Goal: Task Accomplishment & Management: Use online tool/utility

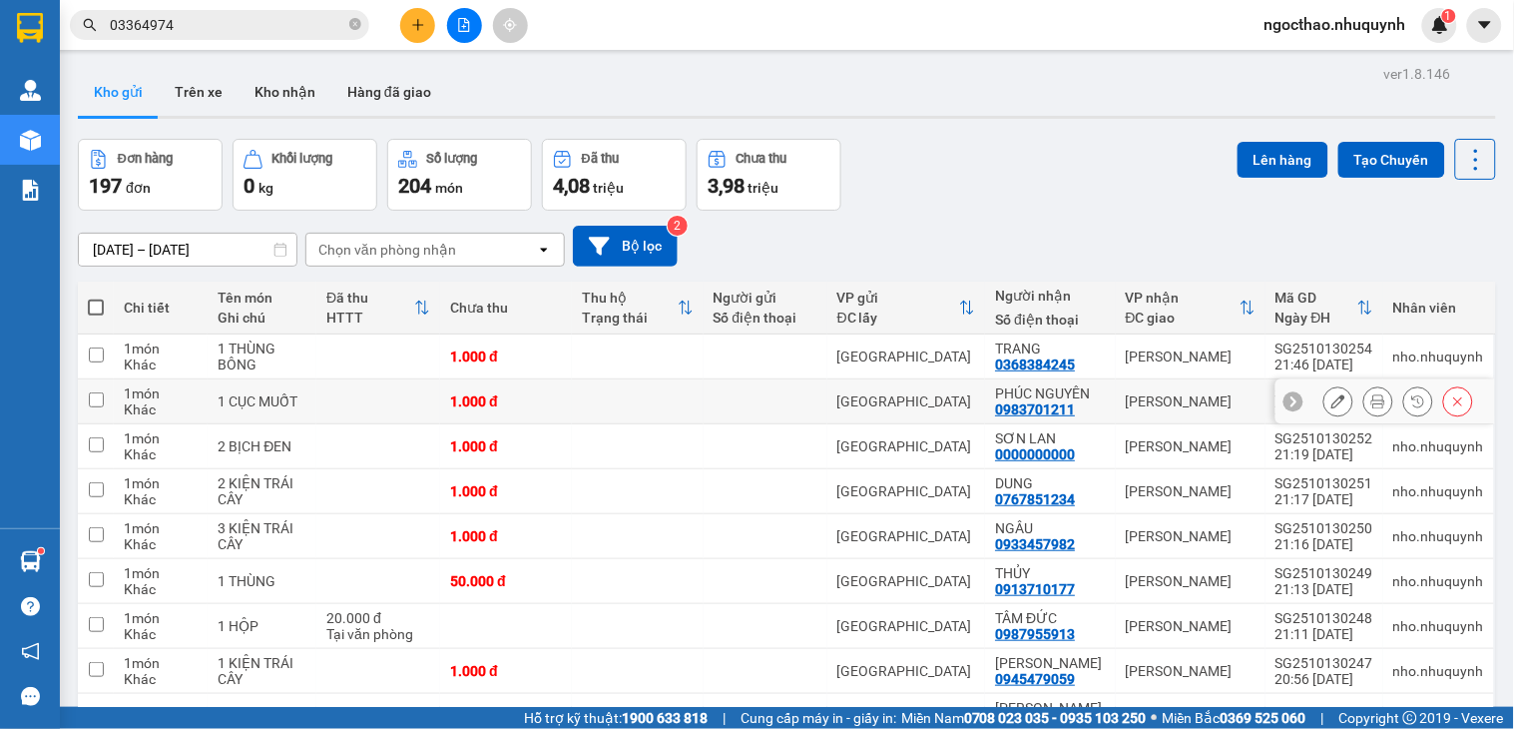
scroll to position [163, 0]
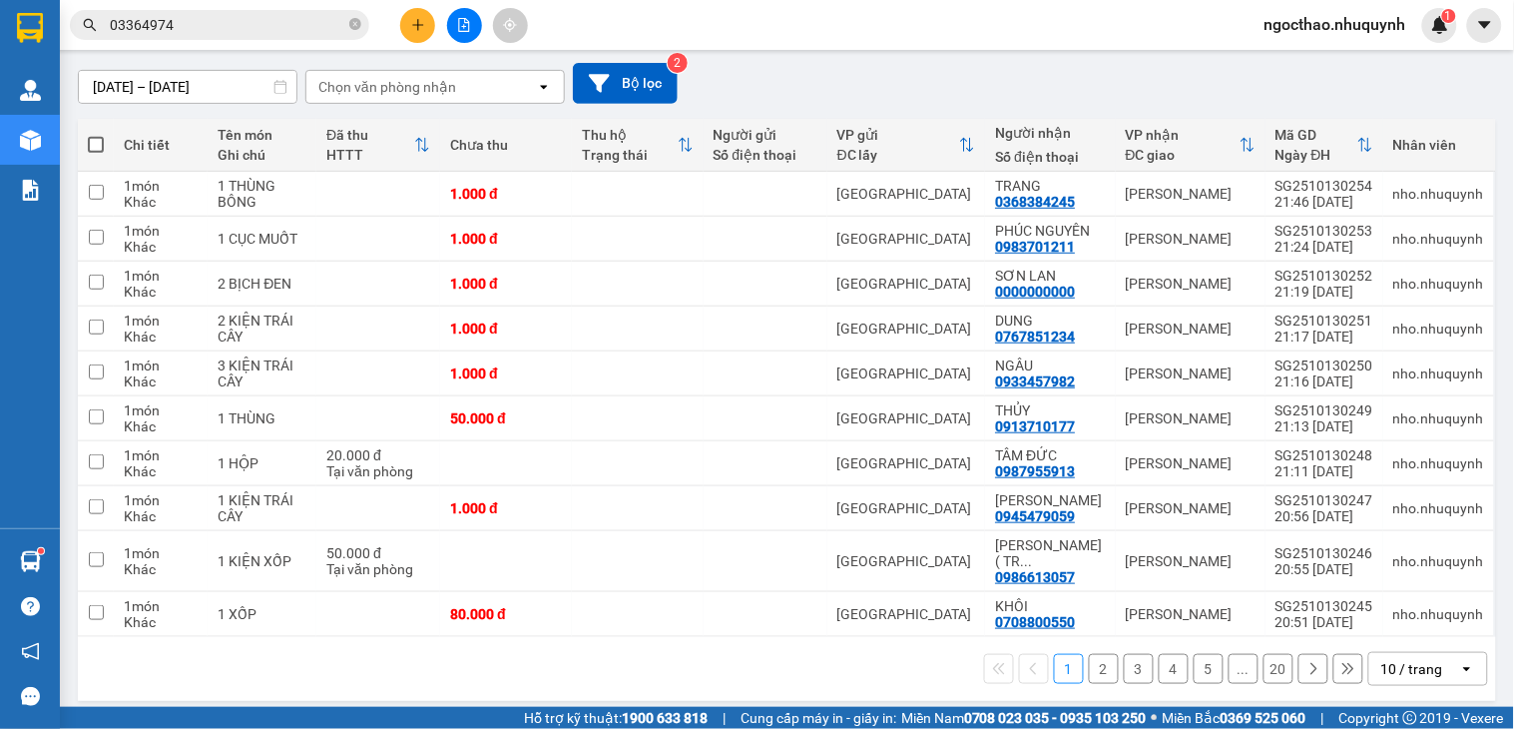
click at [1400, 666] on div "10 / trang" at bounding box center [1415, 669] width 90 height 32
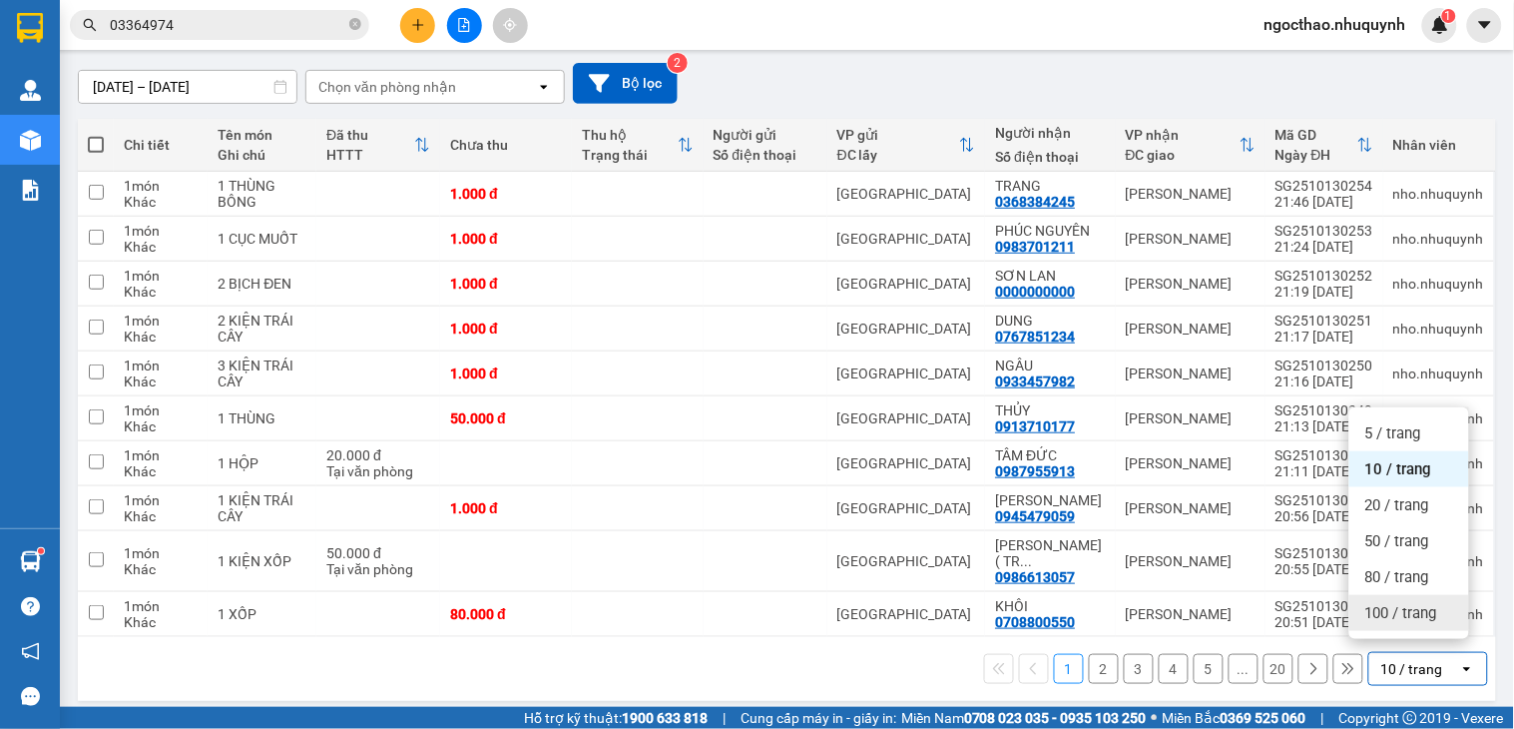
click at [1422, 613] on span "100 / trang" at bounding box center [1402, 613] width 72 height 20
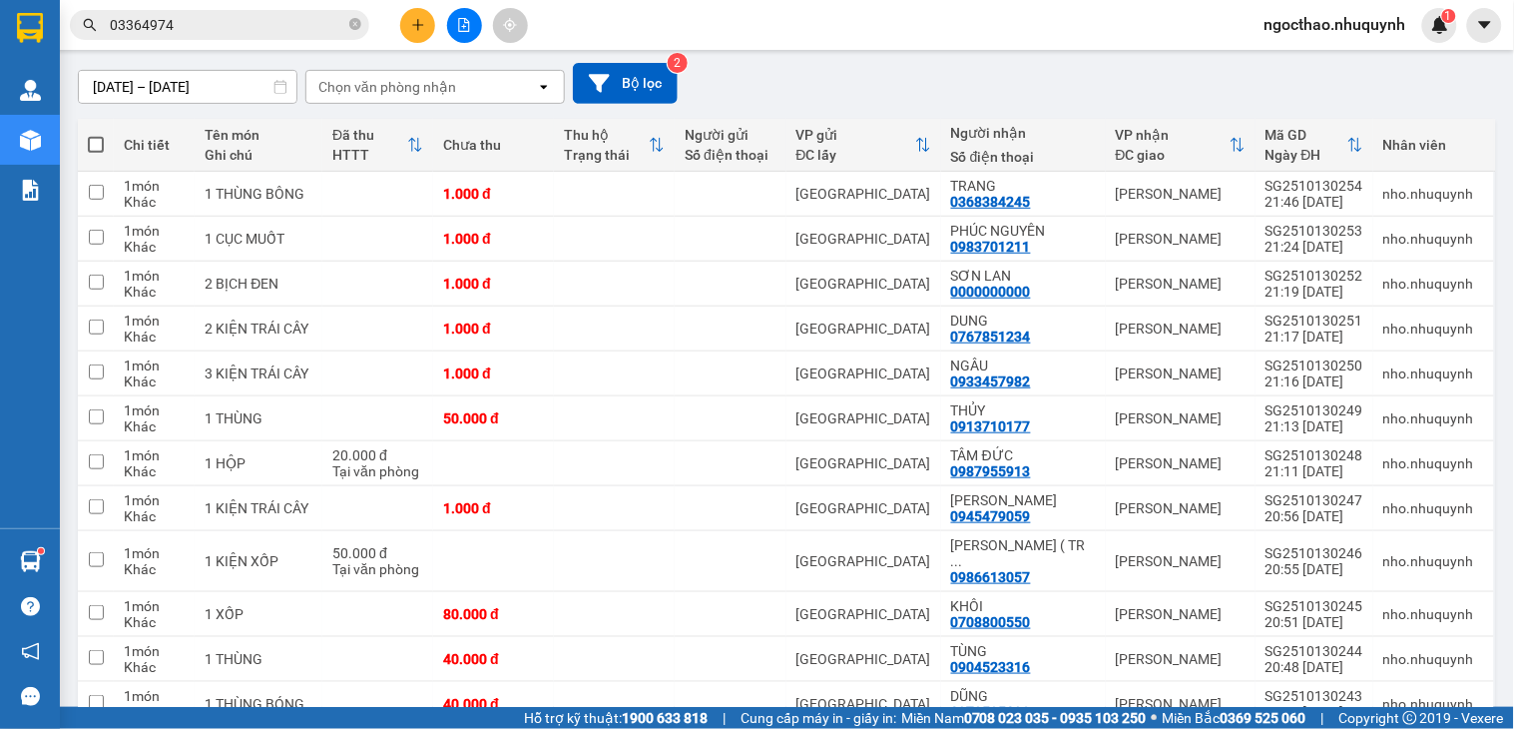
click at [97, 150] on span at bounding box center [96, 145] width 16 height 16
click at [96, 135] on input "checkbox" at bounding box center [96, 135] width 0 height 0
checkbox input "true"
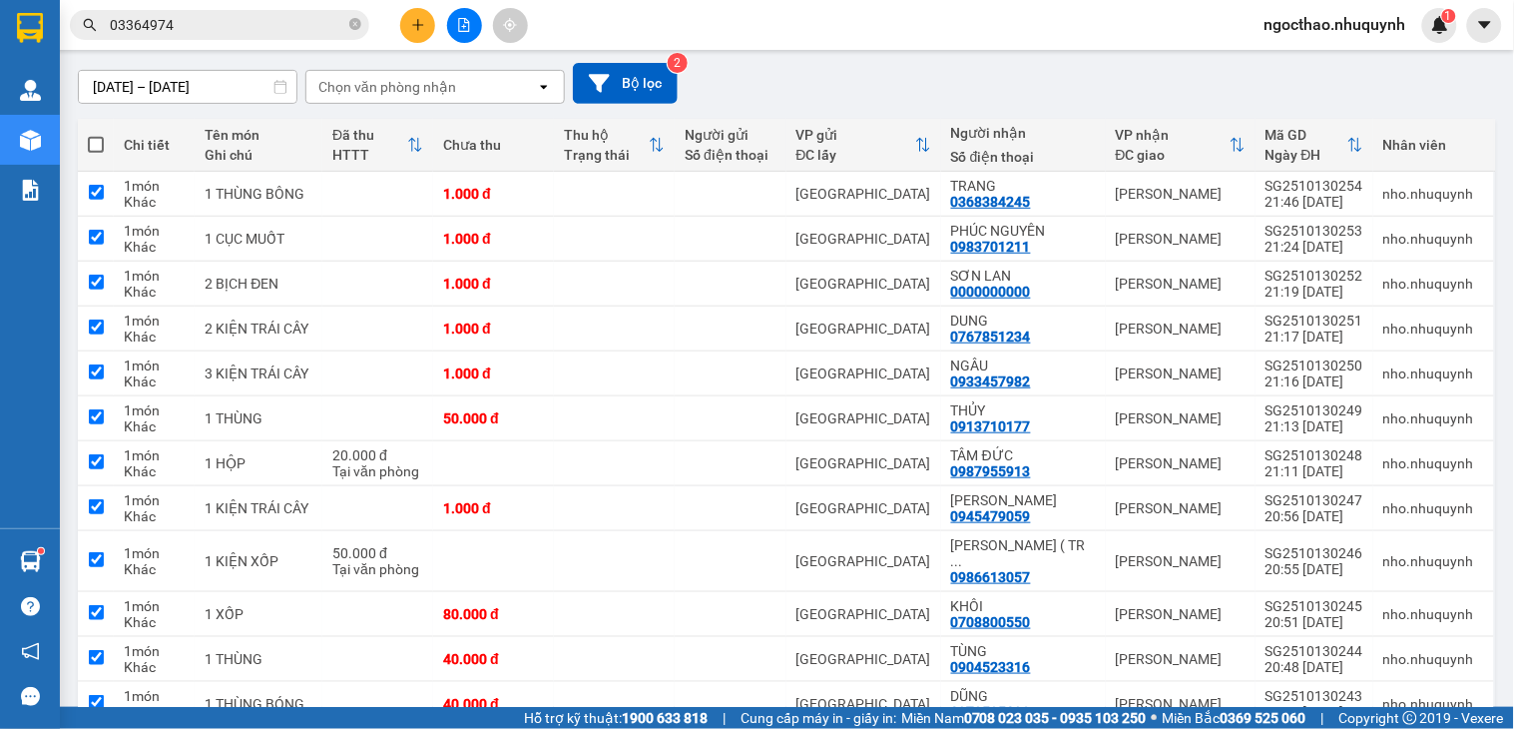
checkbox input "true"
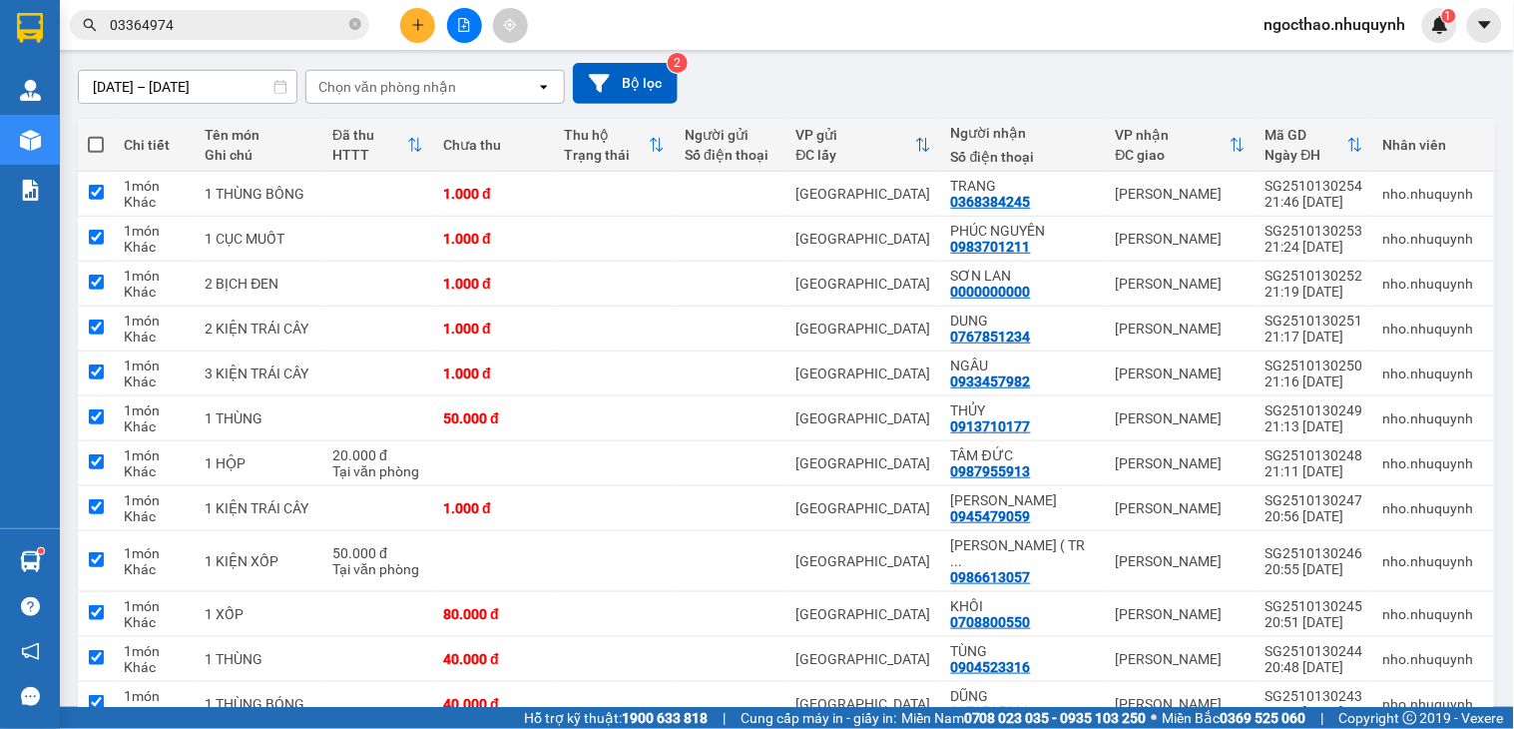
checkbox input "true"
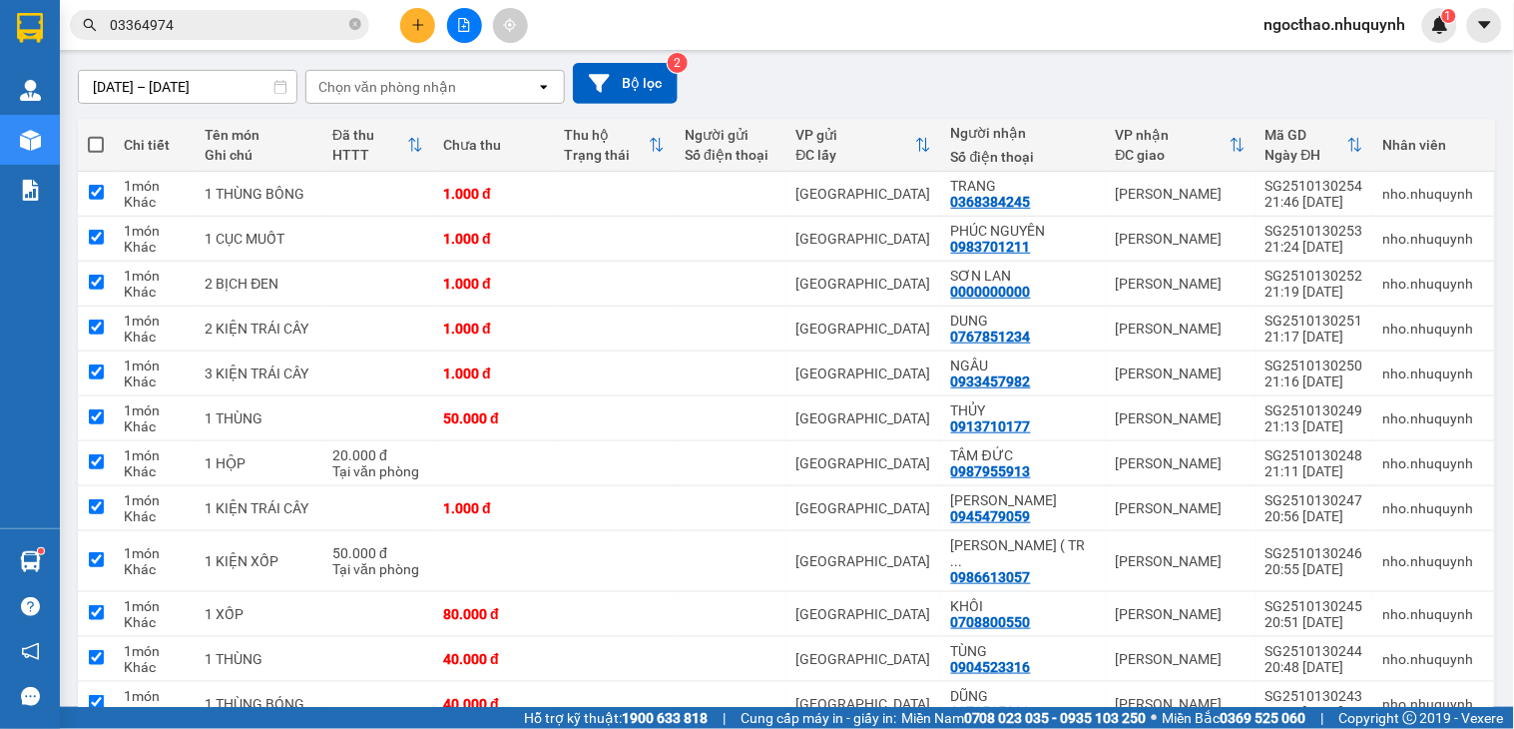
checkbox input "true"
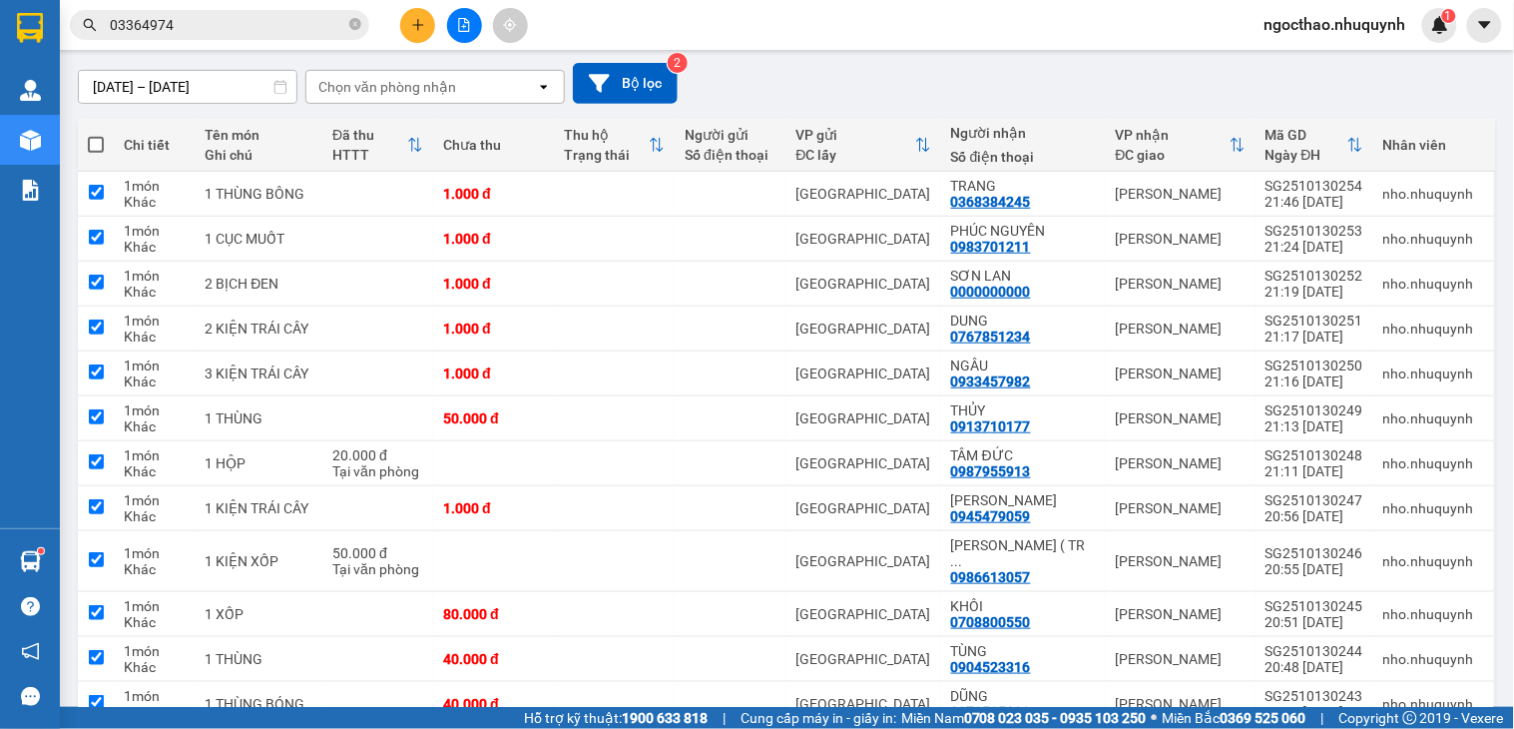
checkbox input "true"
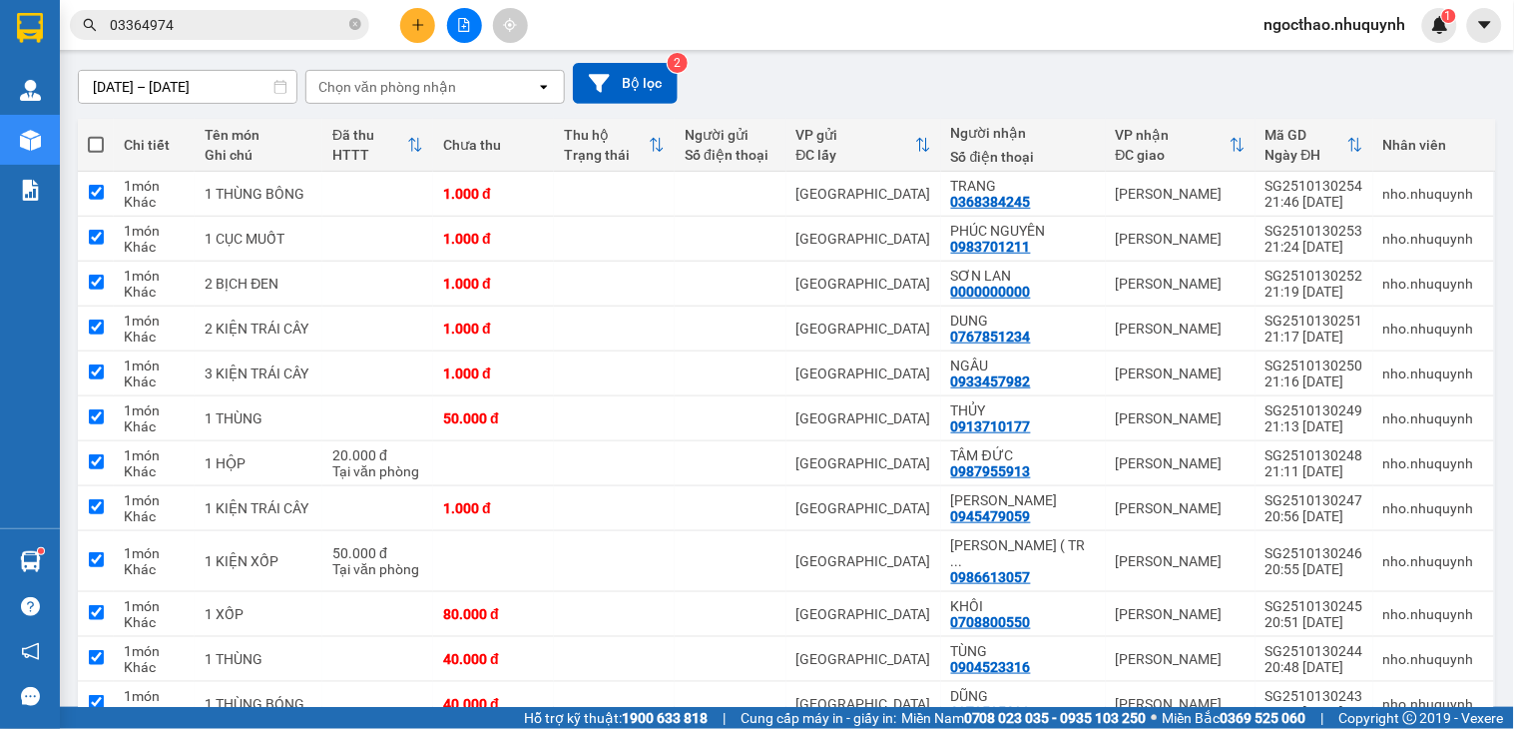
checkbox input "true"
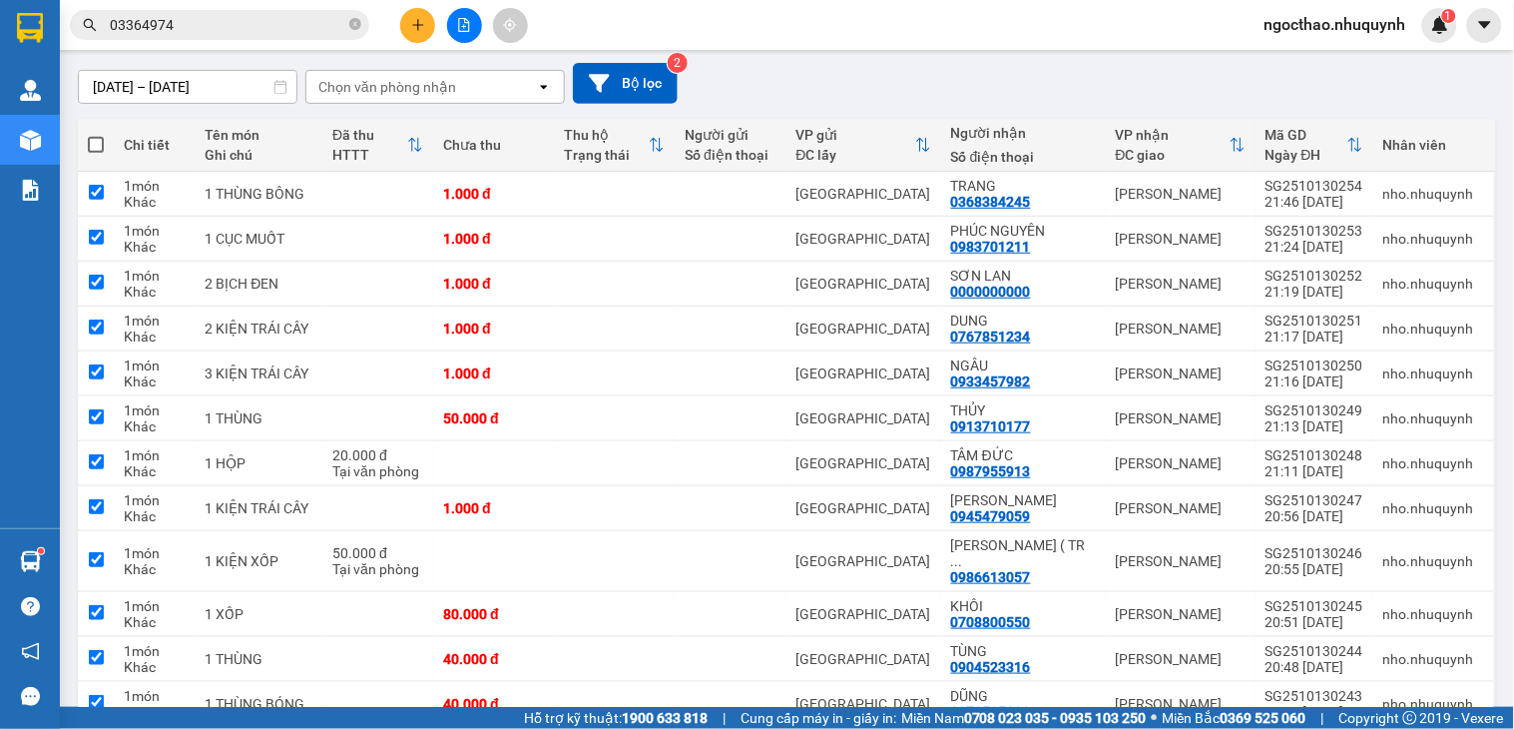
checkbox input "true"
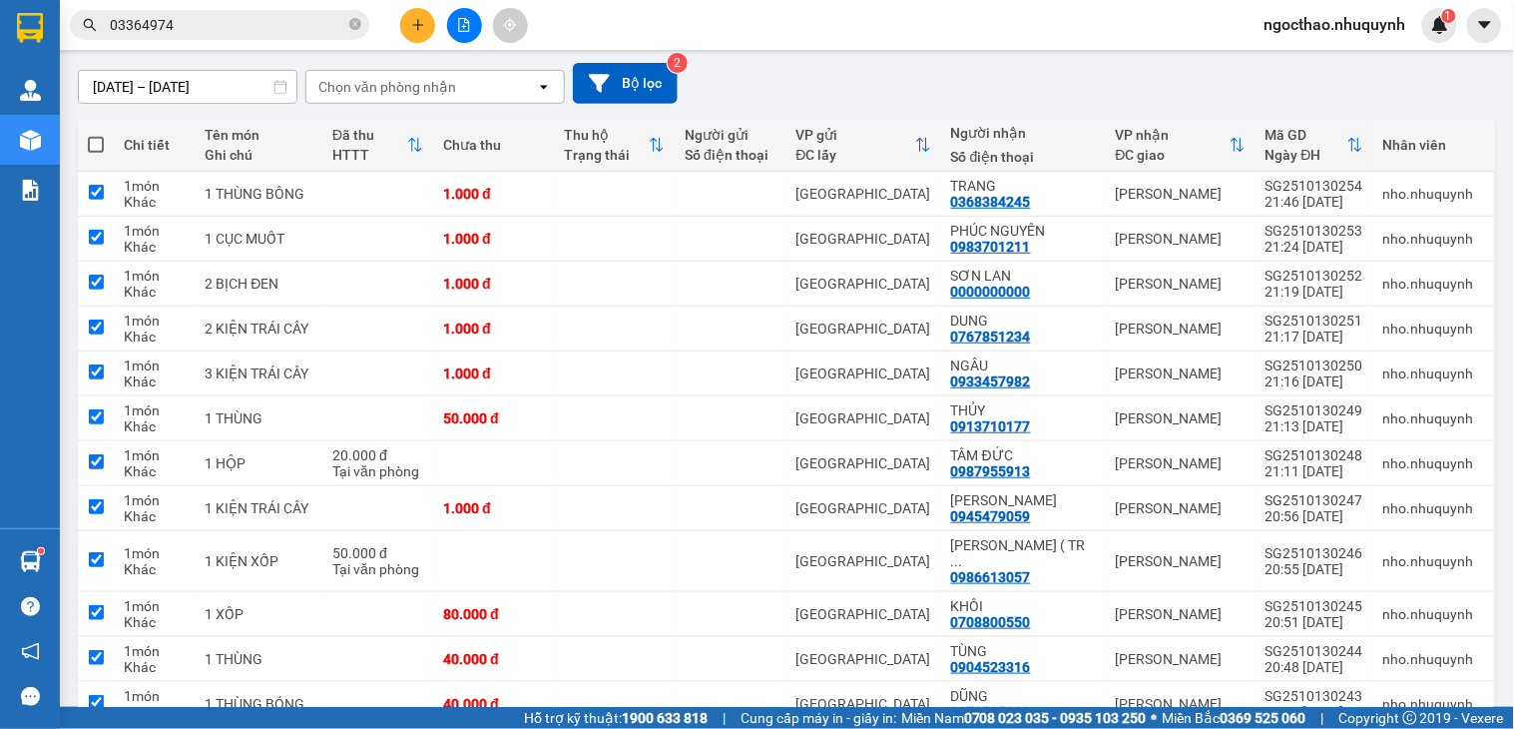
checkbox input "true"
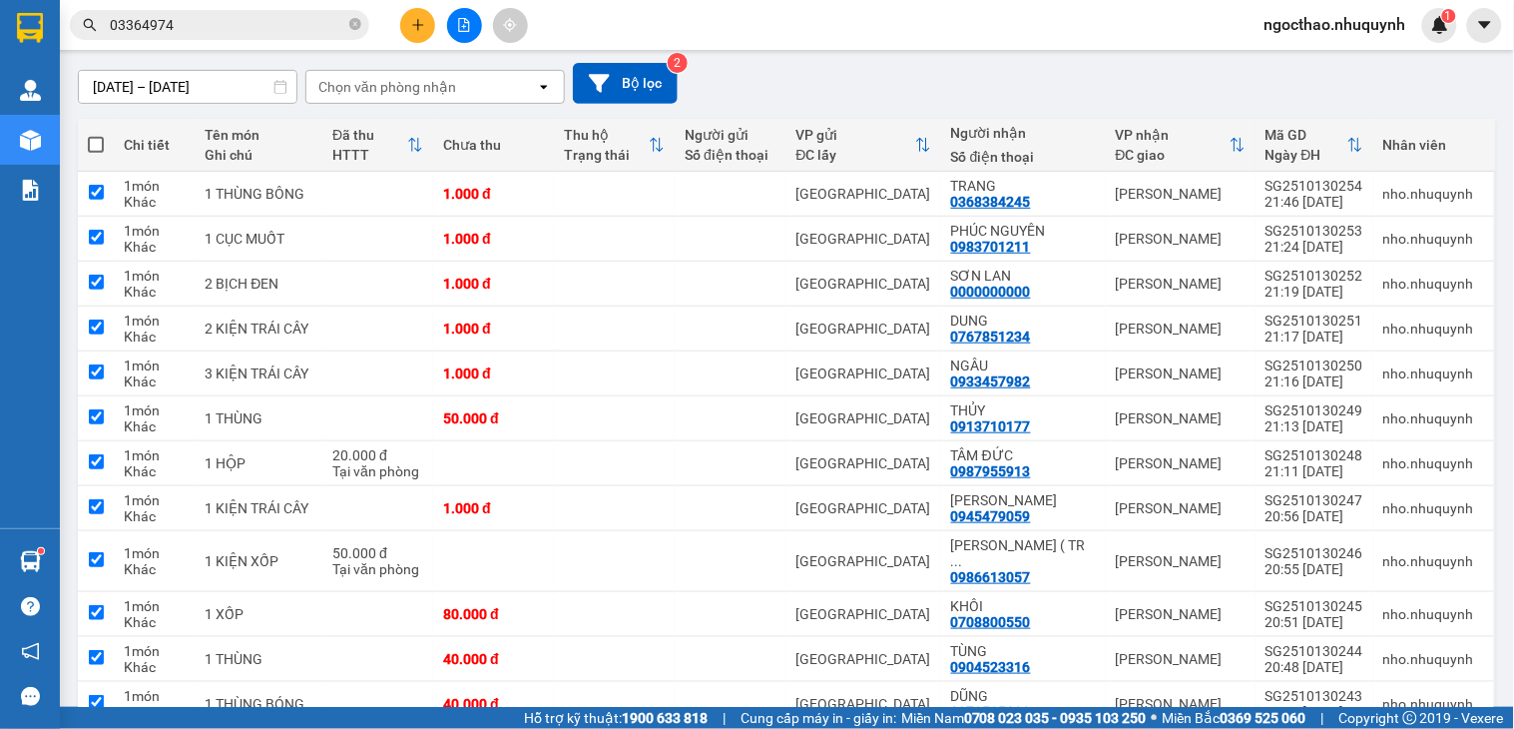
checkbox input "true"
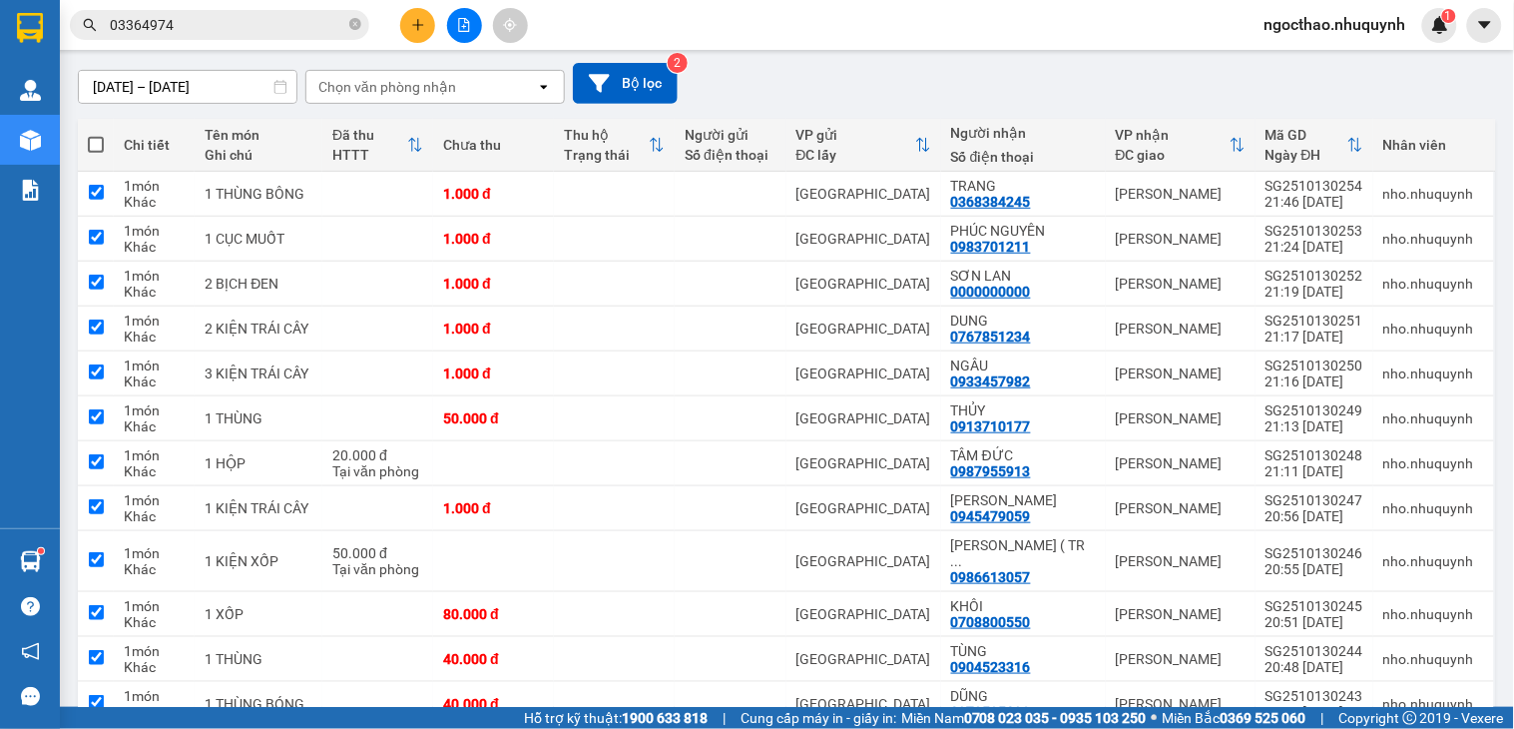
checkbox input "true"
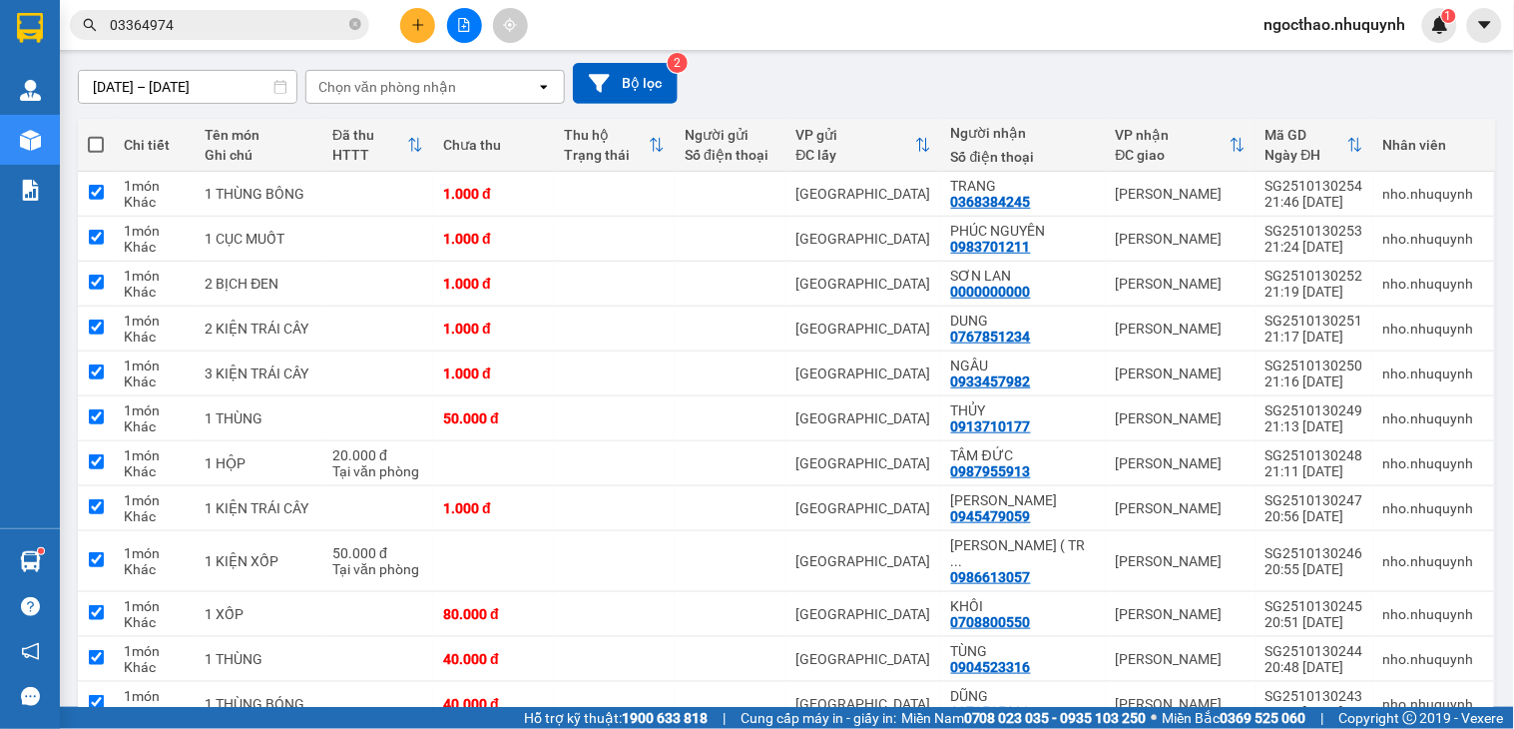
checkbox input "true"
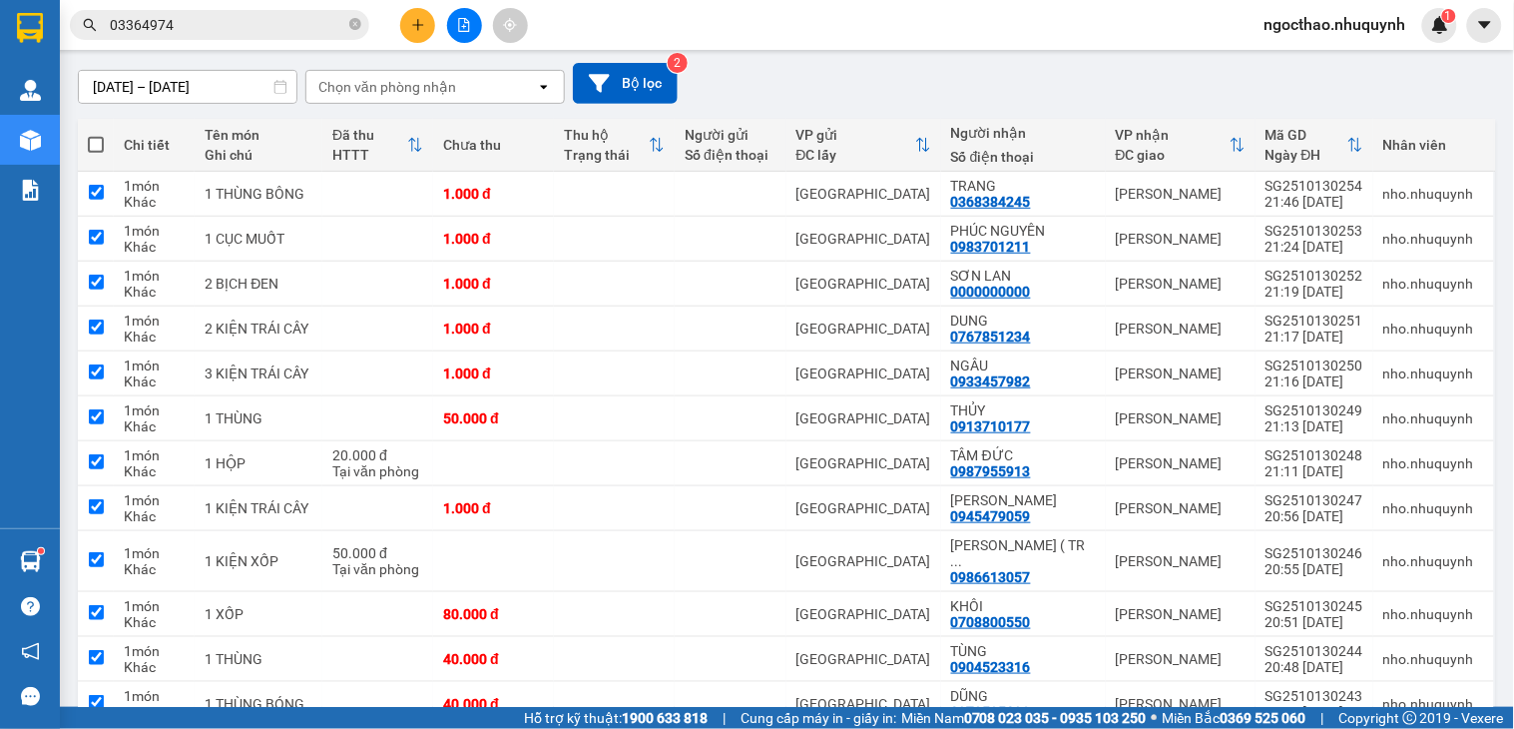
checkbox input "true"
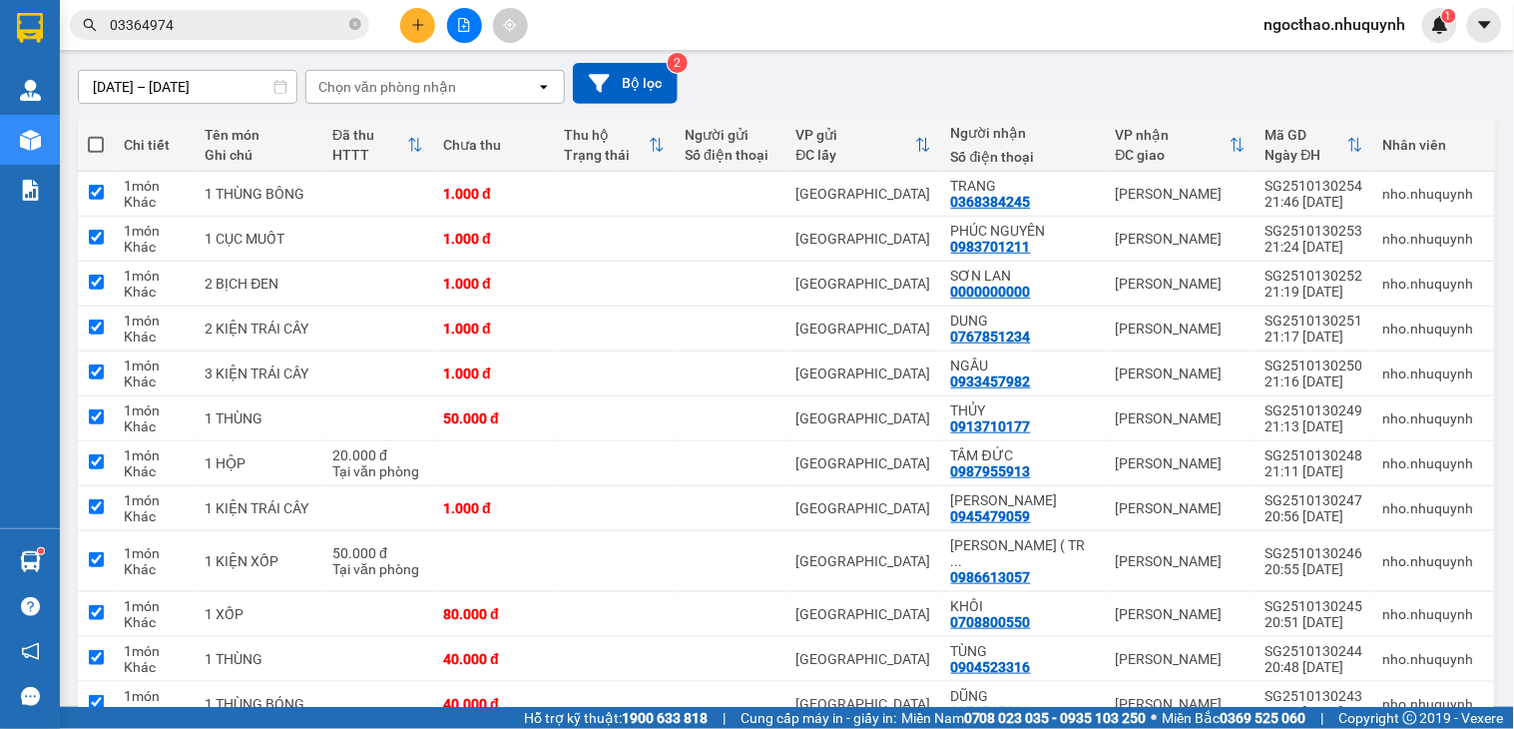
checkbox input "true"
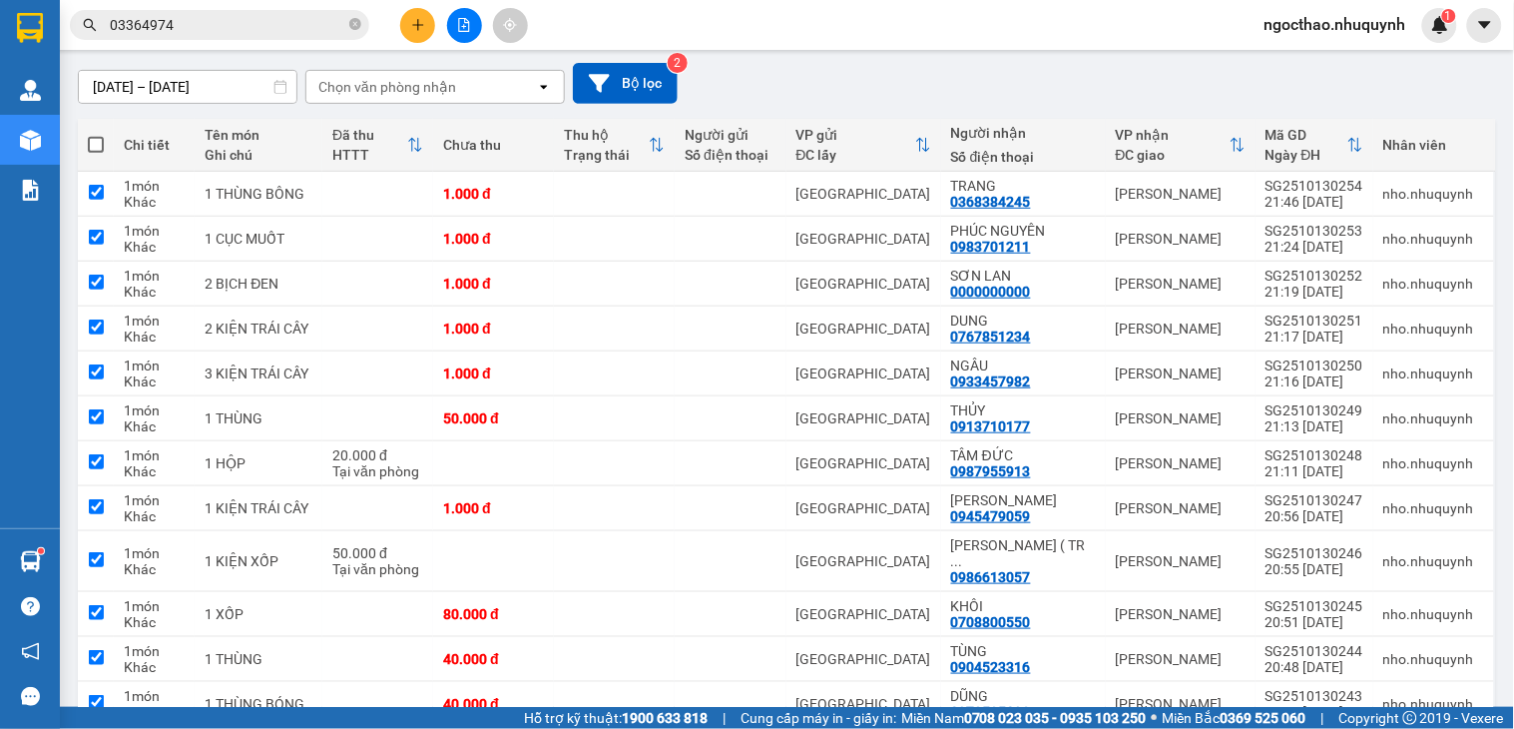
checkbox input "true"
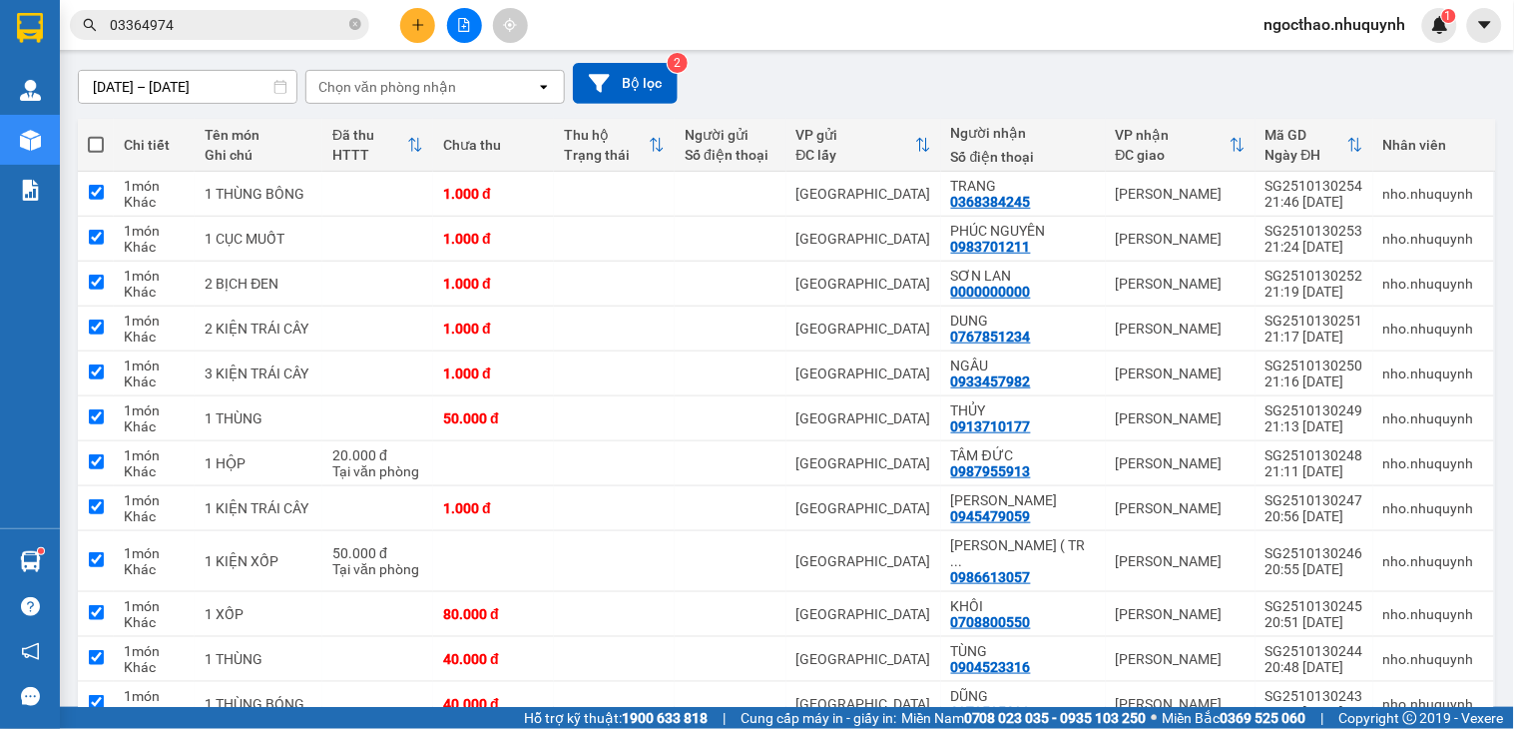
checkbox input "true"
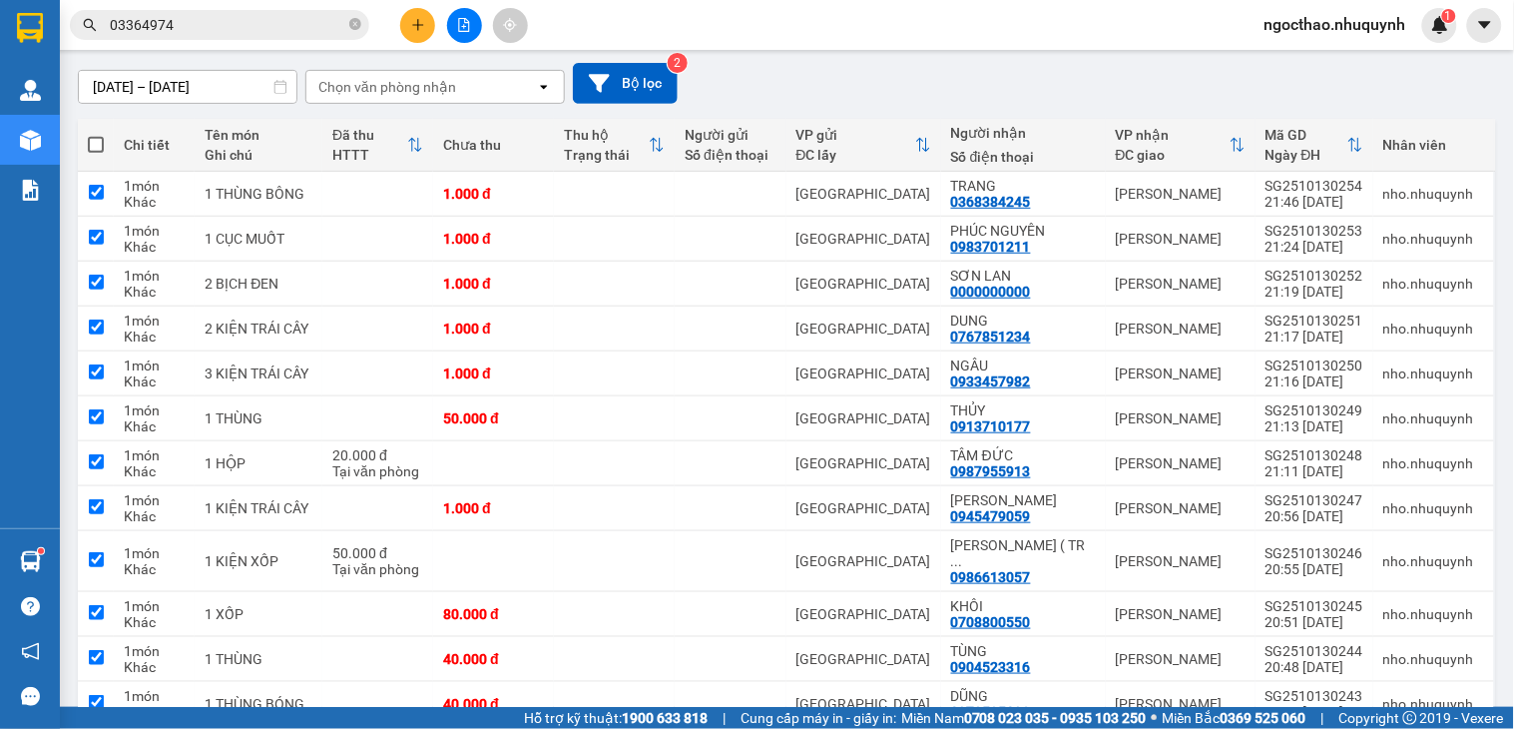
checkbox input "true"
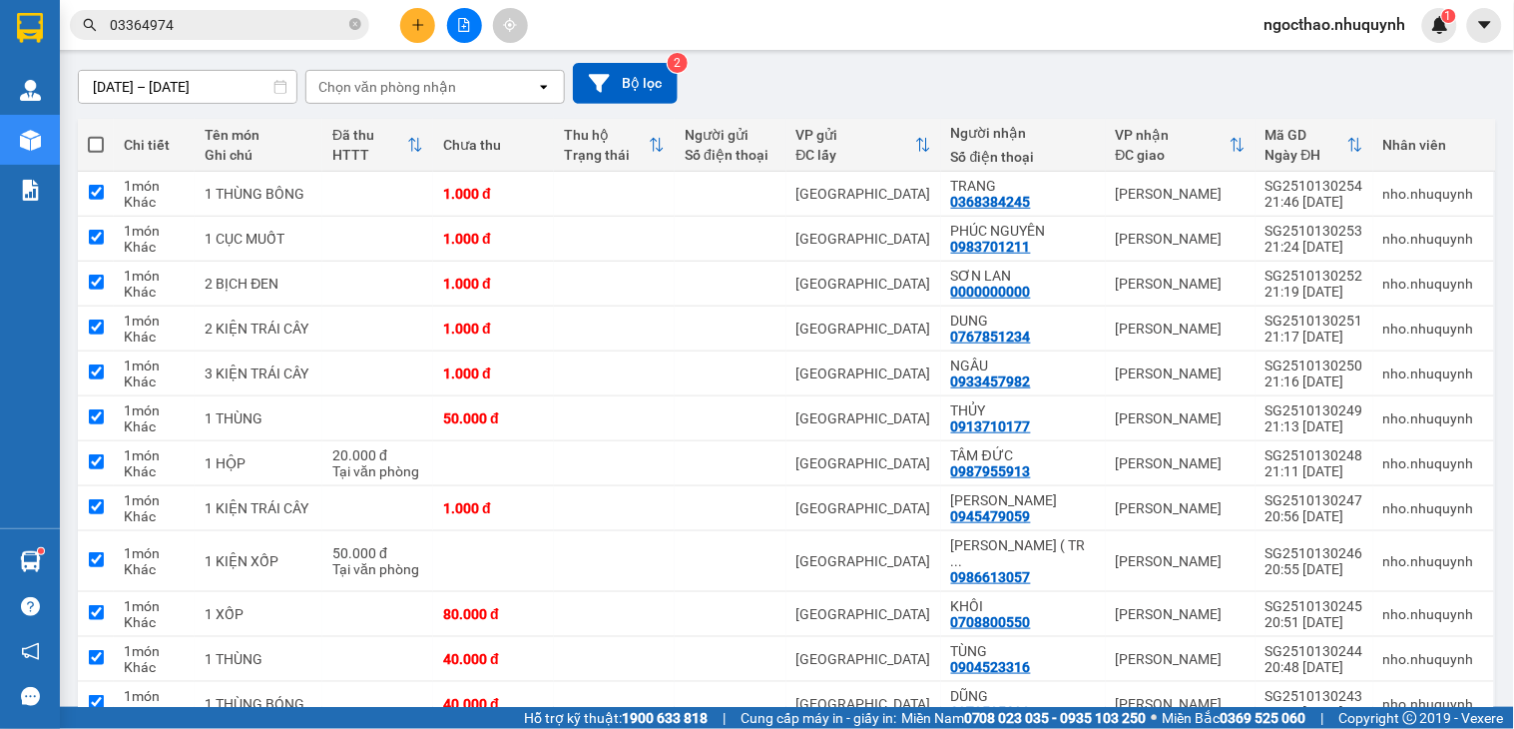
checkbox input "true"
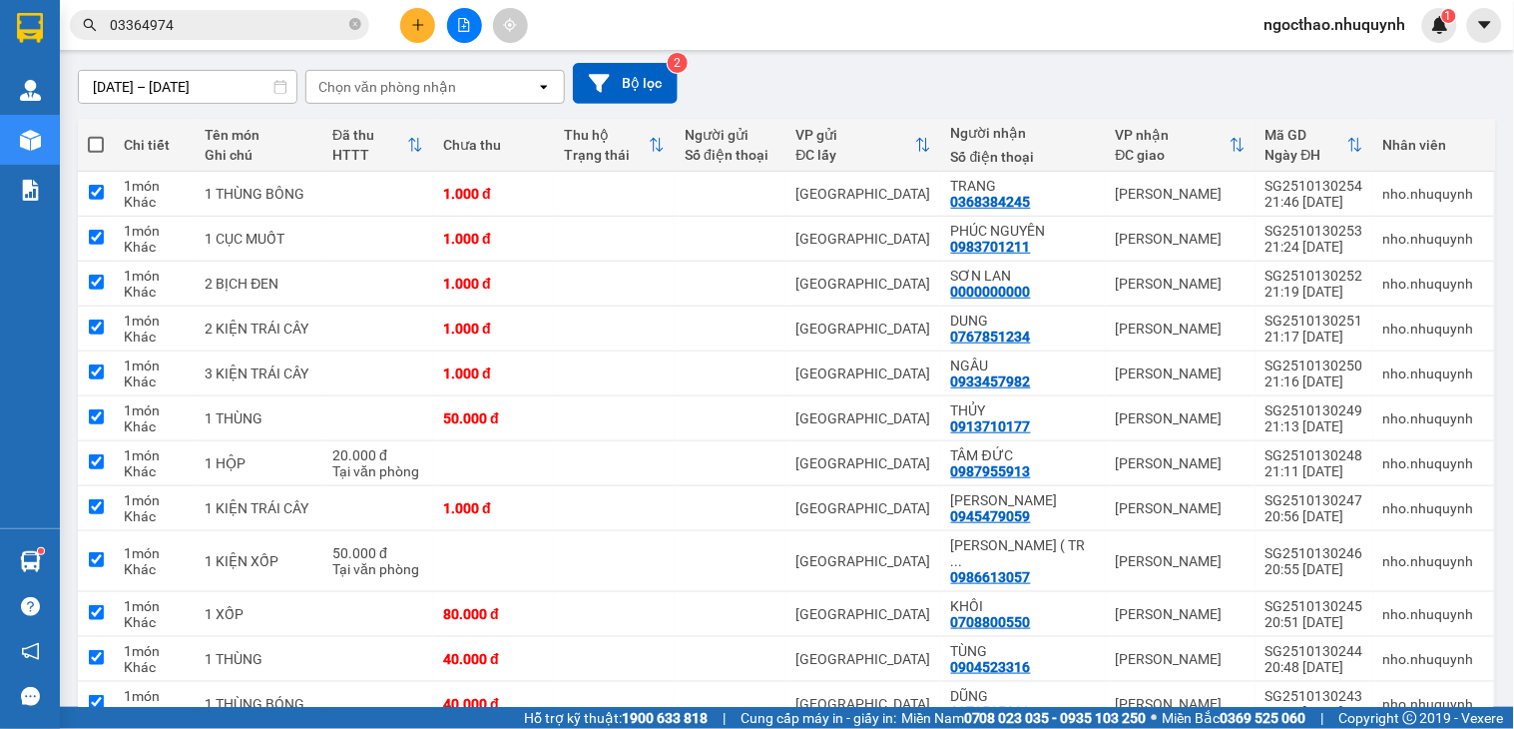
checkbox input "true"
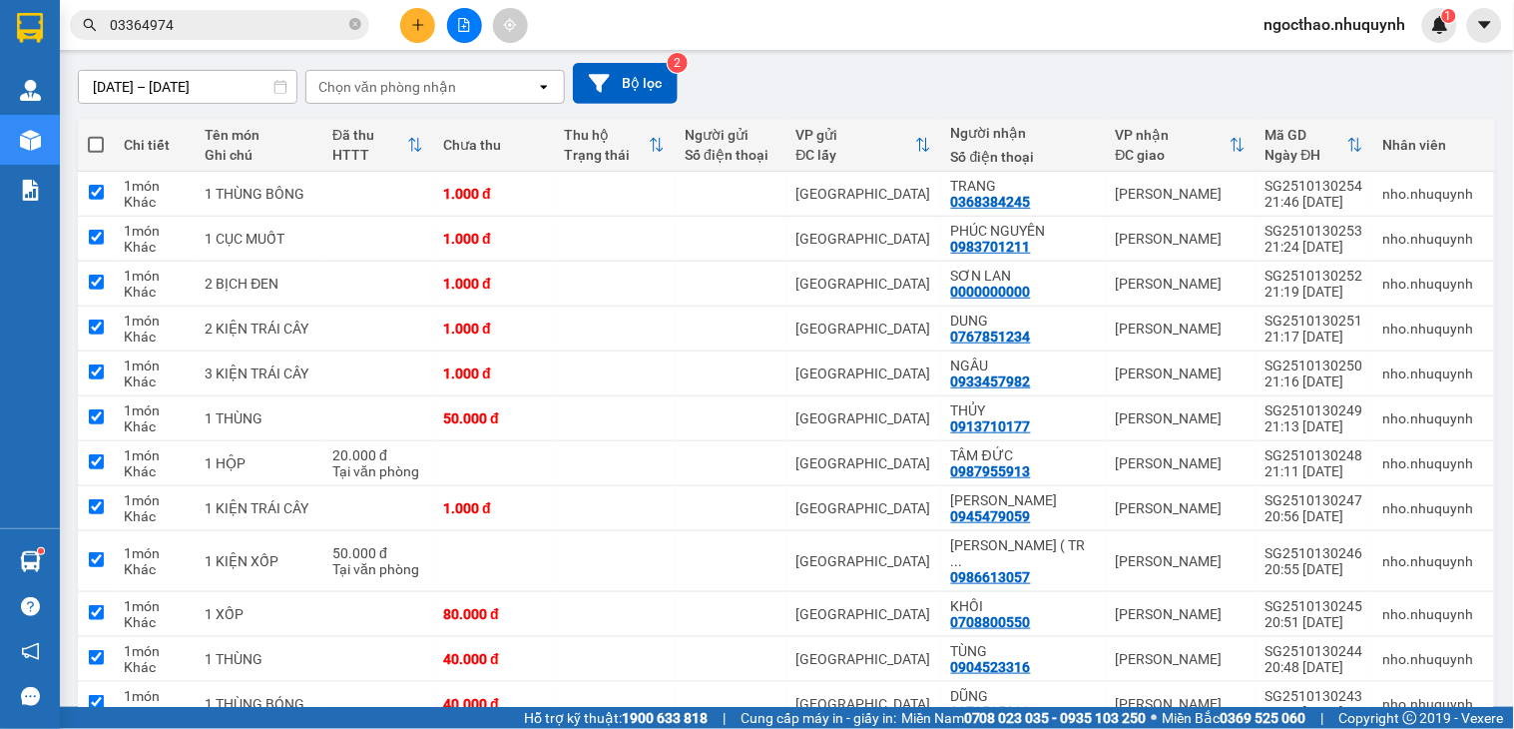
checkbox input "true"
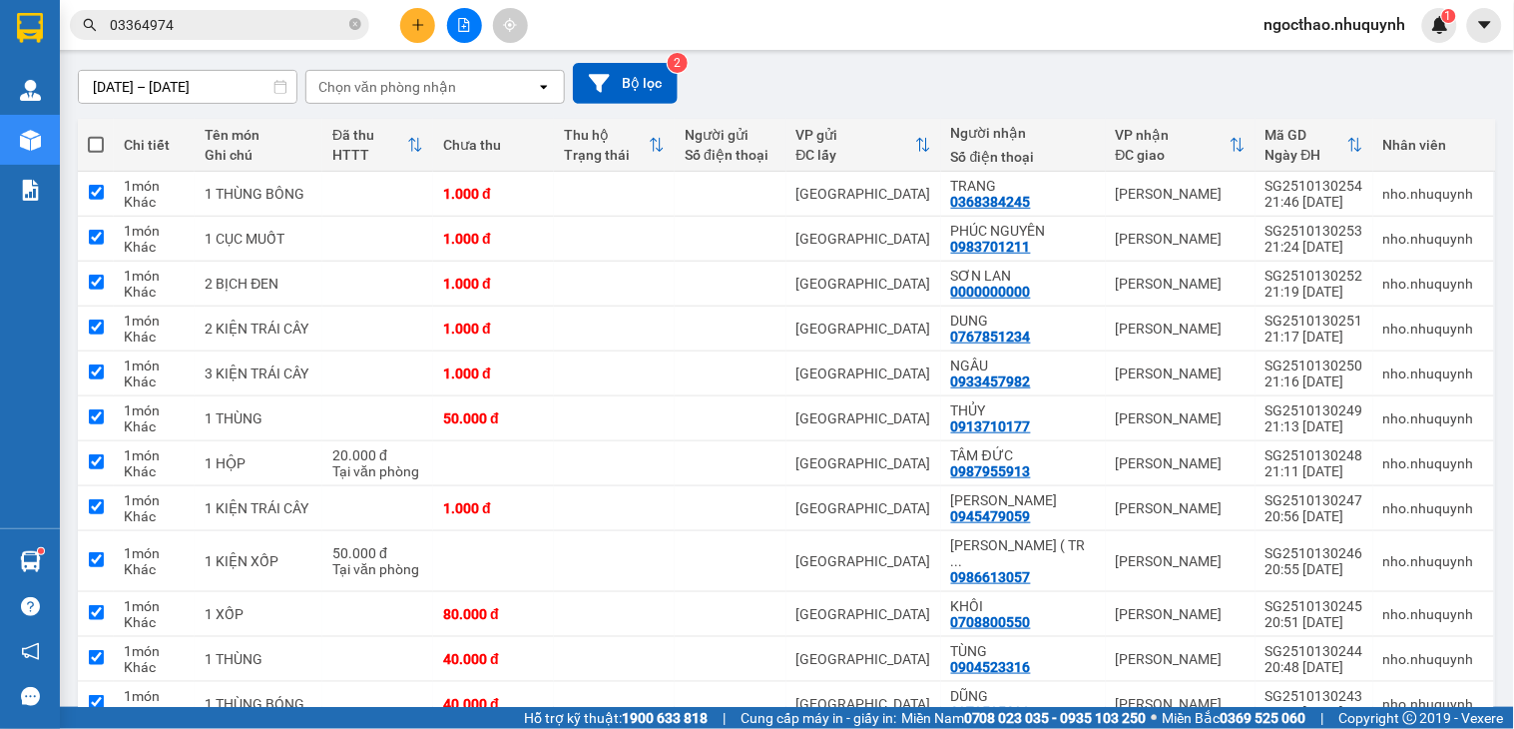
checkbox input "true"
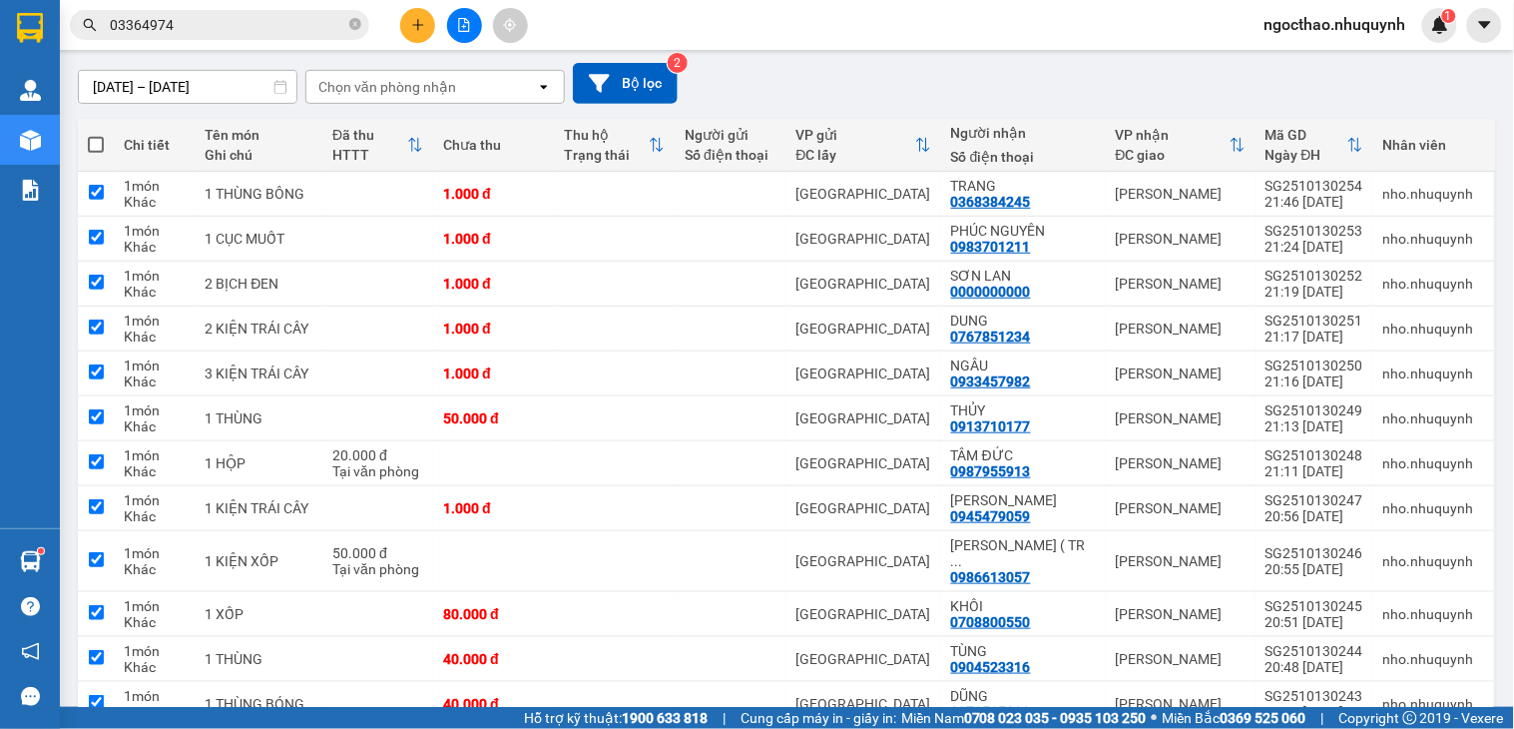
checkbox input "true"
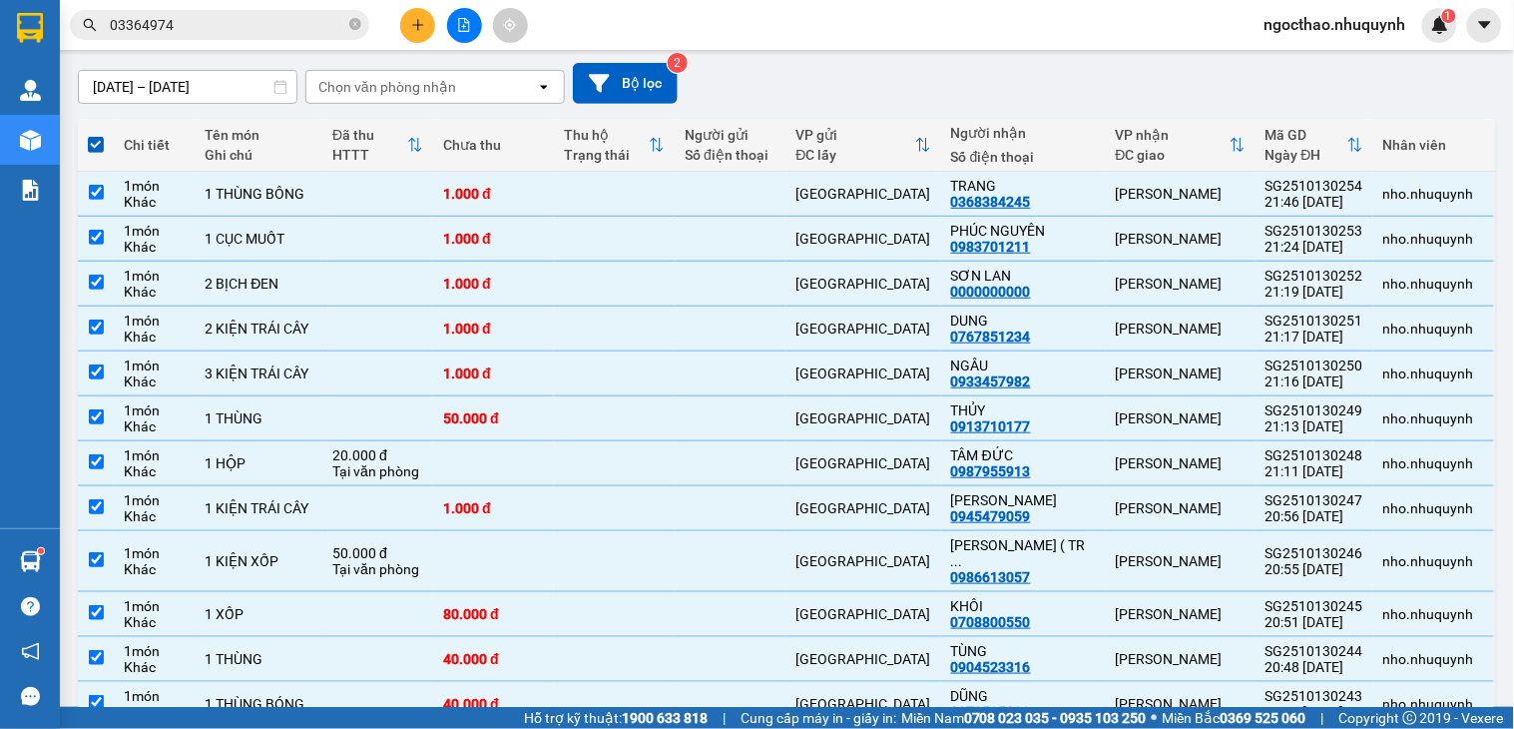
scroll to position [0, 0]
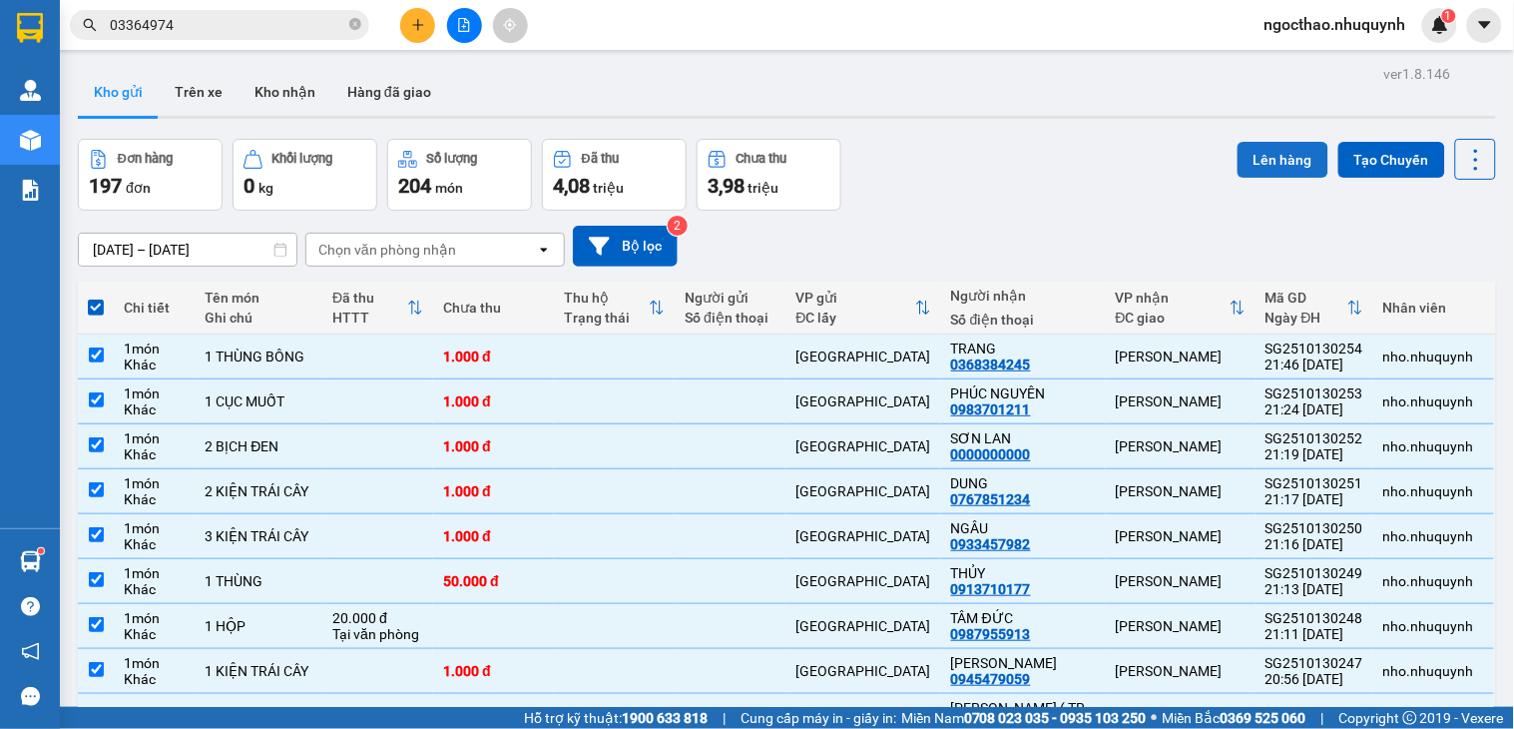
click at [1286, 146] on button "Lên hàng" at bounding box center [1283, 160] width 91 height 36
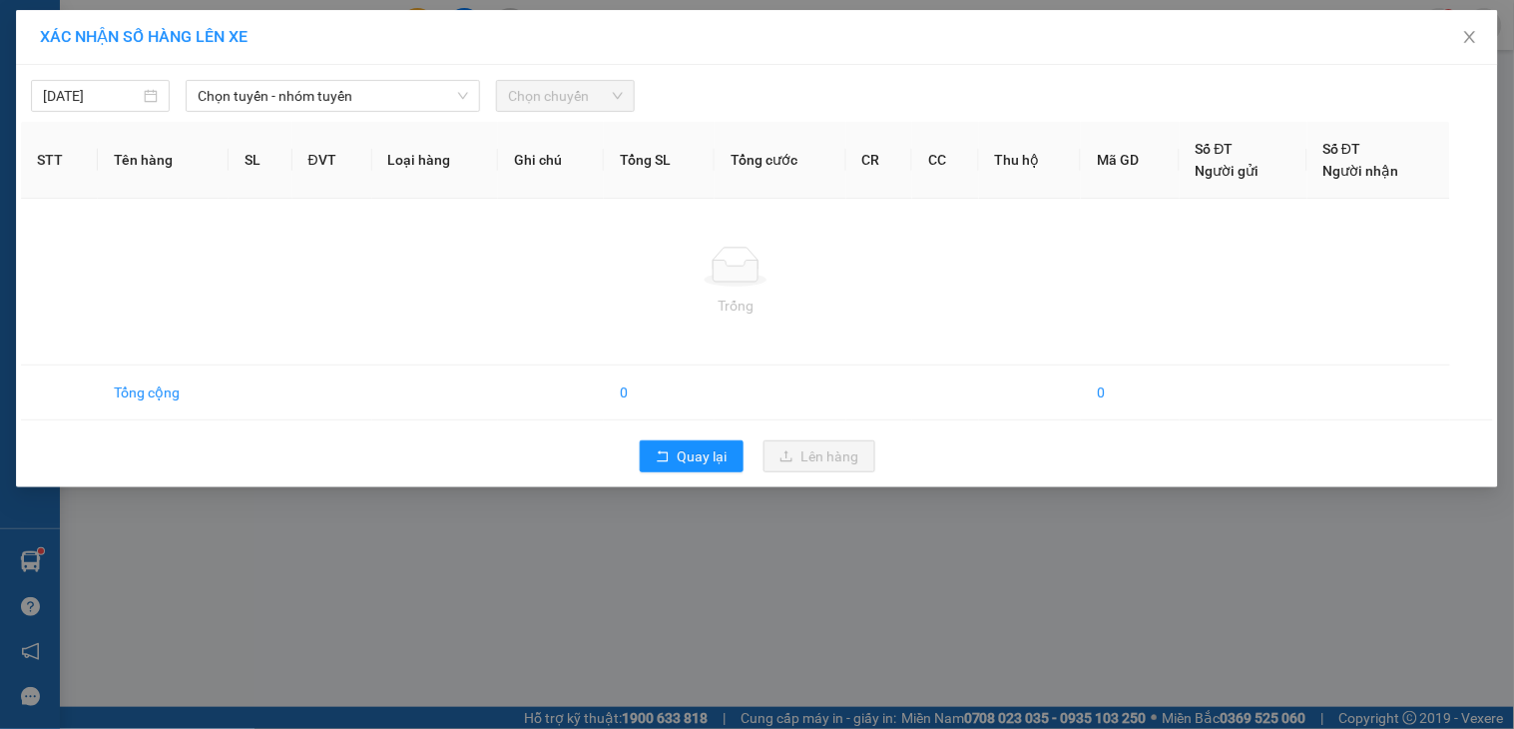
click at [322, 98] on div "XÁC NHẬN SỐ HÀNG LÊN XE 13/10/2025 Chọn tuyến - nhóm tuyến Chọn chuyến STT Tên …" at bounding box center [757, 364] width 1514 height 729
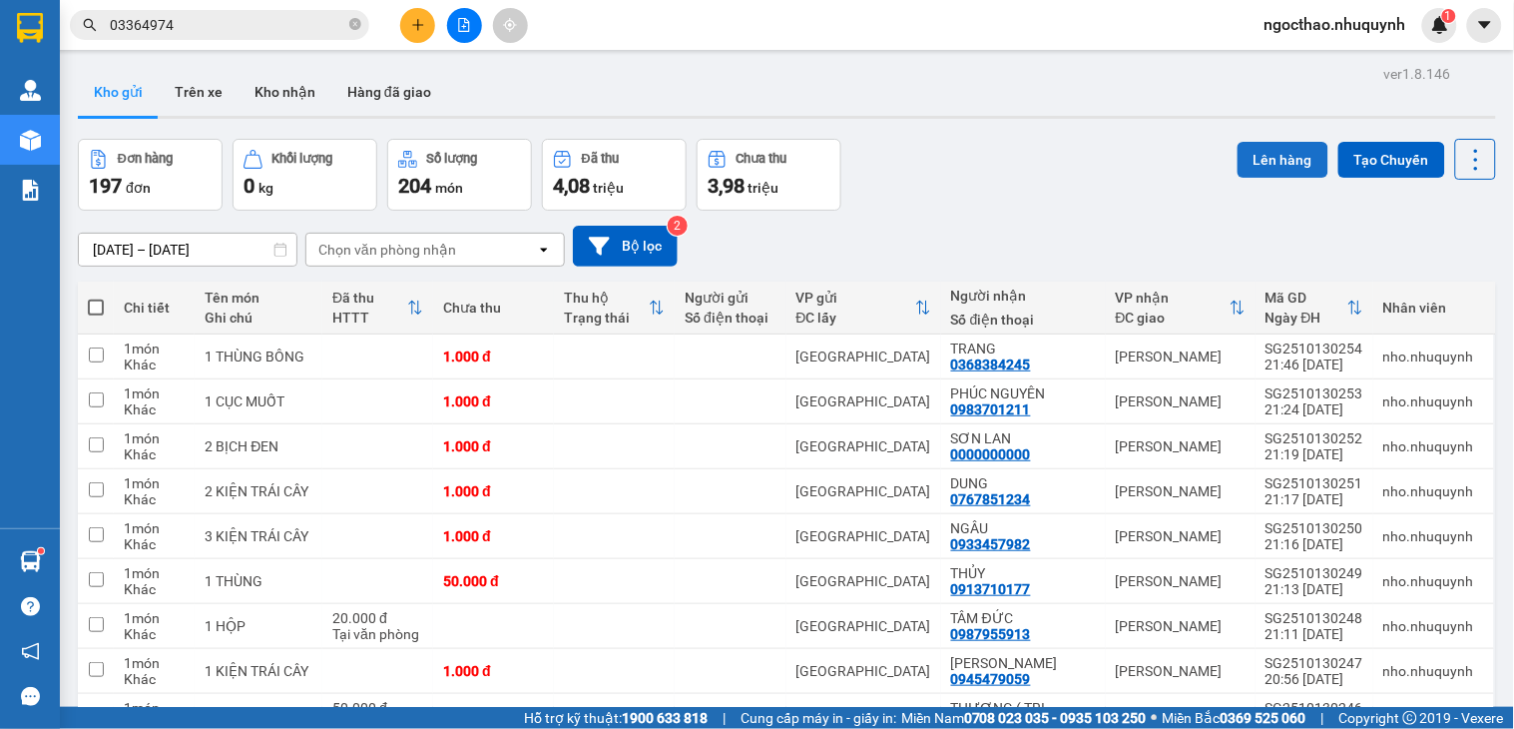
drag, startPoint x: 103, startPoint y: 307, endPoint x: 1271, endPoint y: 158, distance: 1177.6
click at [103, 306] on span at bounding box center [96, 307] width 16 height 16
click at [96, 297] on input "checkbox" at bounding box center [96, 297] width 0 height 0
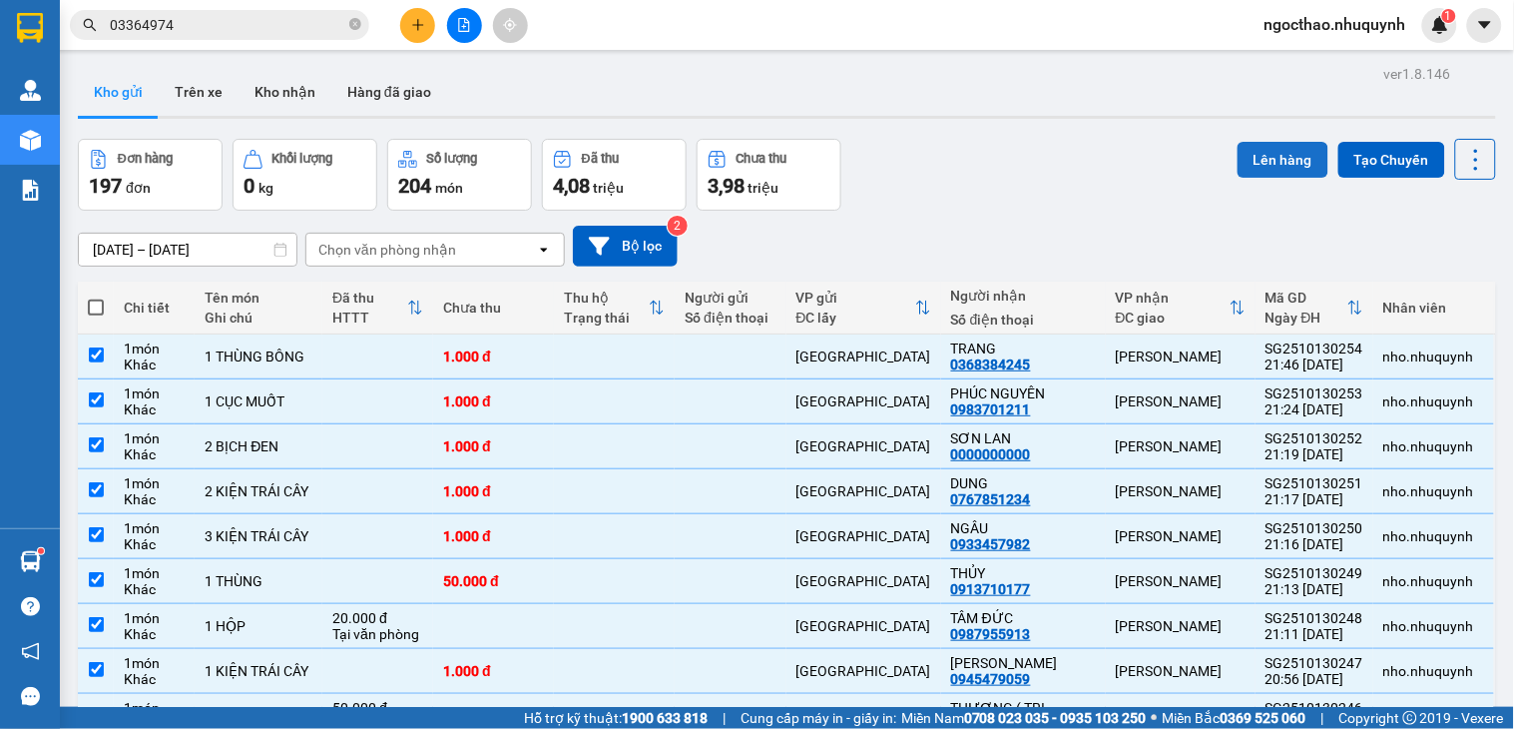
click at [1271, 158] on button "Lên hàng" at bounding box center [1283, 160] width 91 height 36
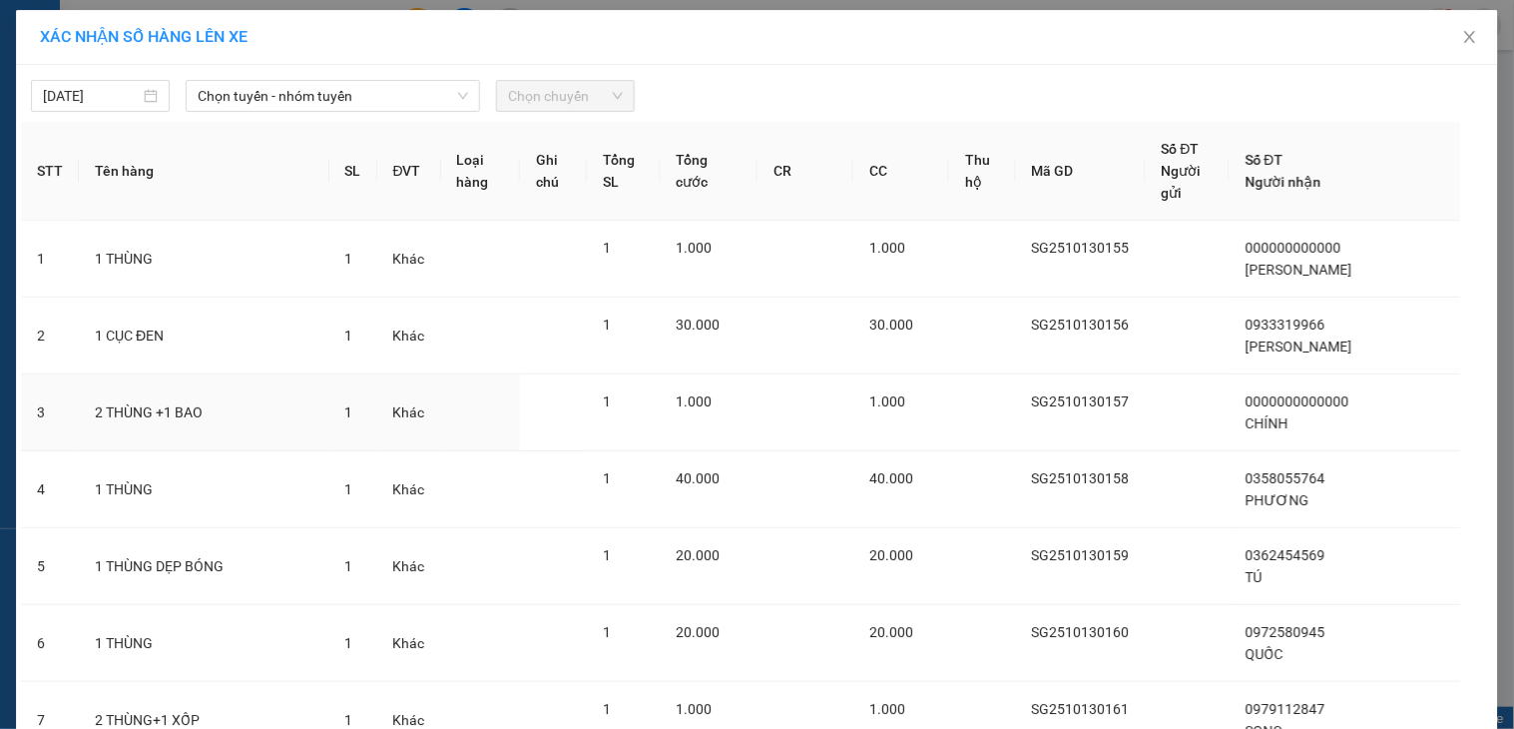
click at [416, 90] on div "XÁC NHẬN SỐ HÀNG LÊN XE 13/10/2025 Chọn tuyến - nhóm tuyến Chọn chuyến STT Tên …" at bounding box center [757, 364] width 1514 height 729
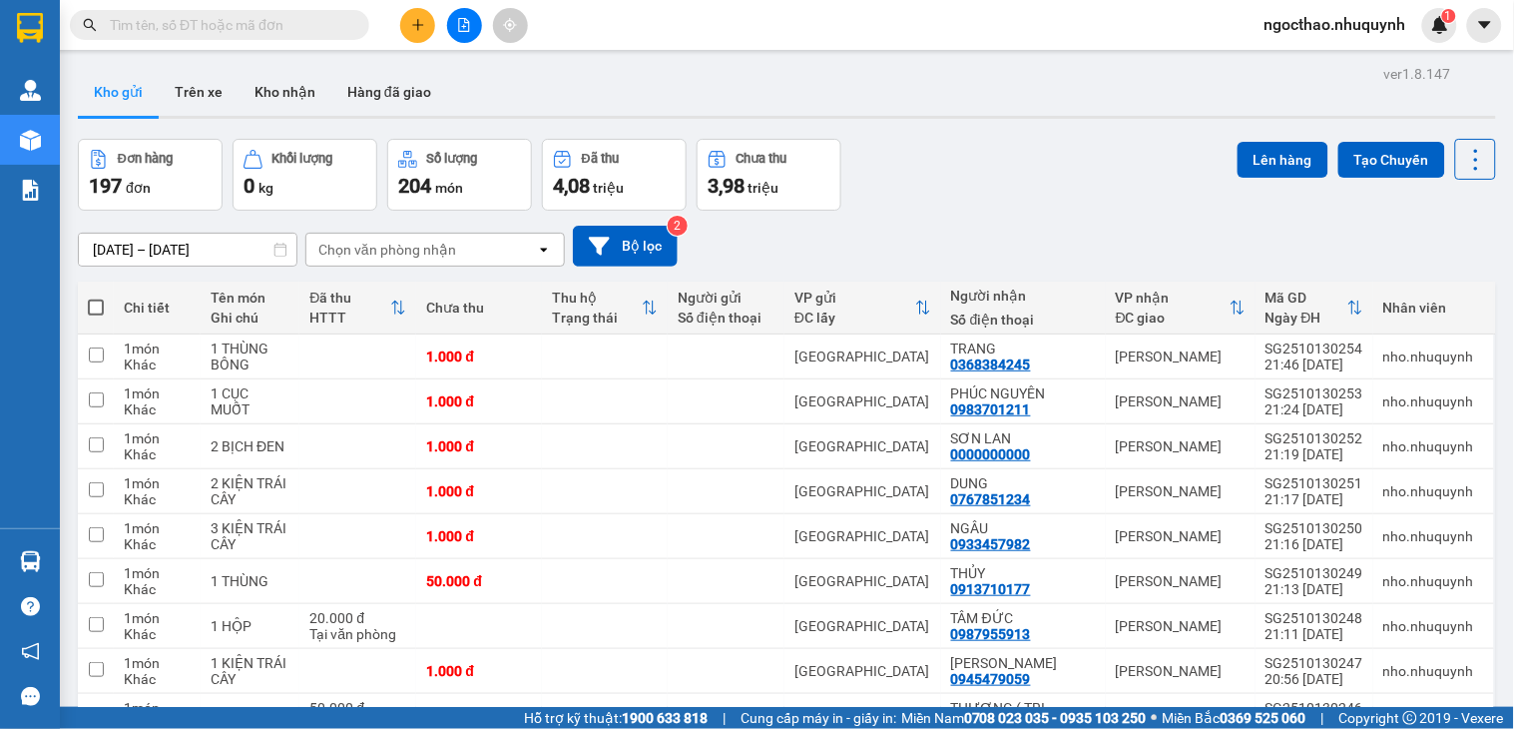
click at [94, 306] on label at bounding box center [96, 307] width 16 height 20
click at [96, 297] on input "checkbox" at bounding box center [96, 297] width 0 height 0
checkbox input "true"
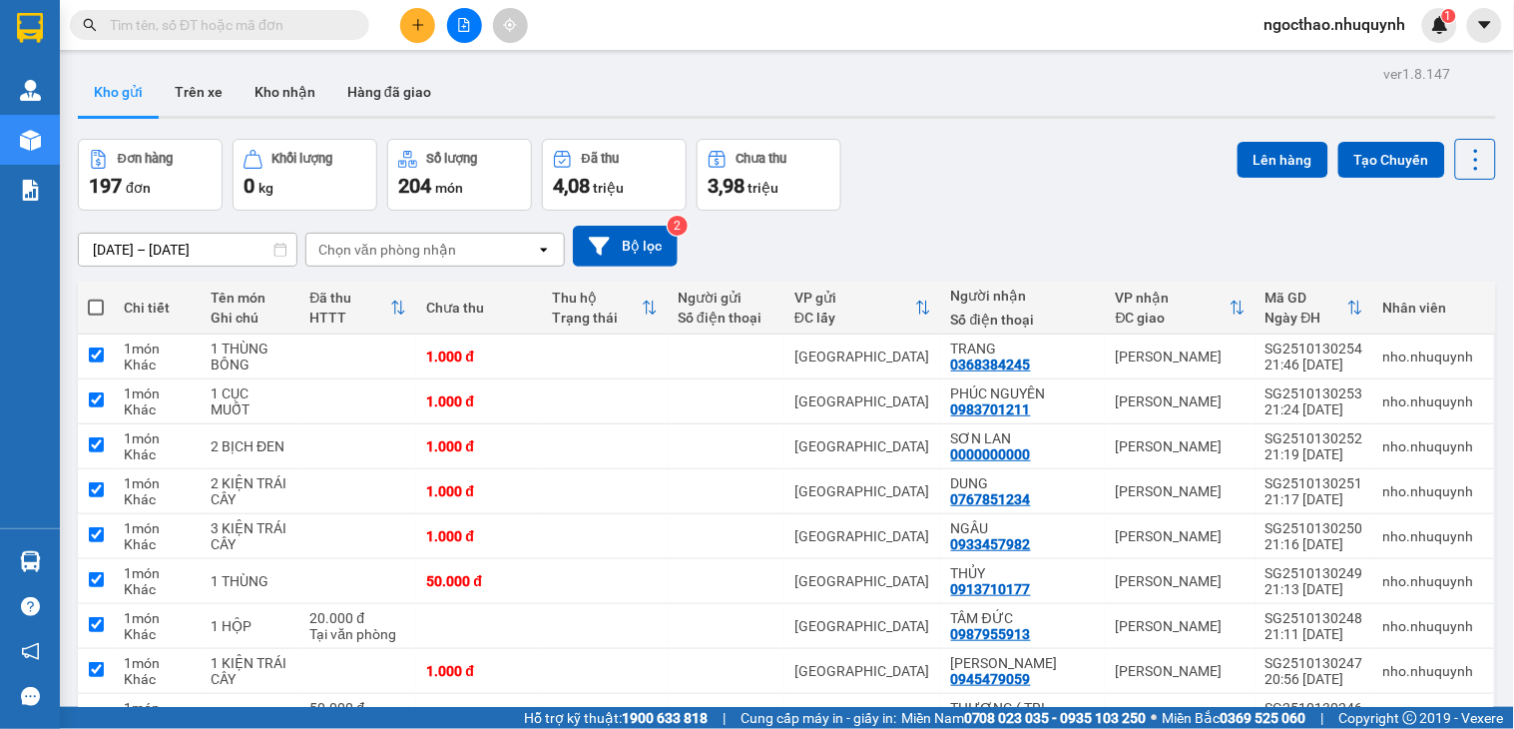
checkbox input "true"
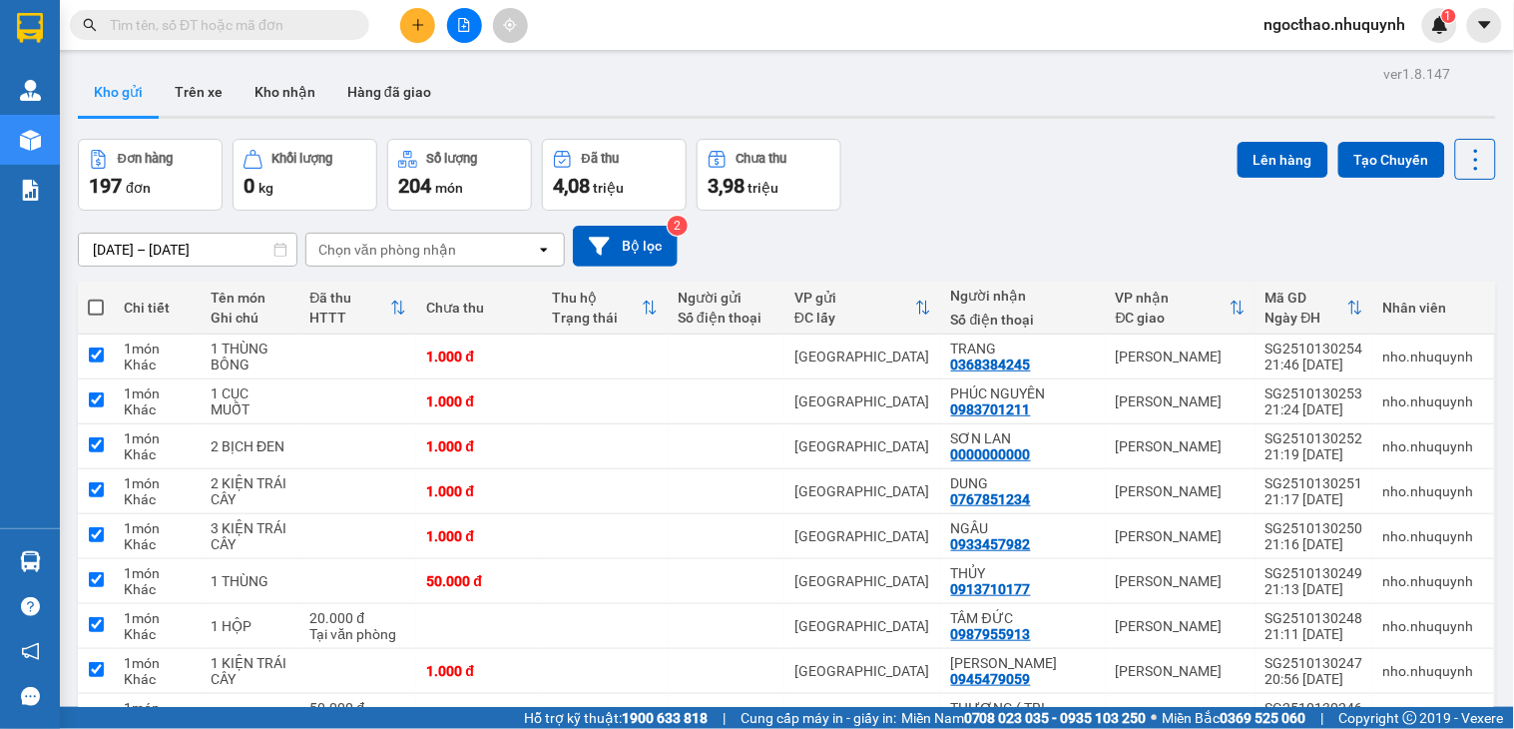
checkbox input "true"
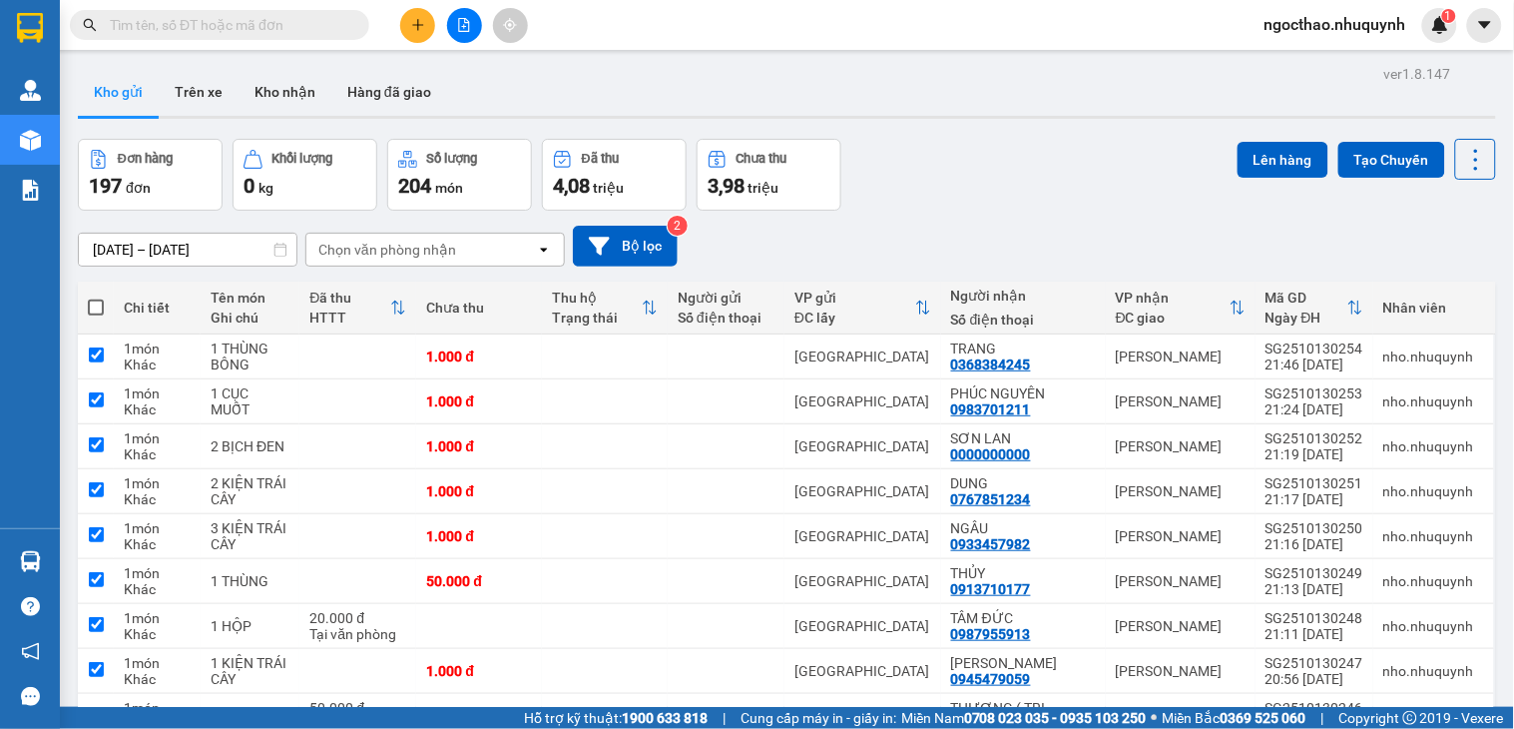
checkbox input "true"
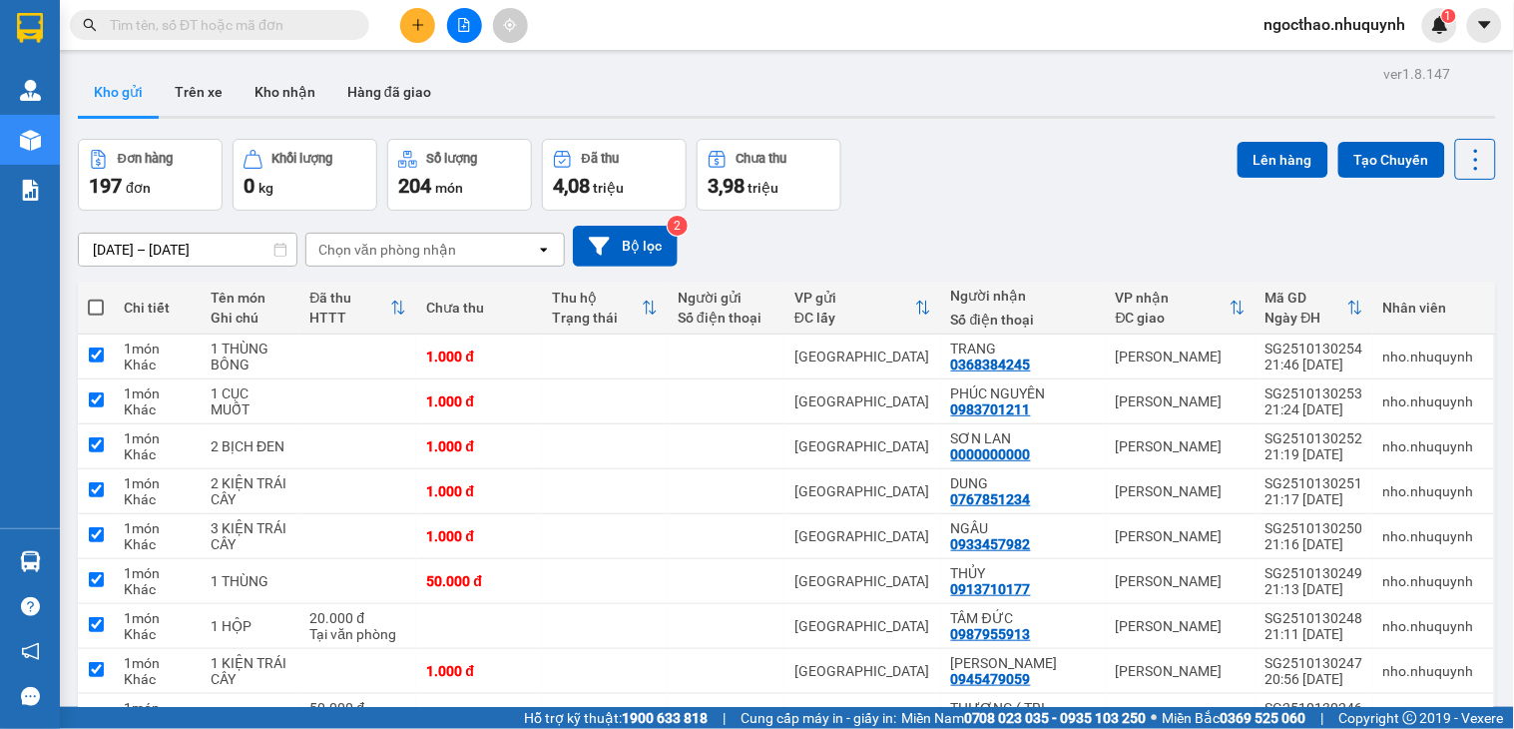
checkbox input "true"
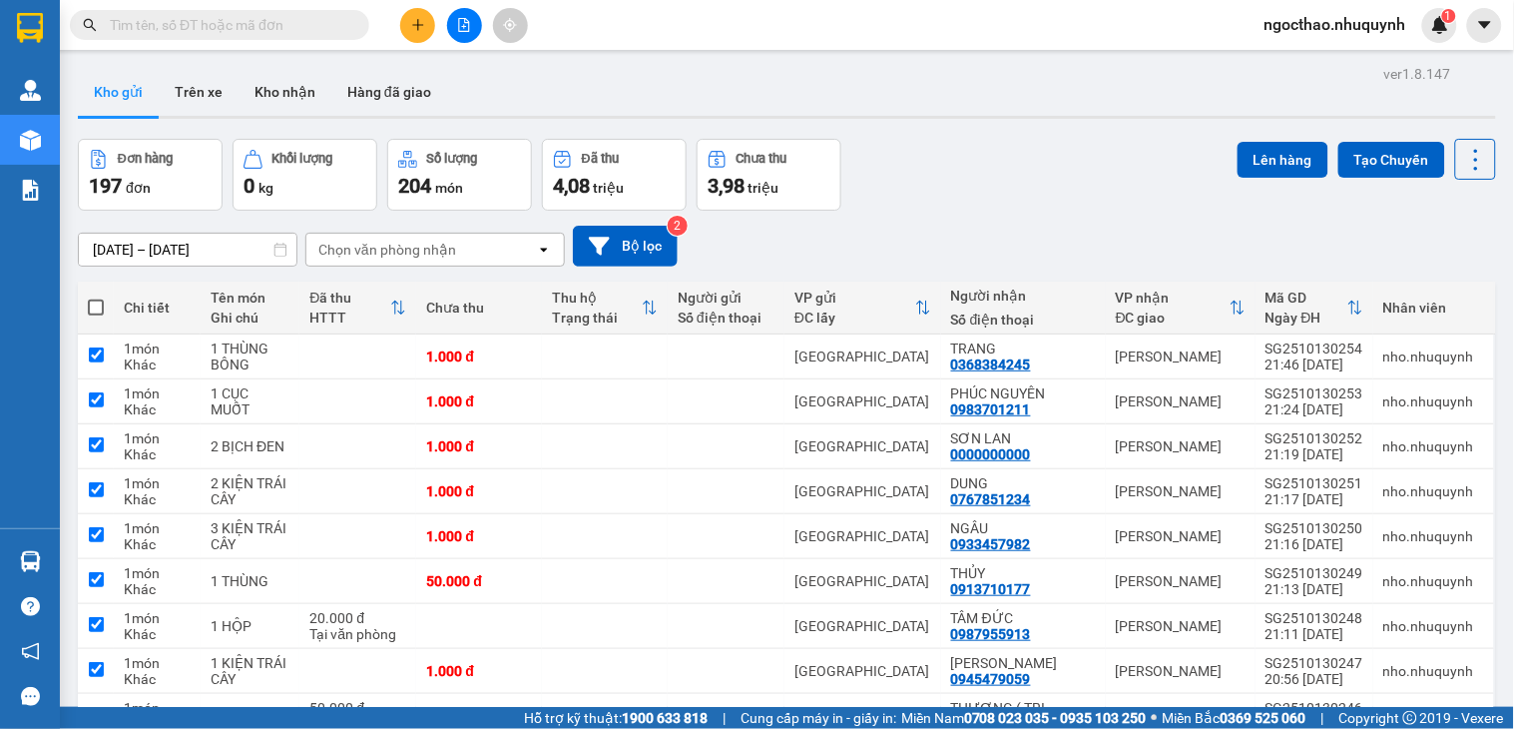
checkbox input "true"
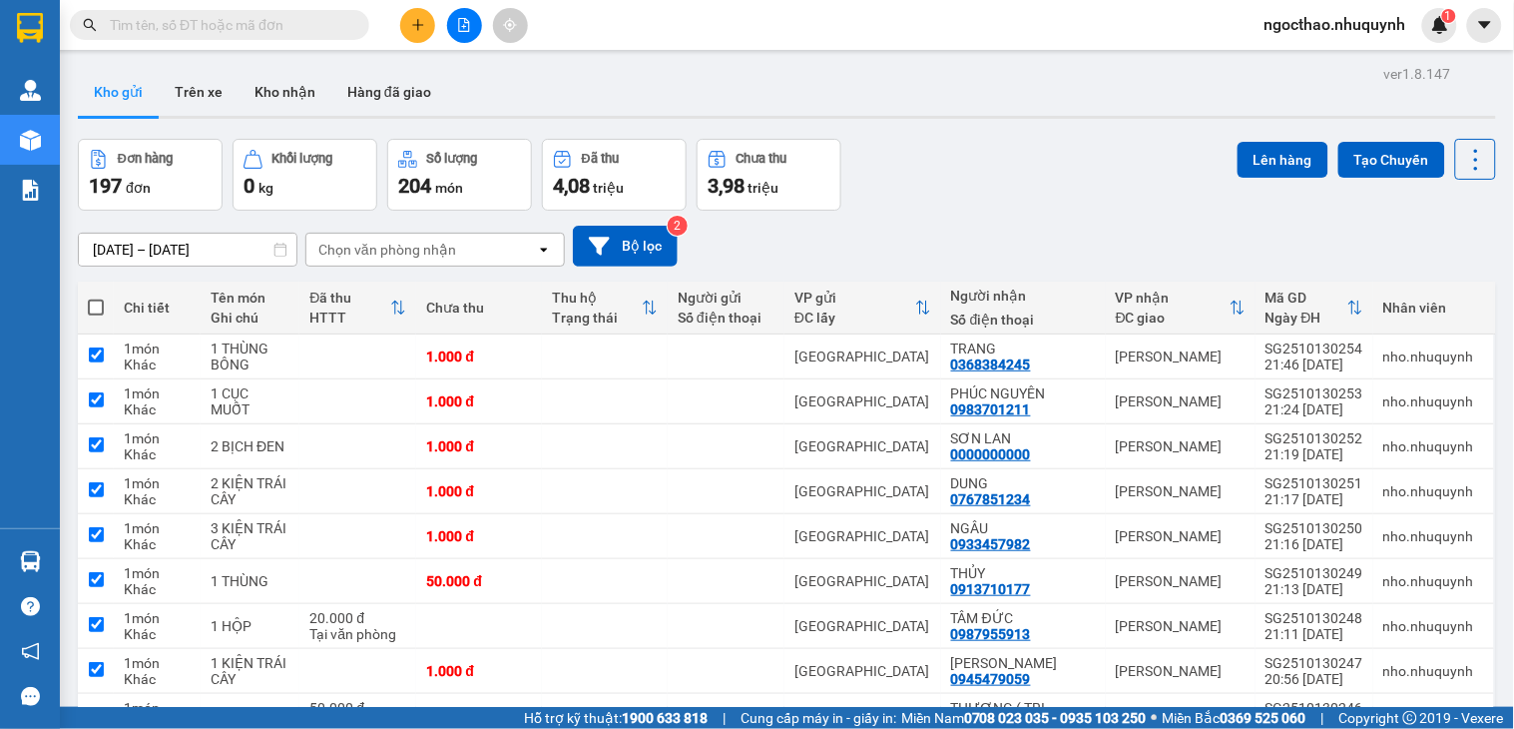
checkbox input "true"
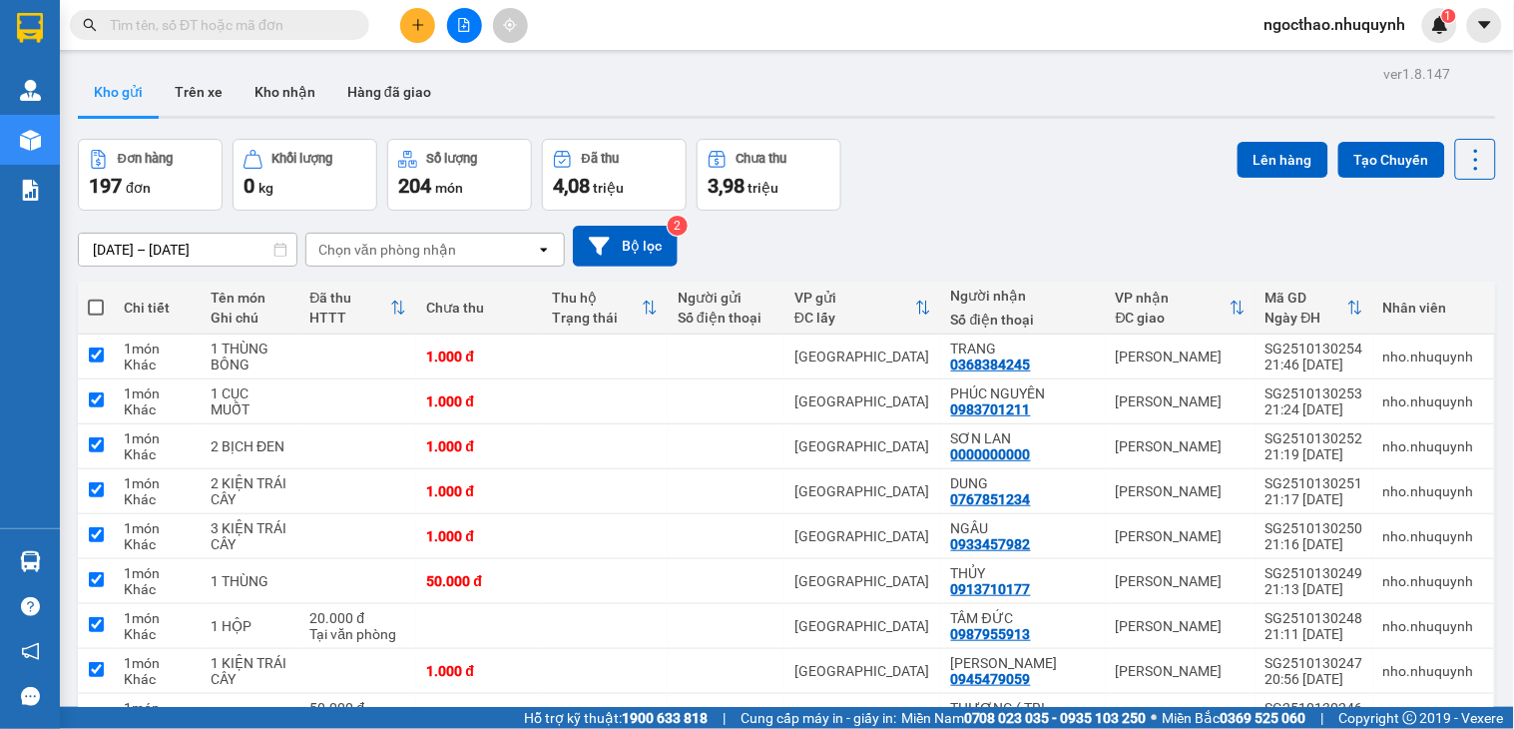
checkbox input "true"
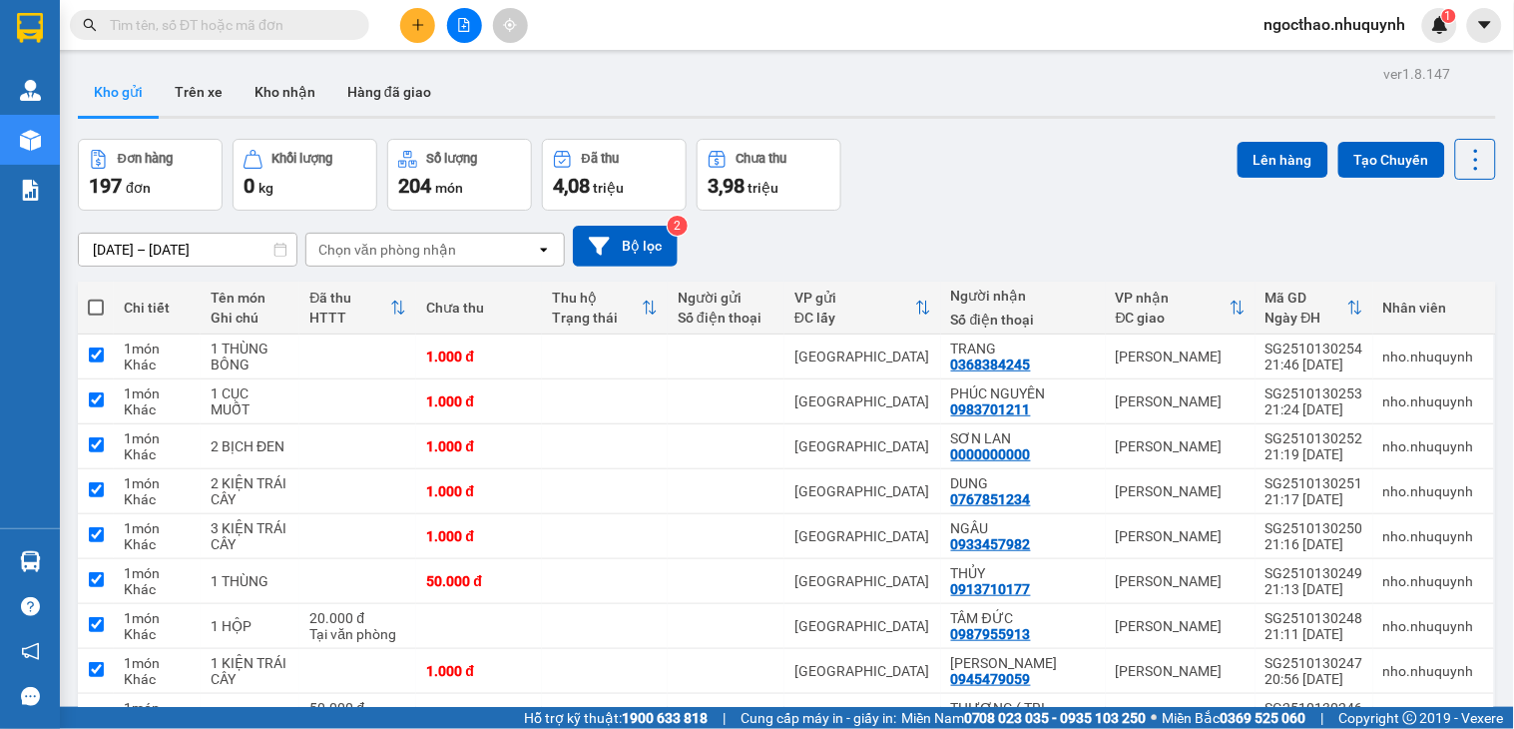
checkbox input "true"
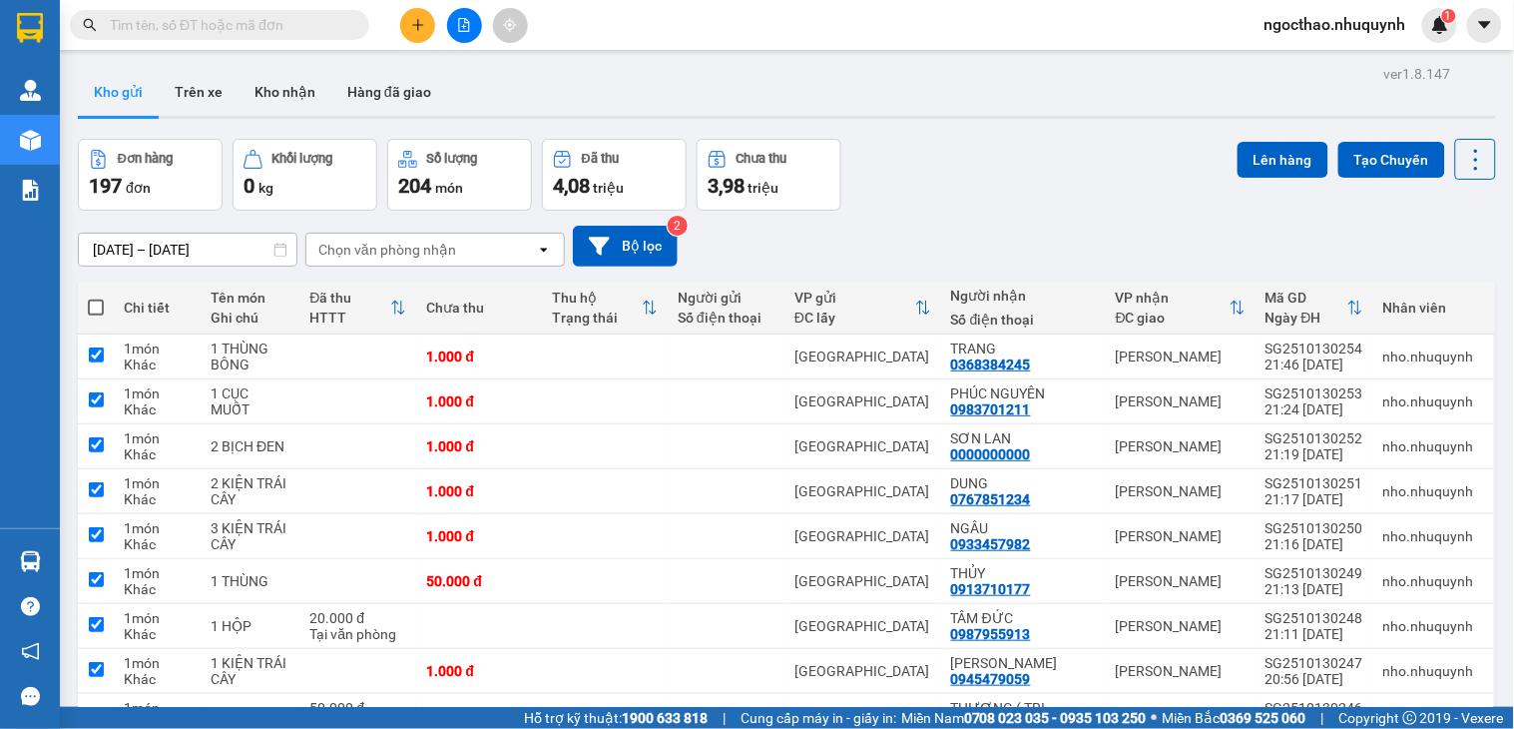
checkbox input "true"
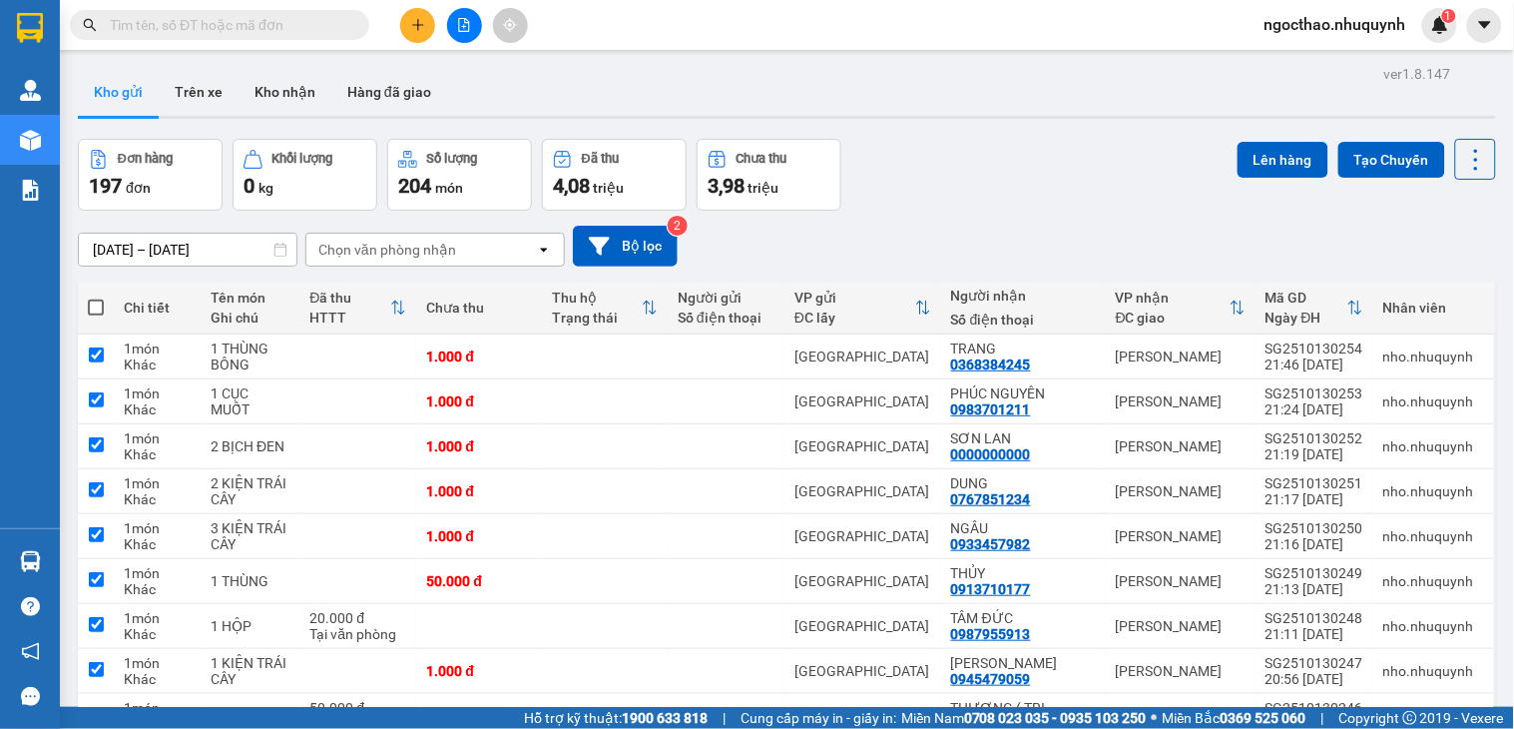
checkbox input "true"
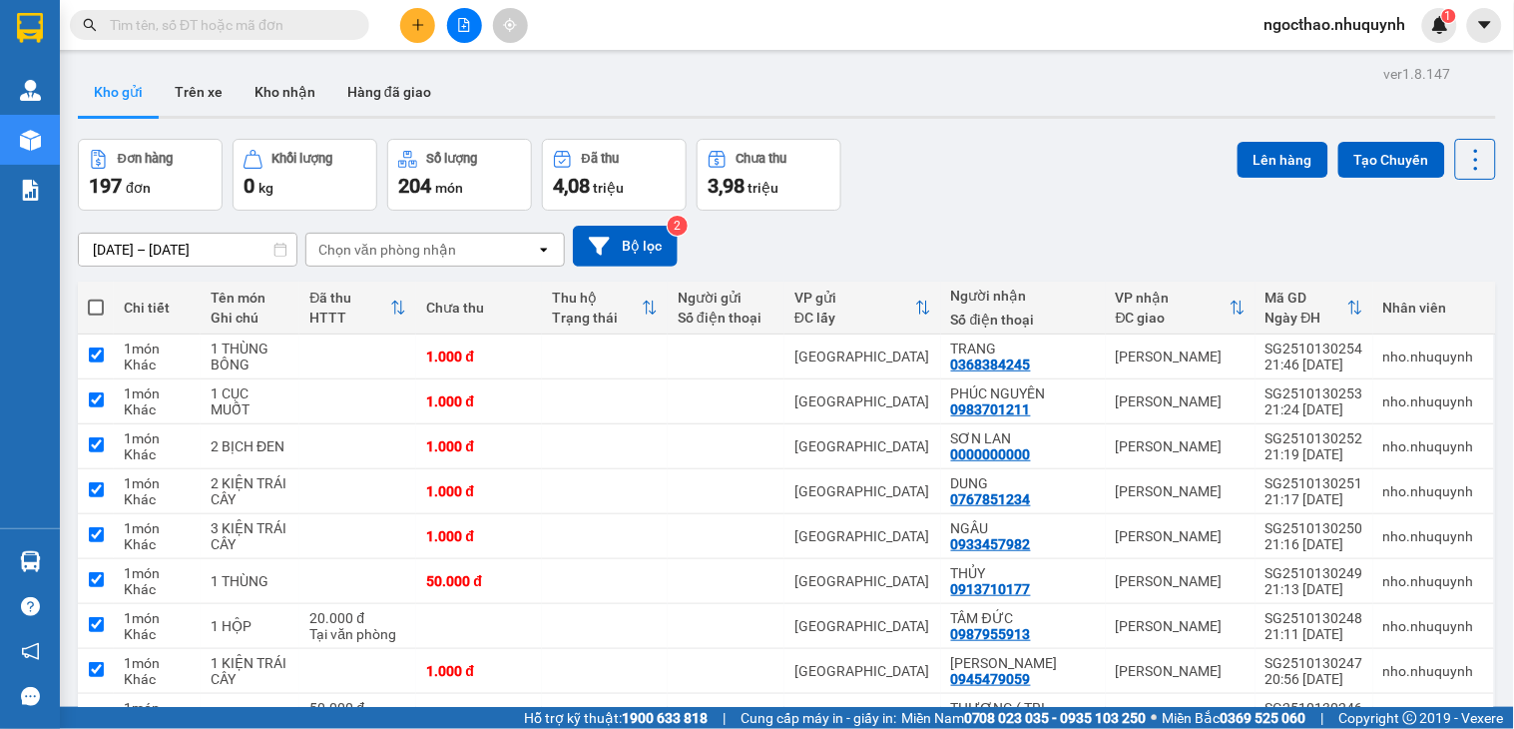
checkbox input "true"
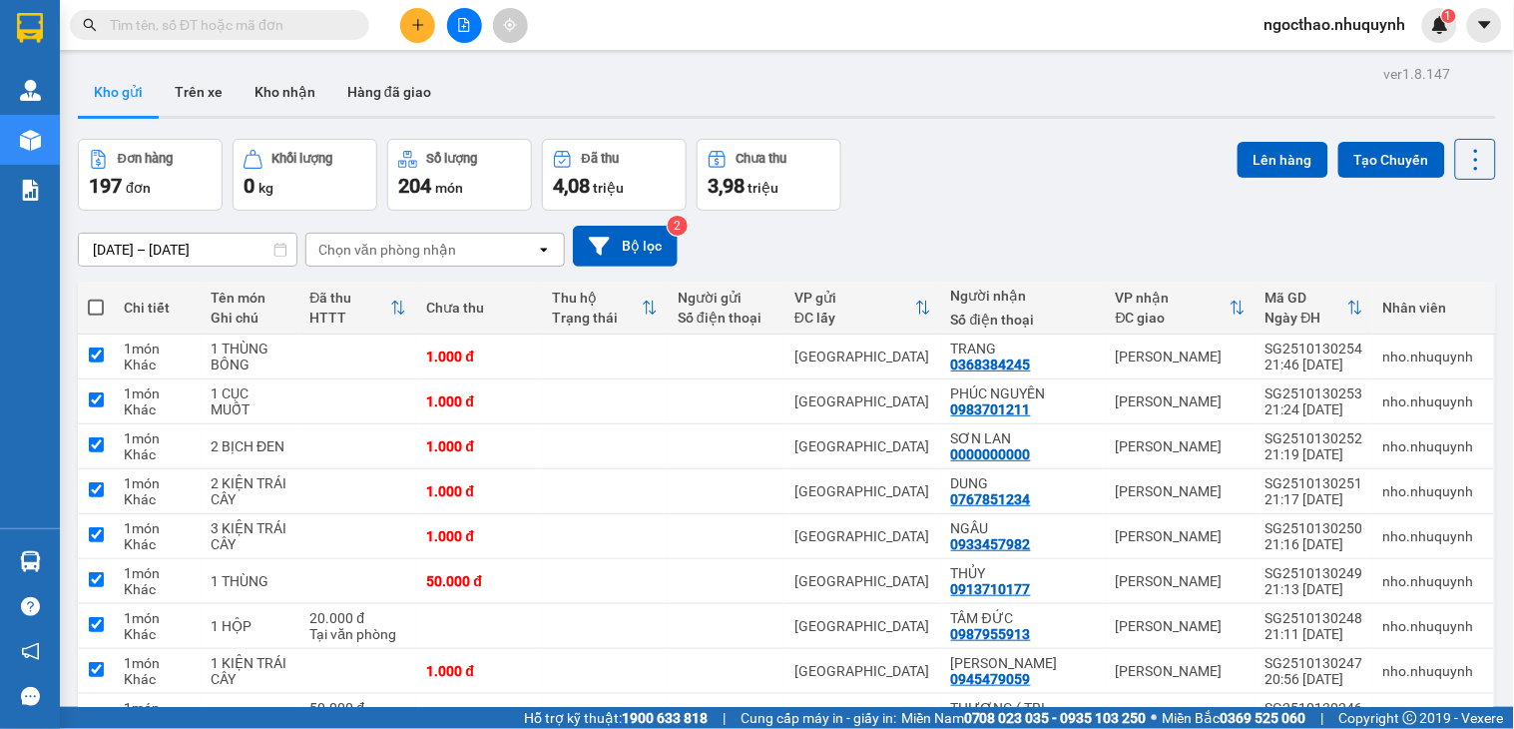
checkbox input "true"
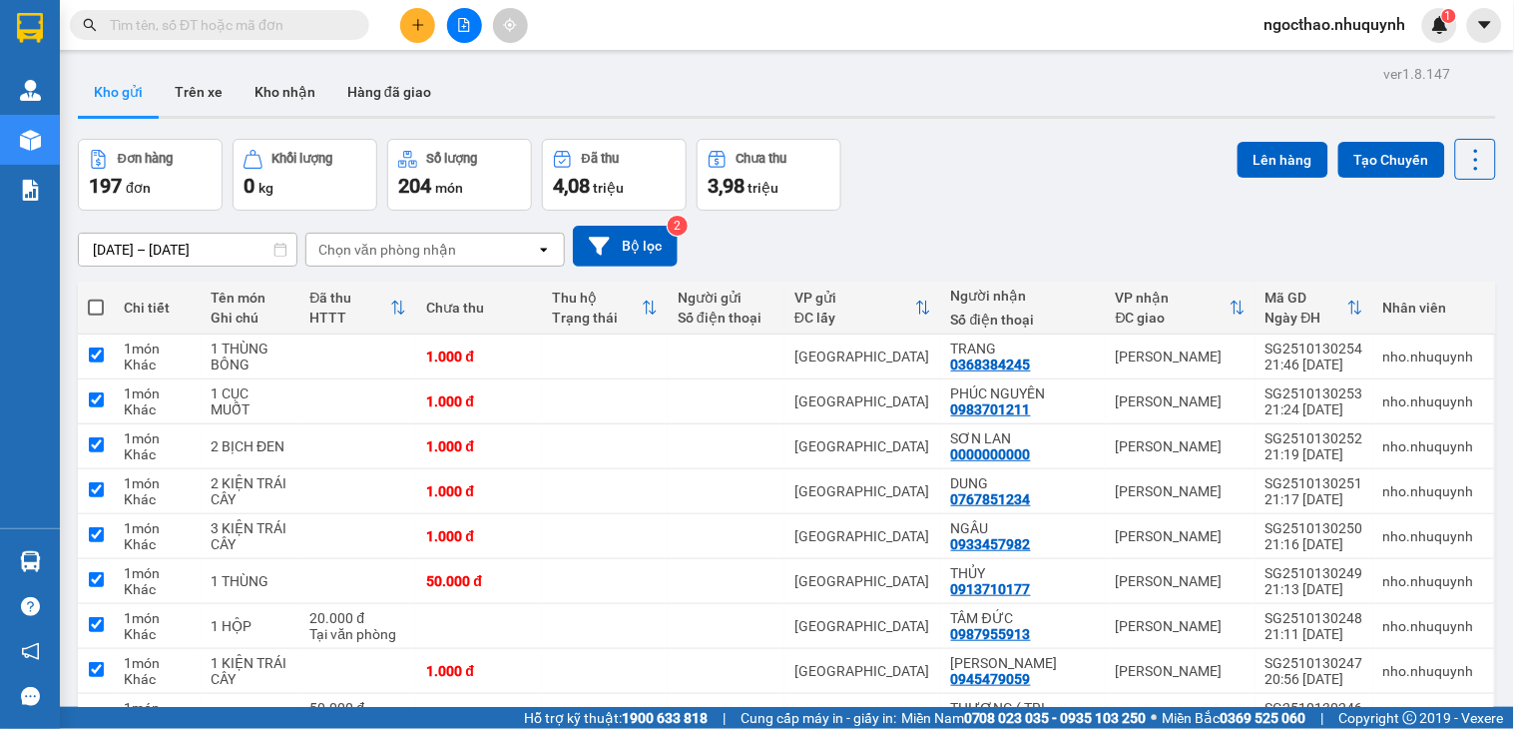
checkbox input "true"
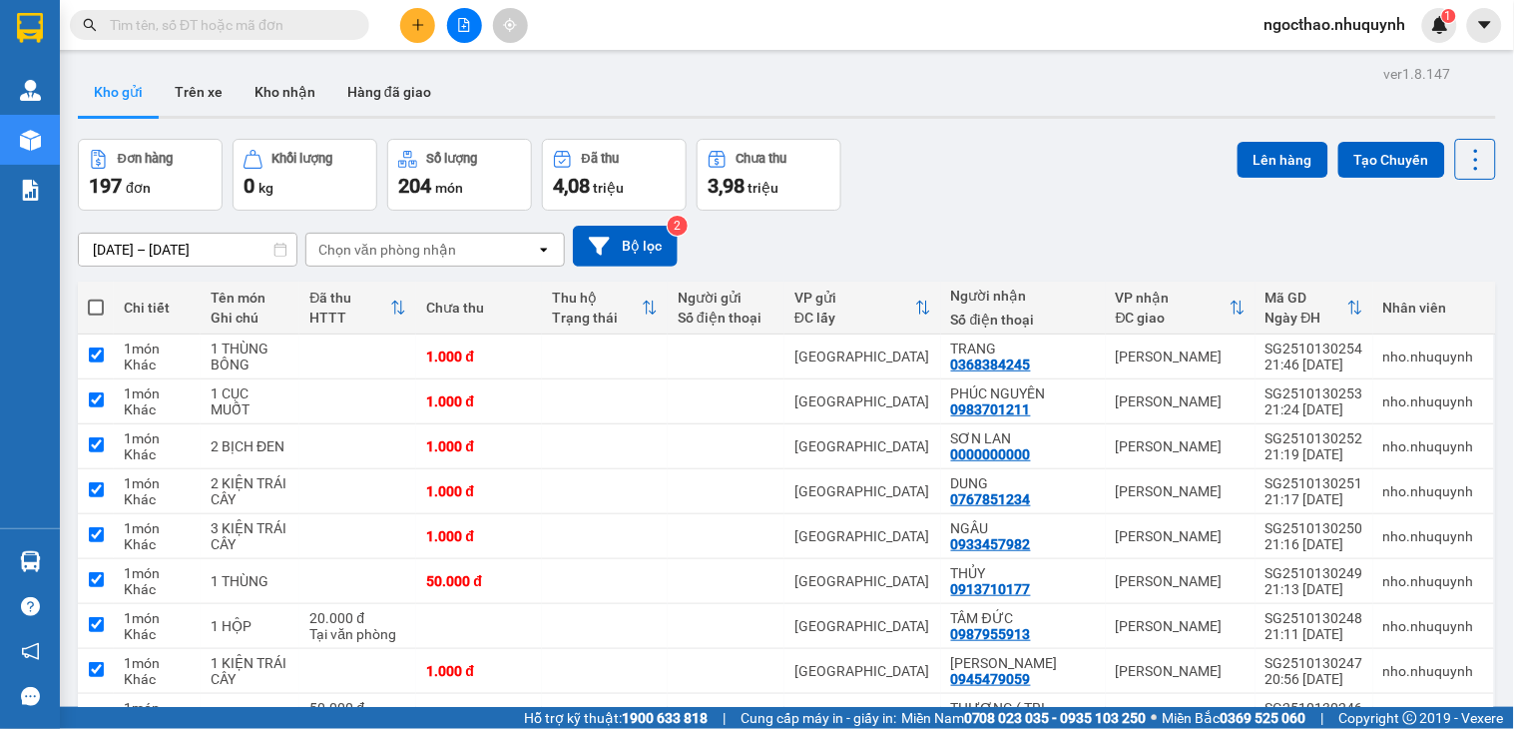
checkbox input "true"
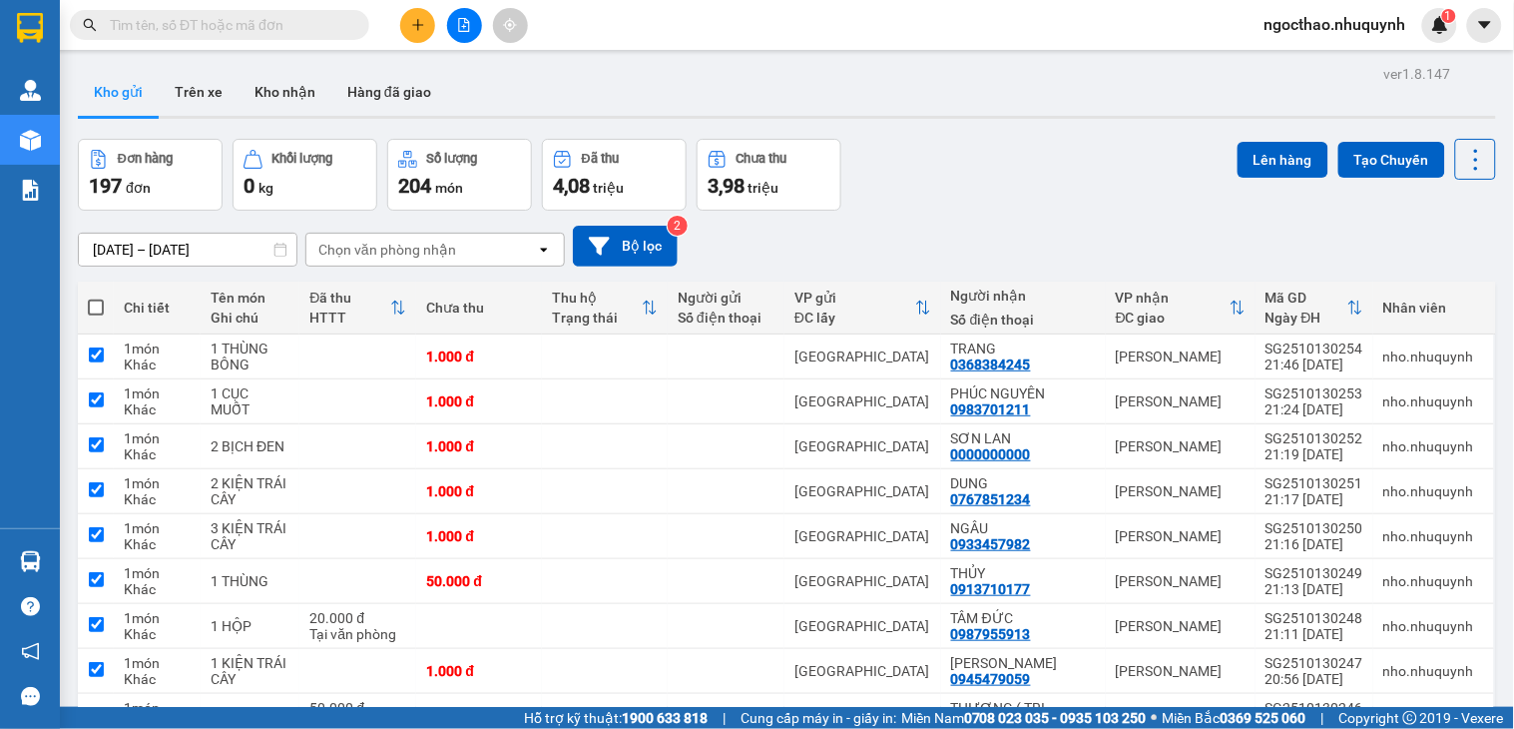
checkbox input "true"
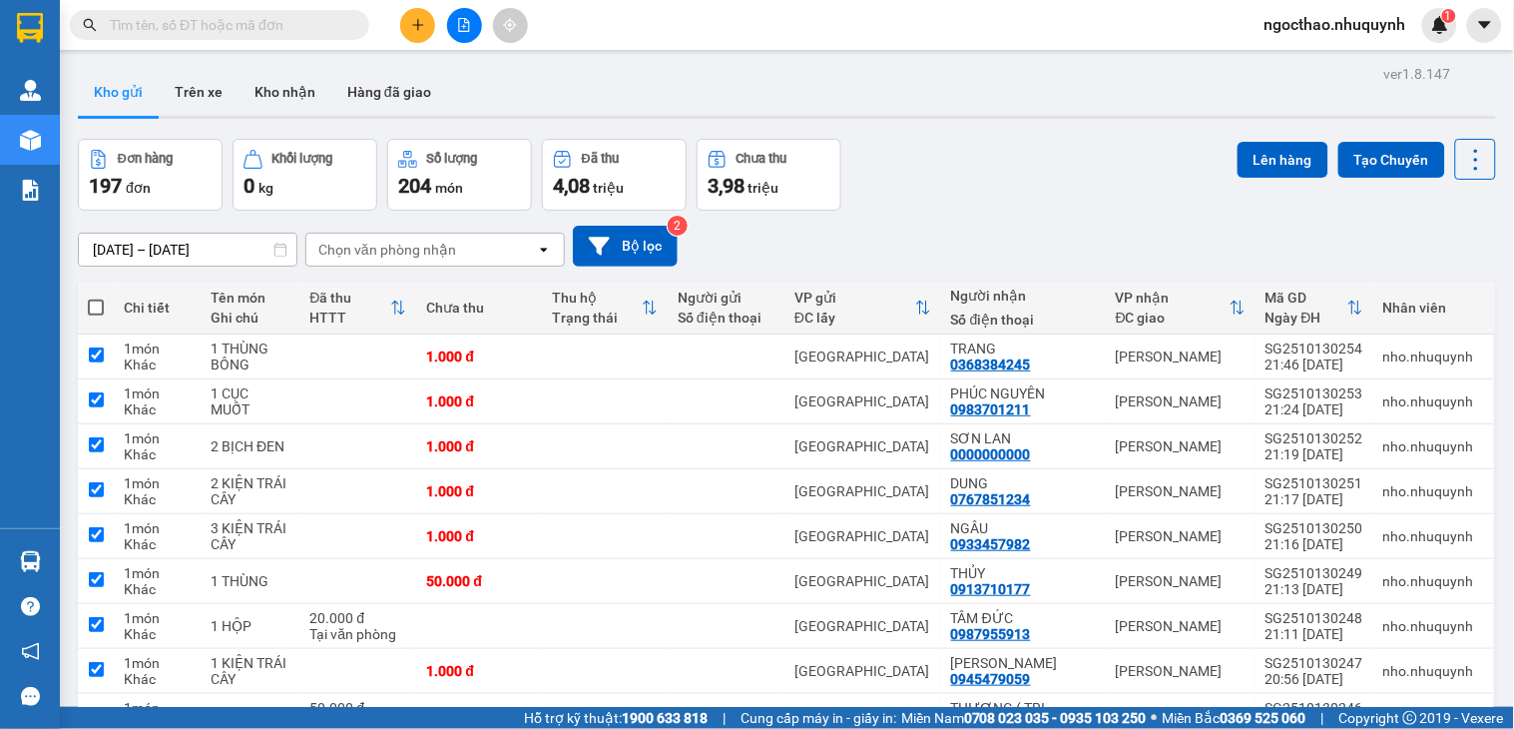
checkbox input "true"
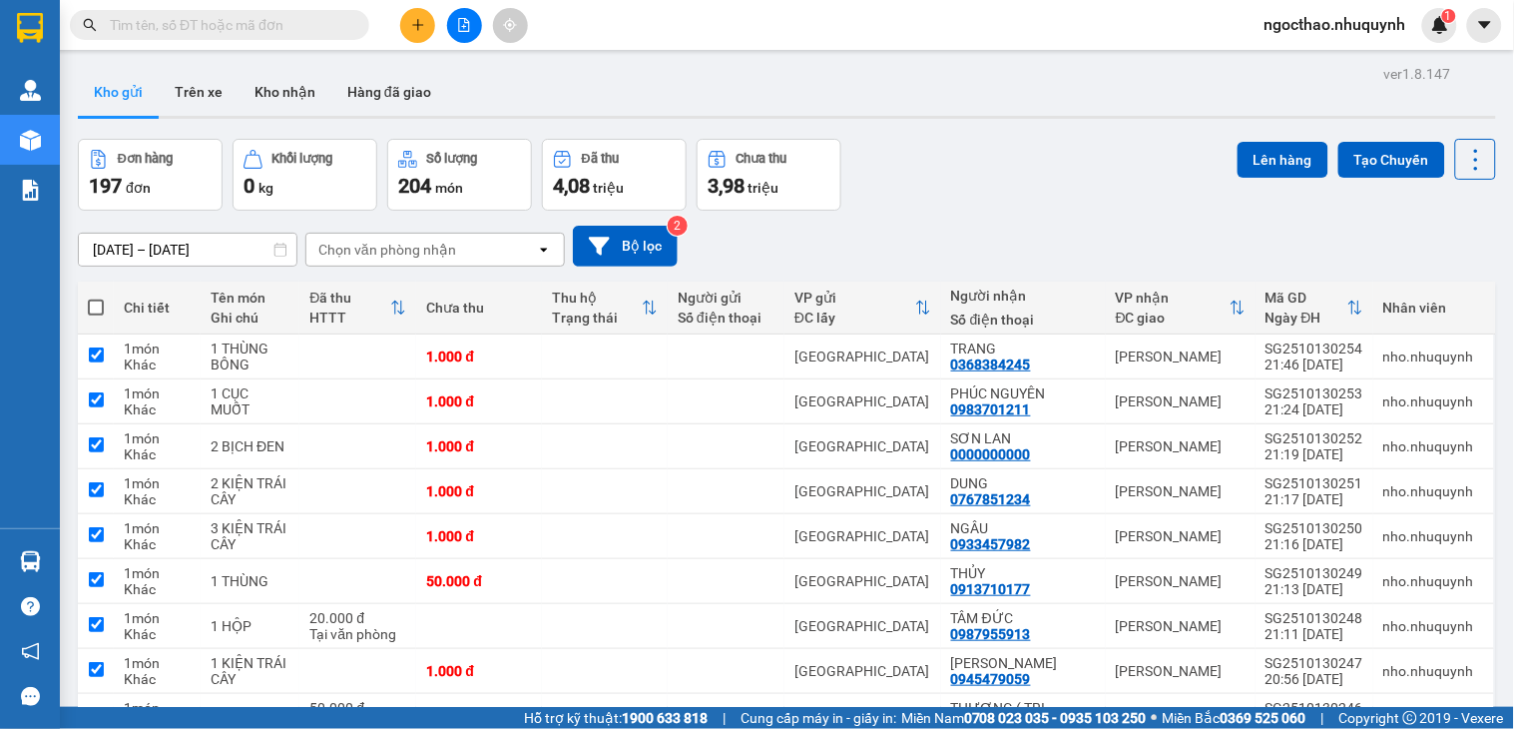
checkbox input "true"
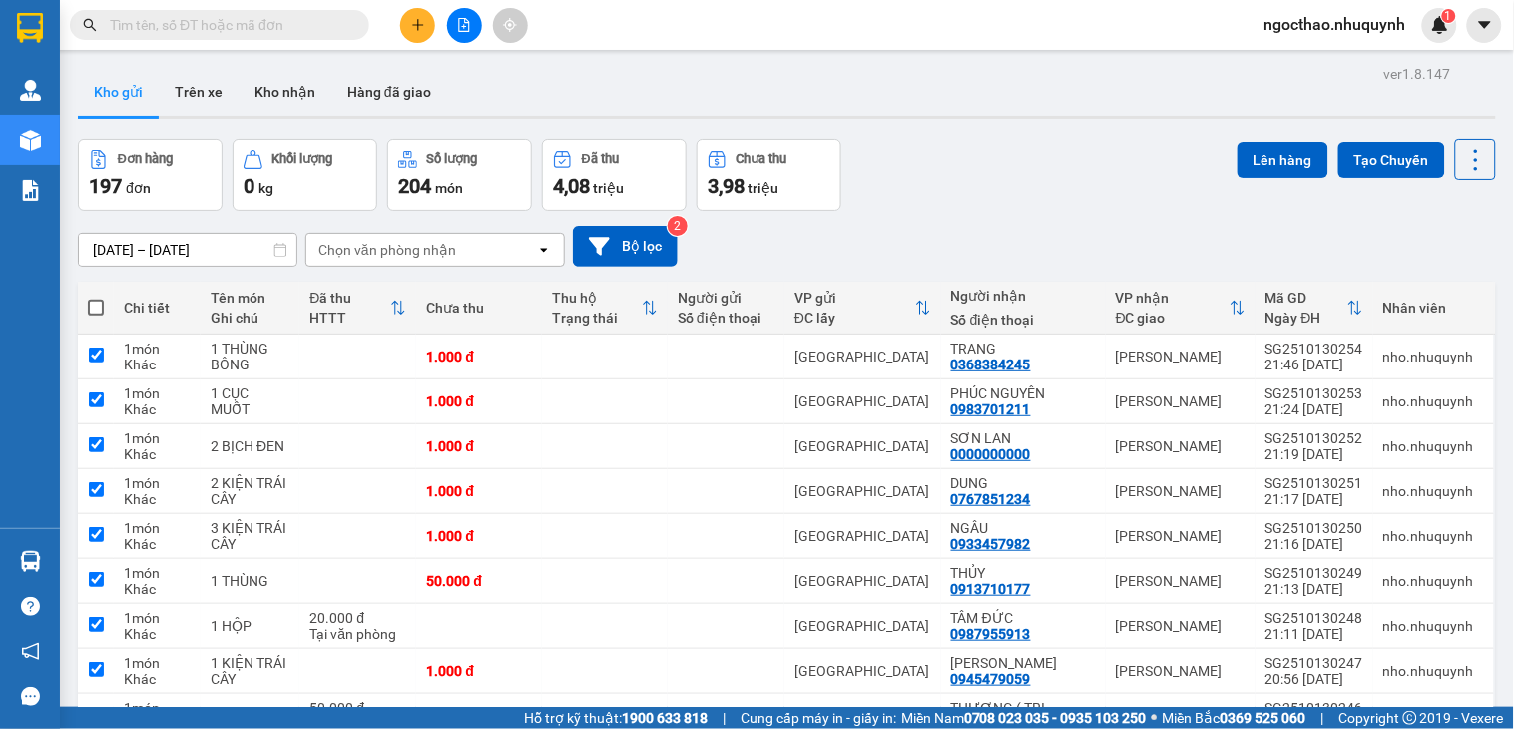
checkbox input "true"
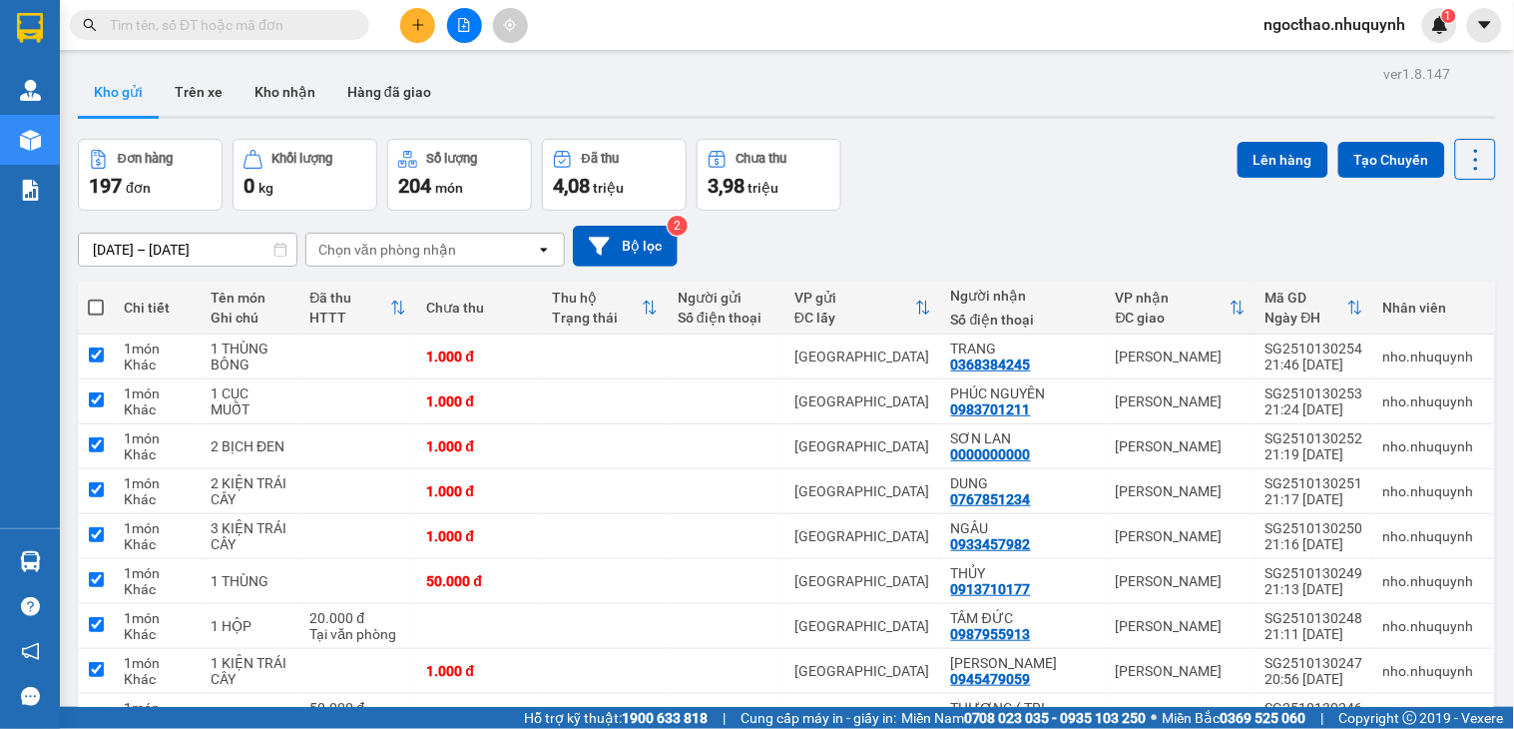
checkbox input "true"
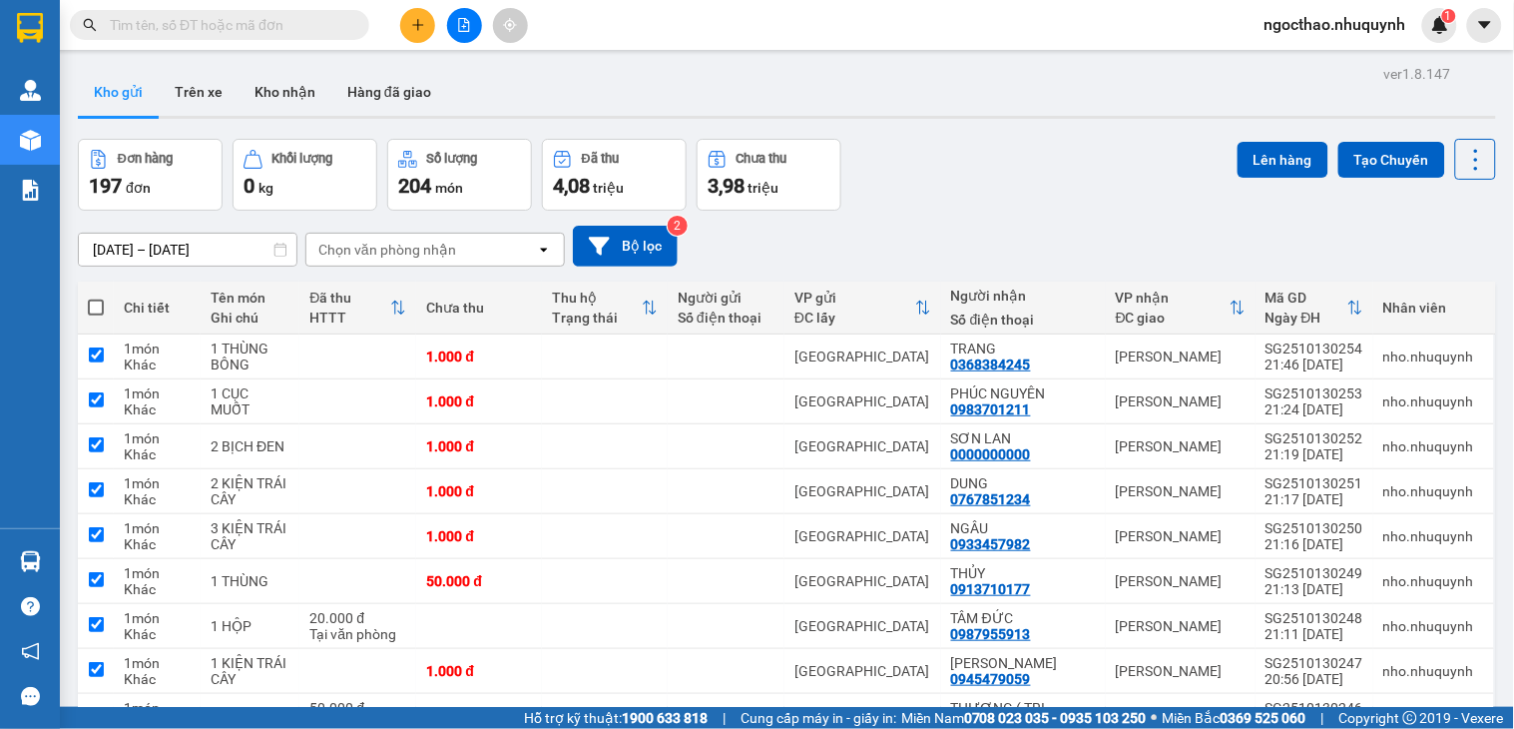
checkbox input "true"
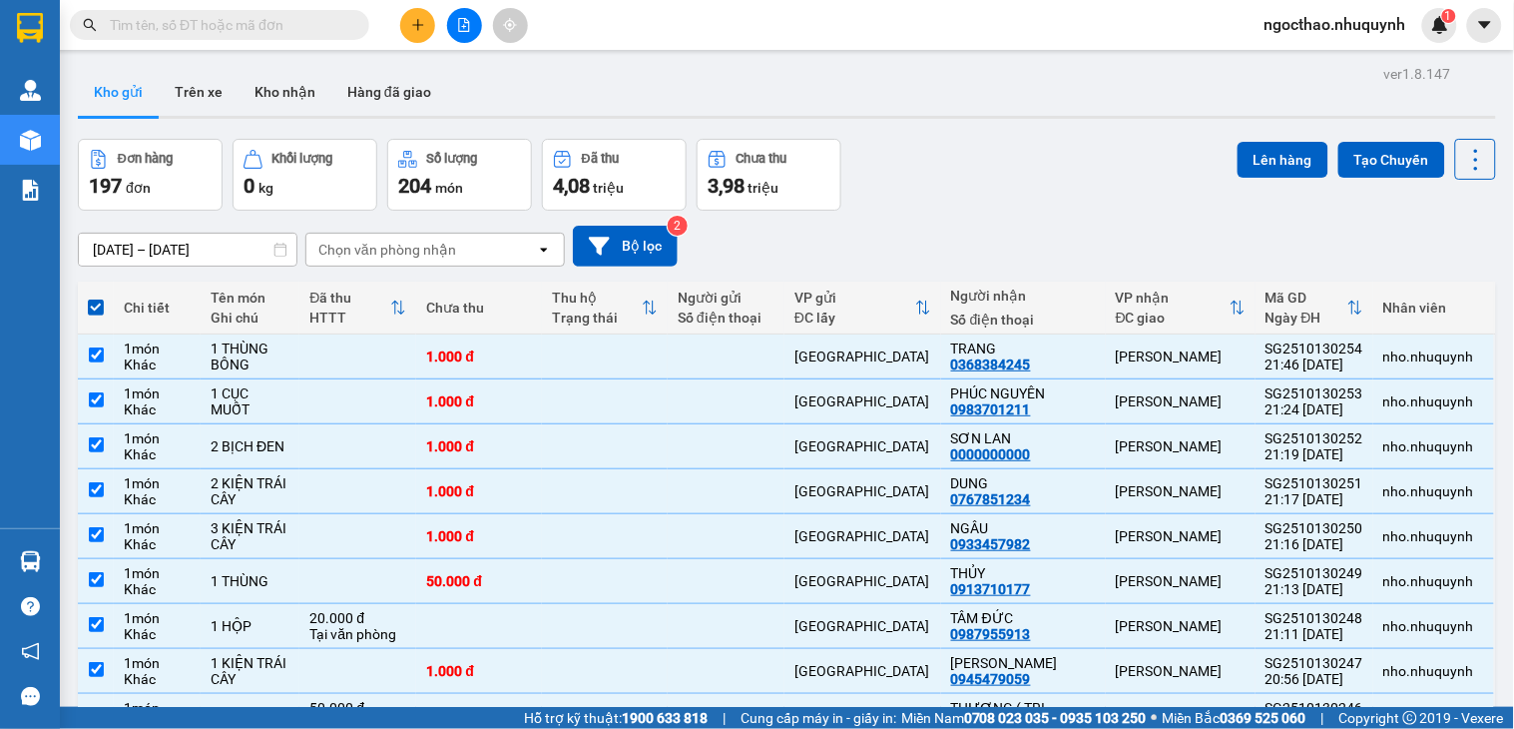
drag, startPoint x: 1245, startPoint y: 153, endPoint x: 876, endPoint y: 244, distance: 380.4
click at [1245, 151] on button "Lên hàng" at bounding box center [1283, 160] width 91 height 36
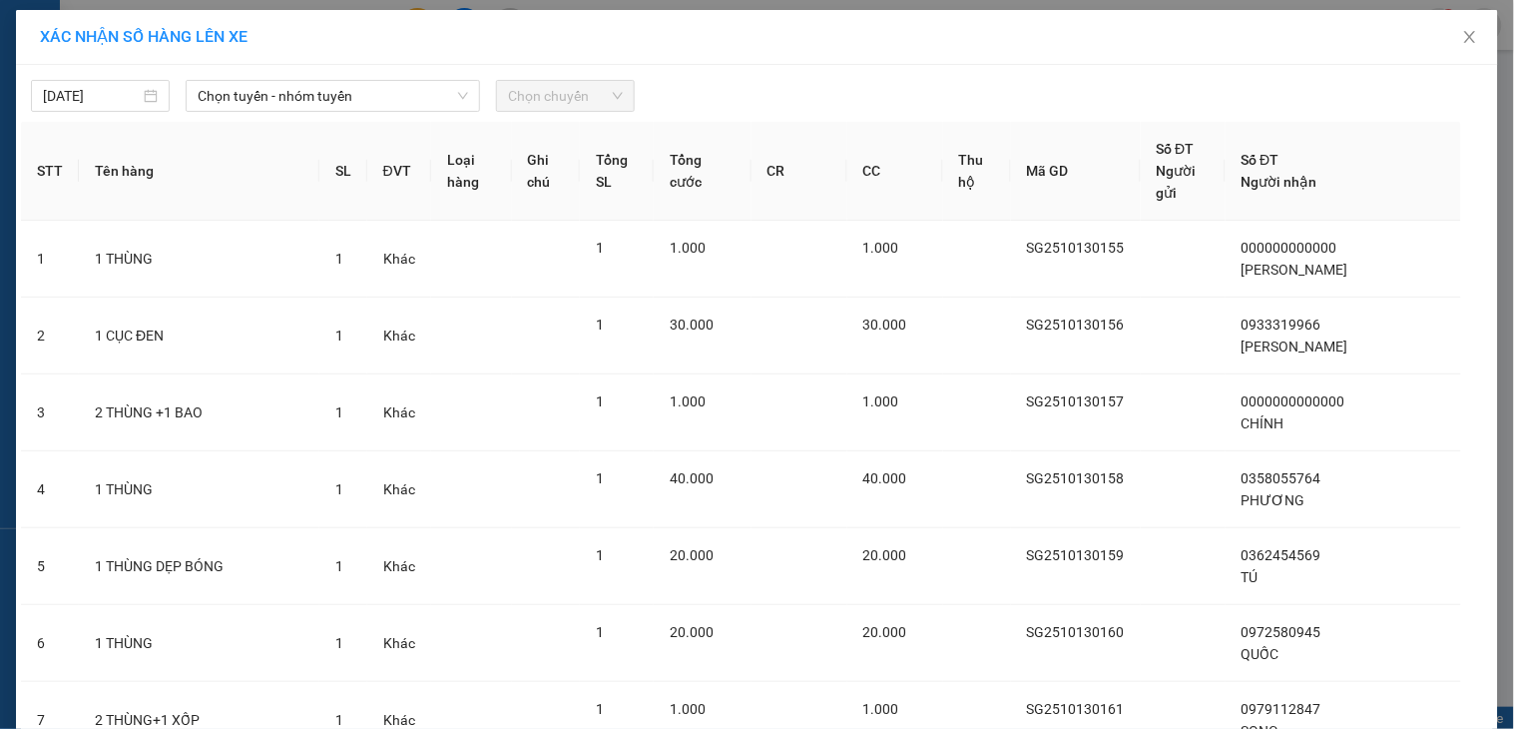
click at [414, 92] on span "Chọn tuyến - nhóm tuyến" at bounding box center [333, 96] width 271 height 30
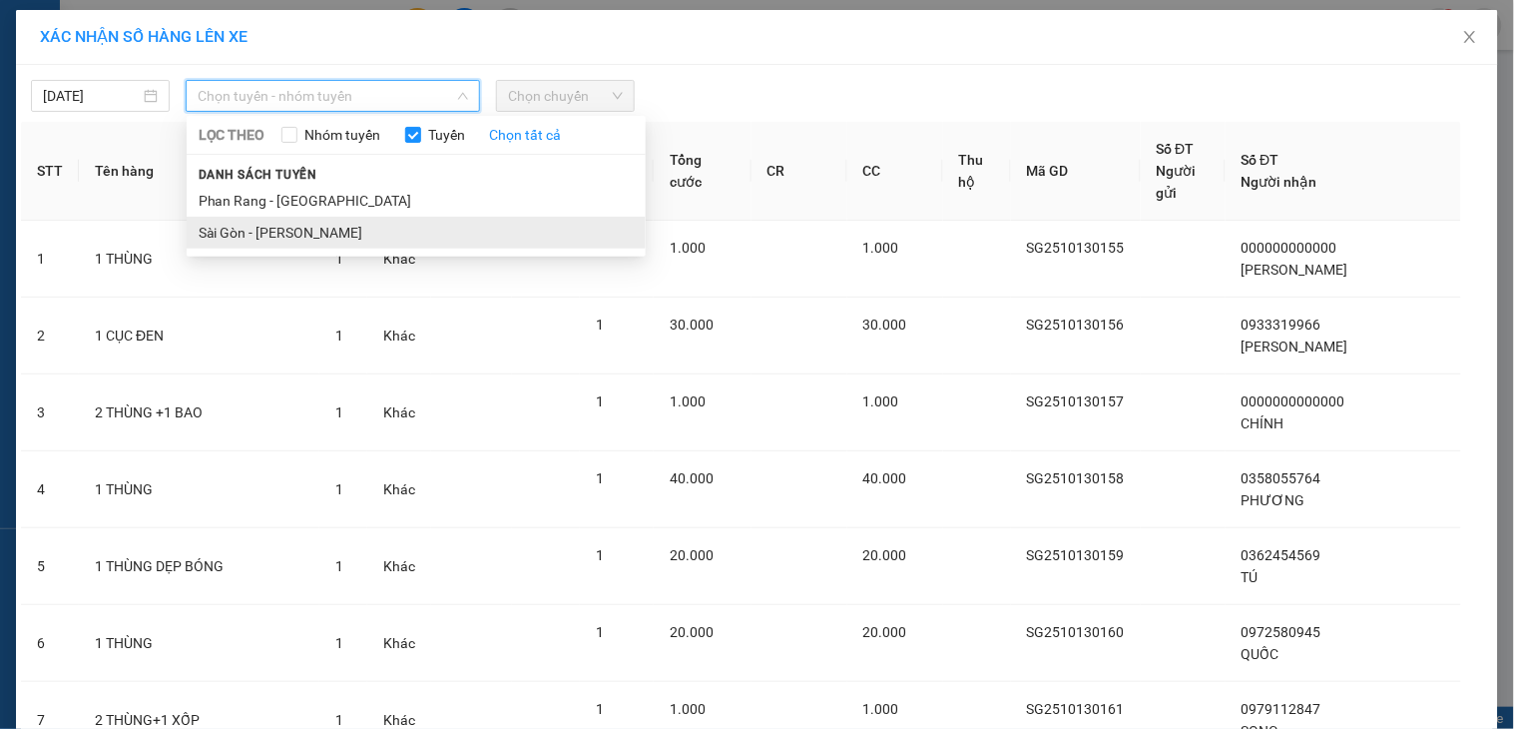
click at [347, 241] on li "Sài Gòn - [PERSON_NAME]" at bounding box center [416, 233] width 459 height 32
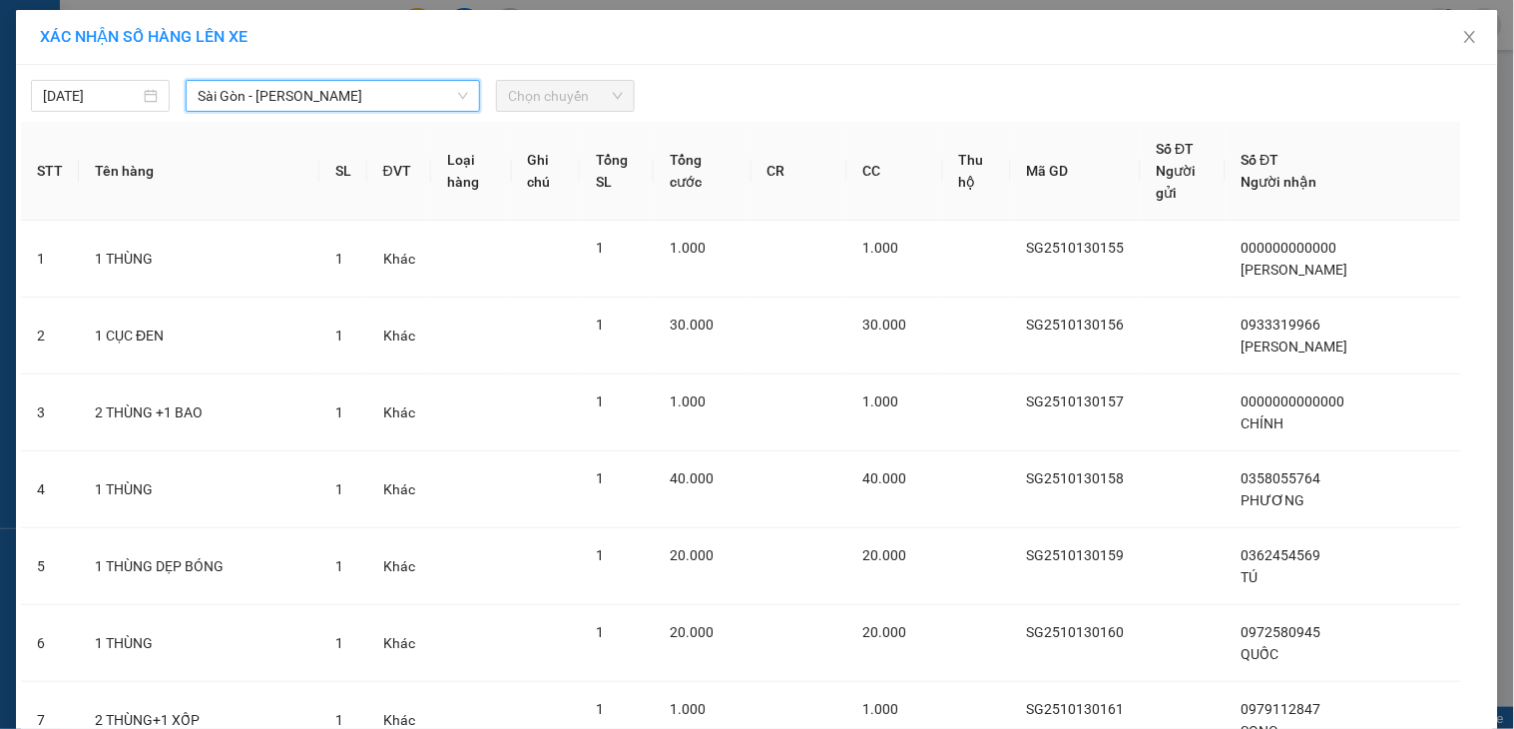
click at [541, 103] on span "Chọn chuyến" at bounding box center [565, 96] width 115 height 30
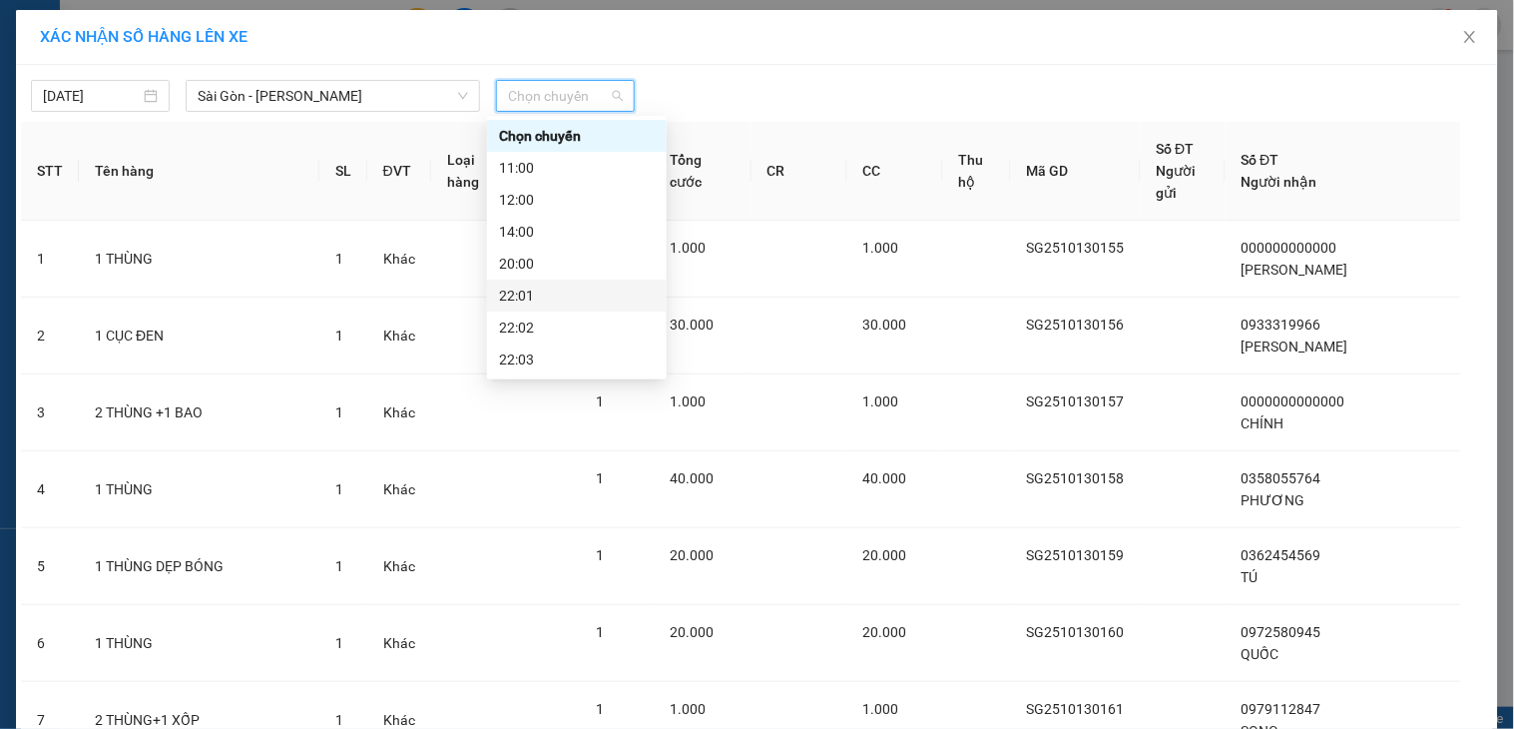
click at [557, 291] on div "22:01" at bounding box center [577, 296] width 156 height 22
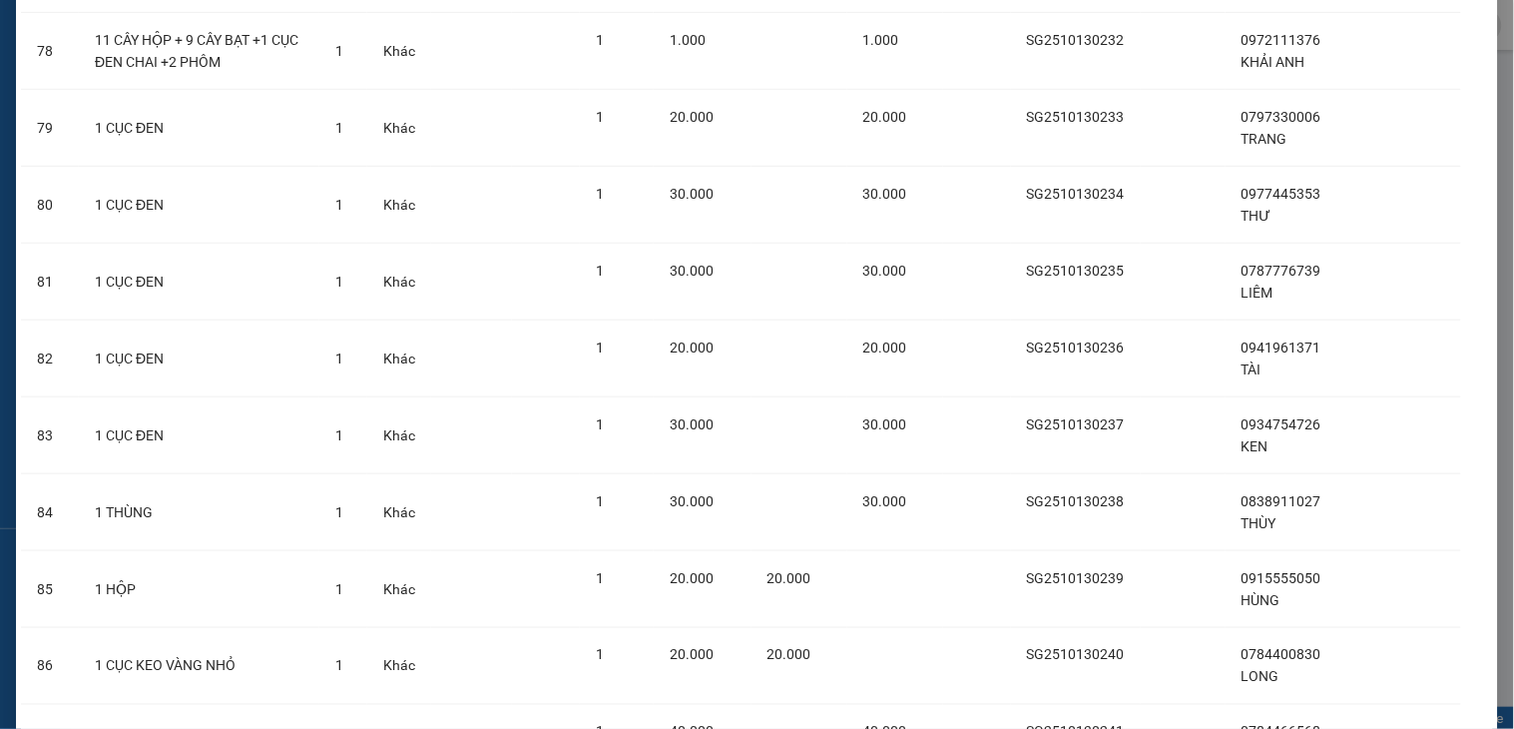
scroll to position [7384, 0]
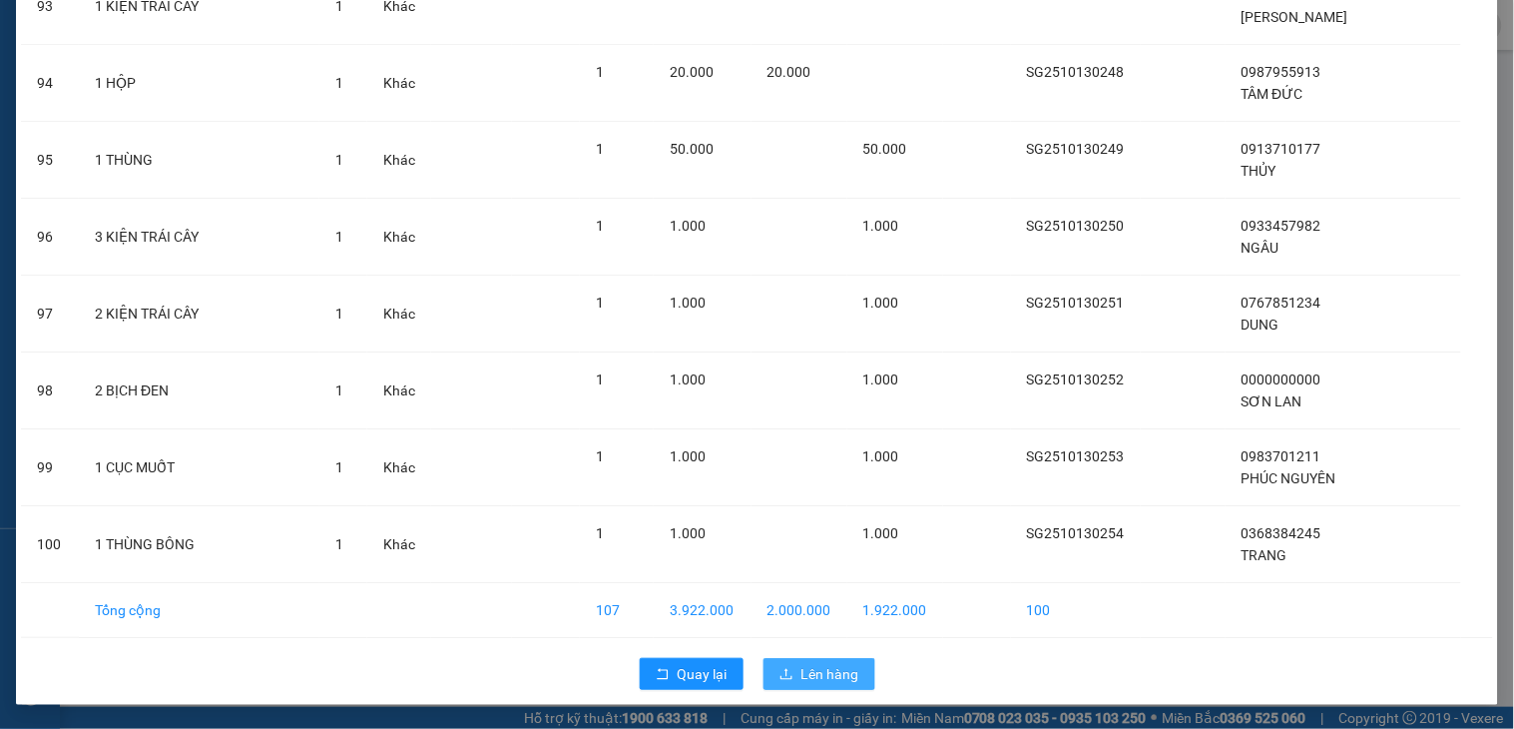
click at [843, 682] on span "Lên hàng" at bounding box center [831, 674] width 58 height 22
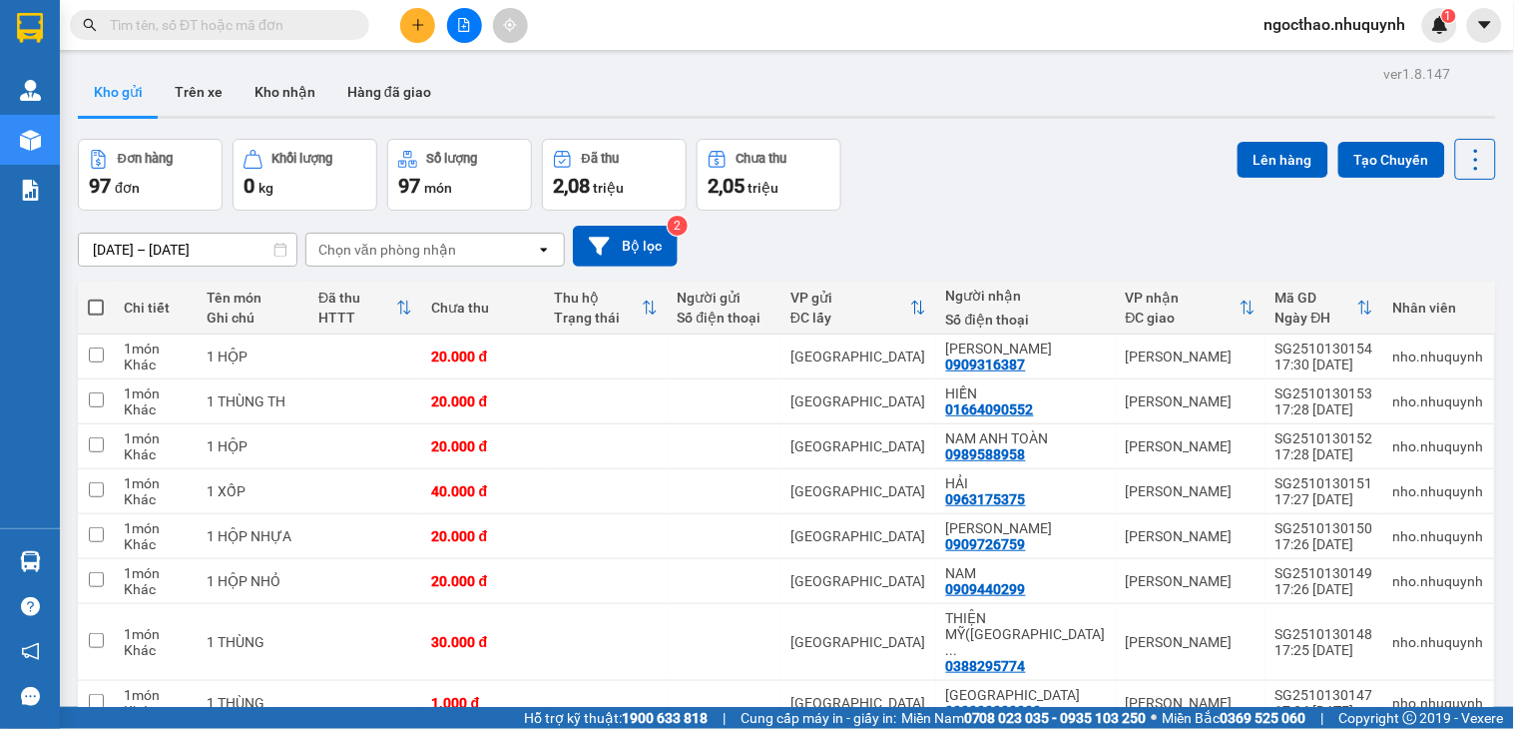
click at [95, 306] on span at bounding box center [96, 307] width 16 height 16
click at [96, 297] on input "checkbox" at bounding box center [96, 297] width 0 height 0
checkbox input "true"
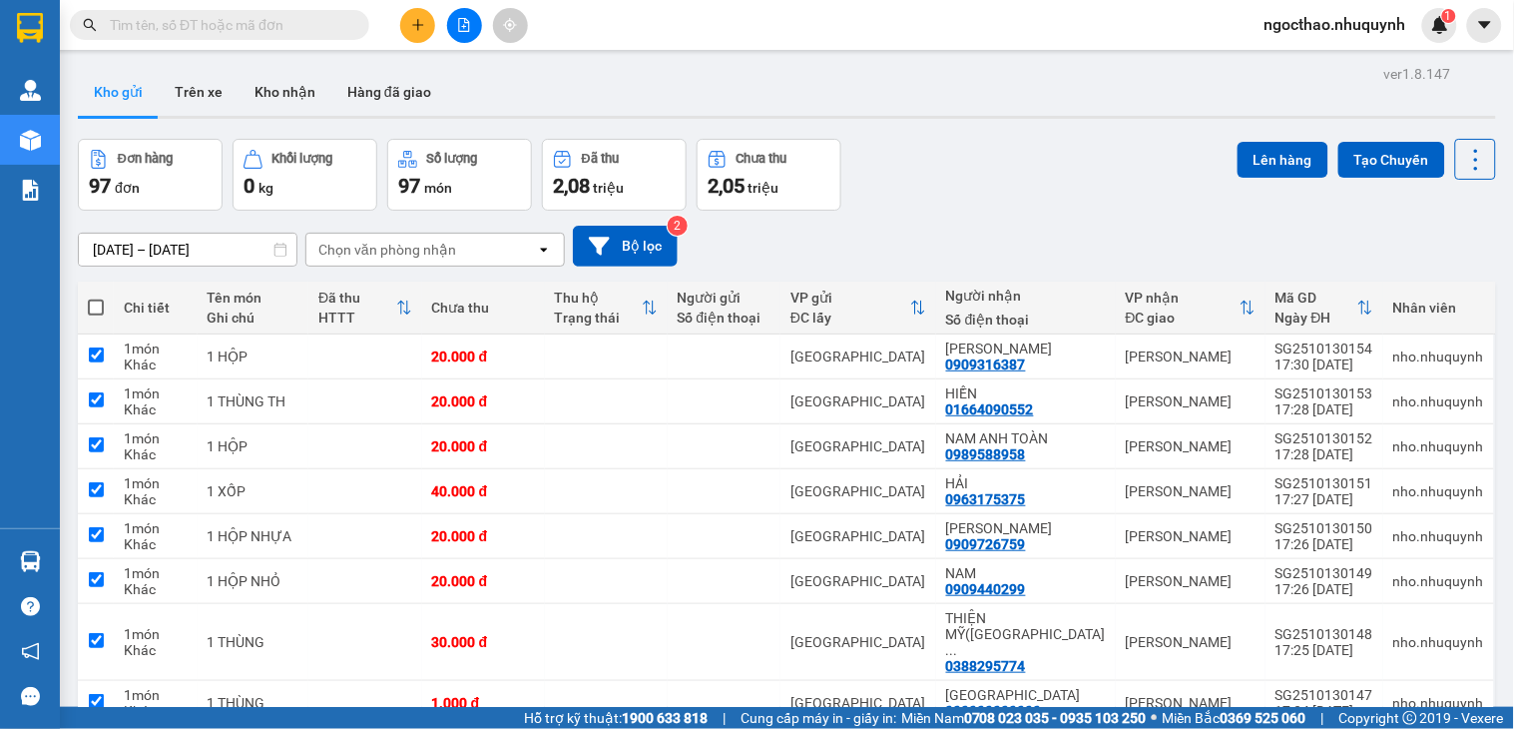
checkbox input "true"
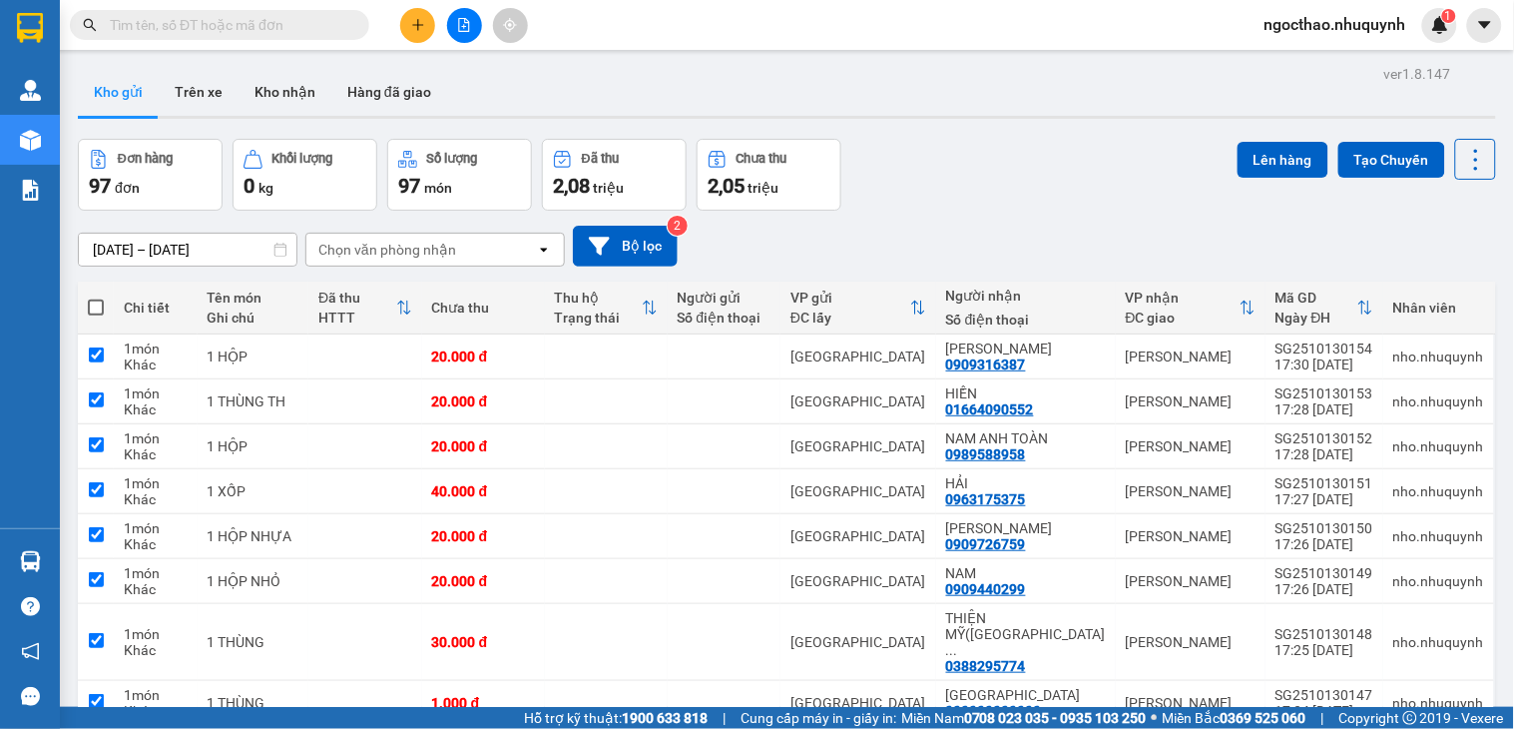
checkbox input "true"
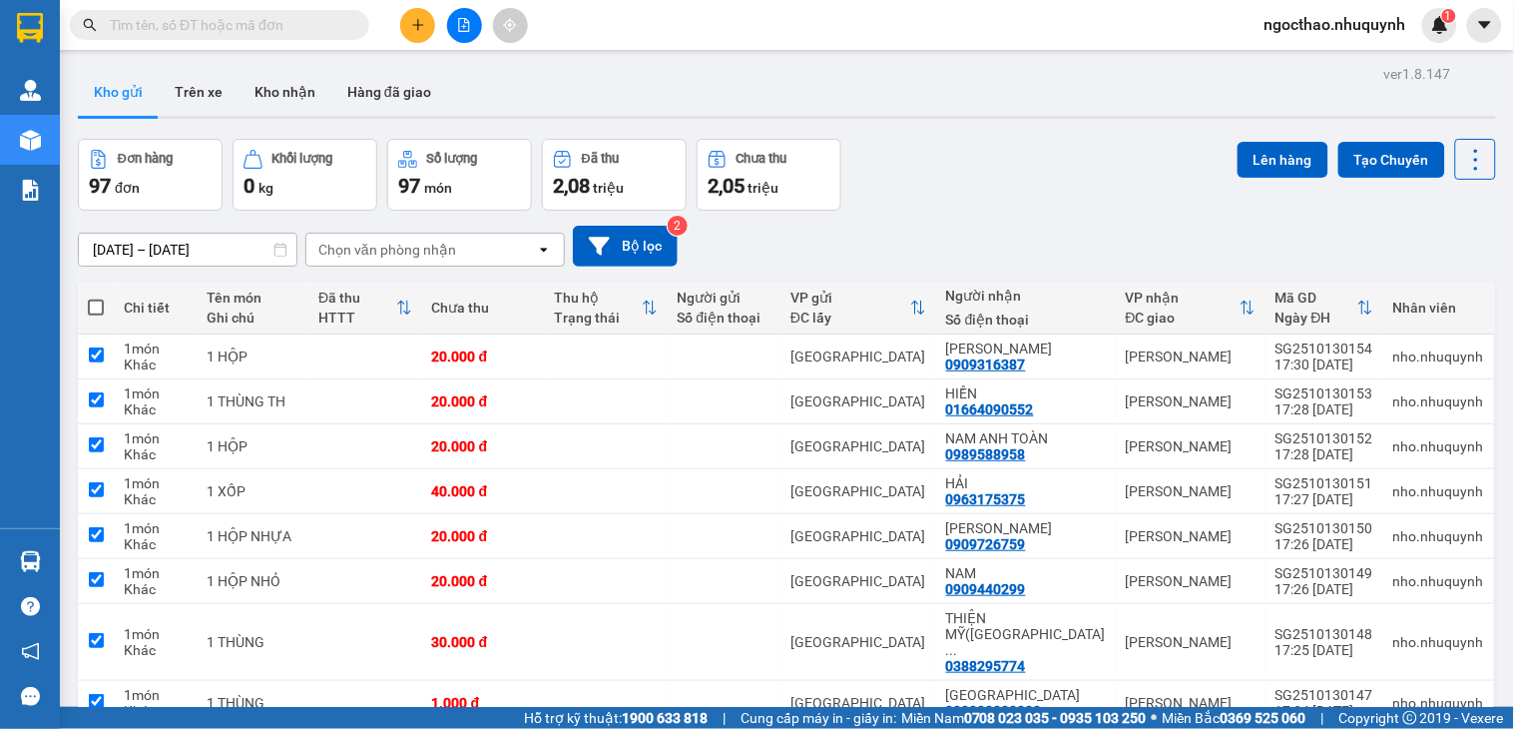
checkbox input "true"
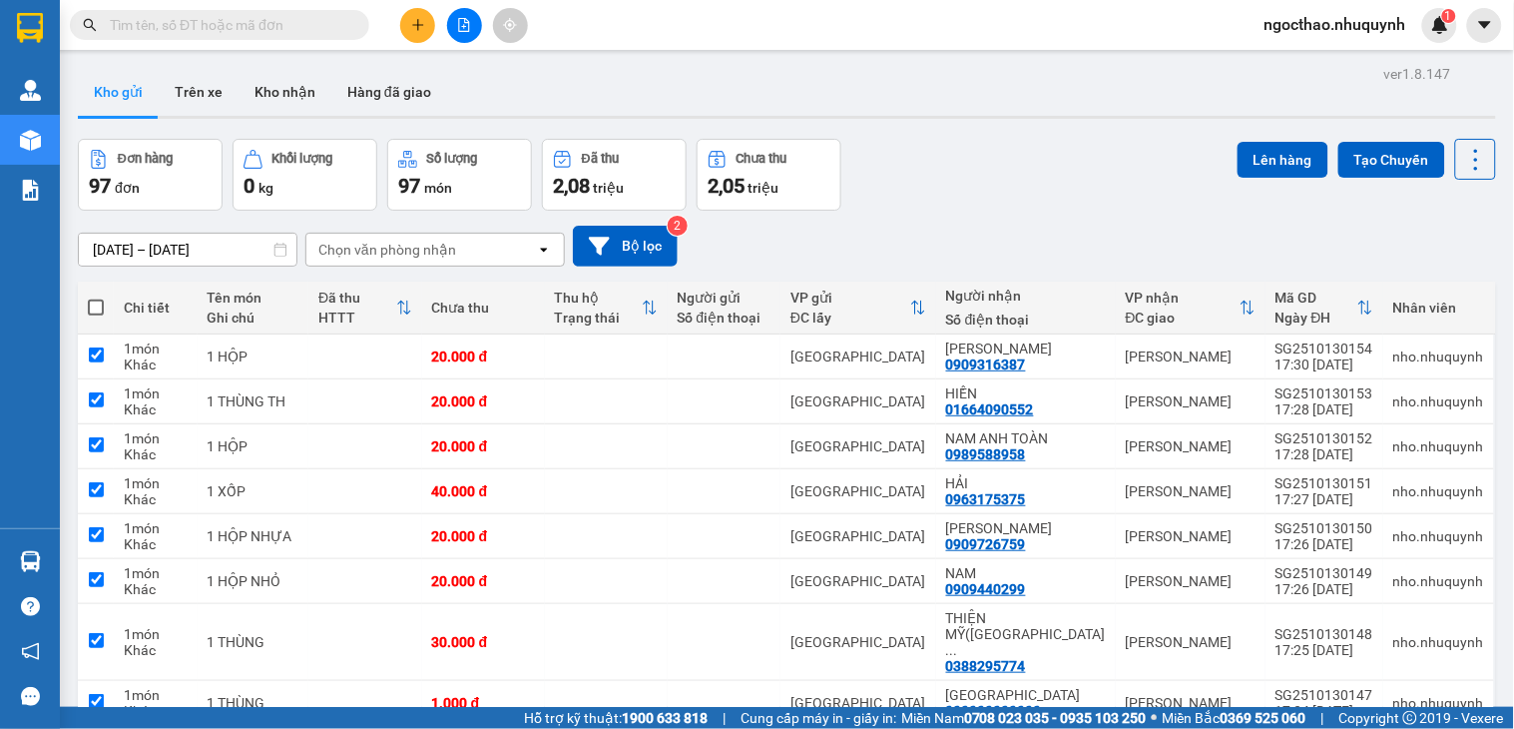
checkbox input "true"
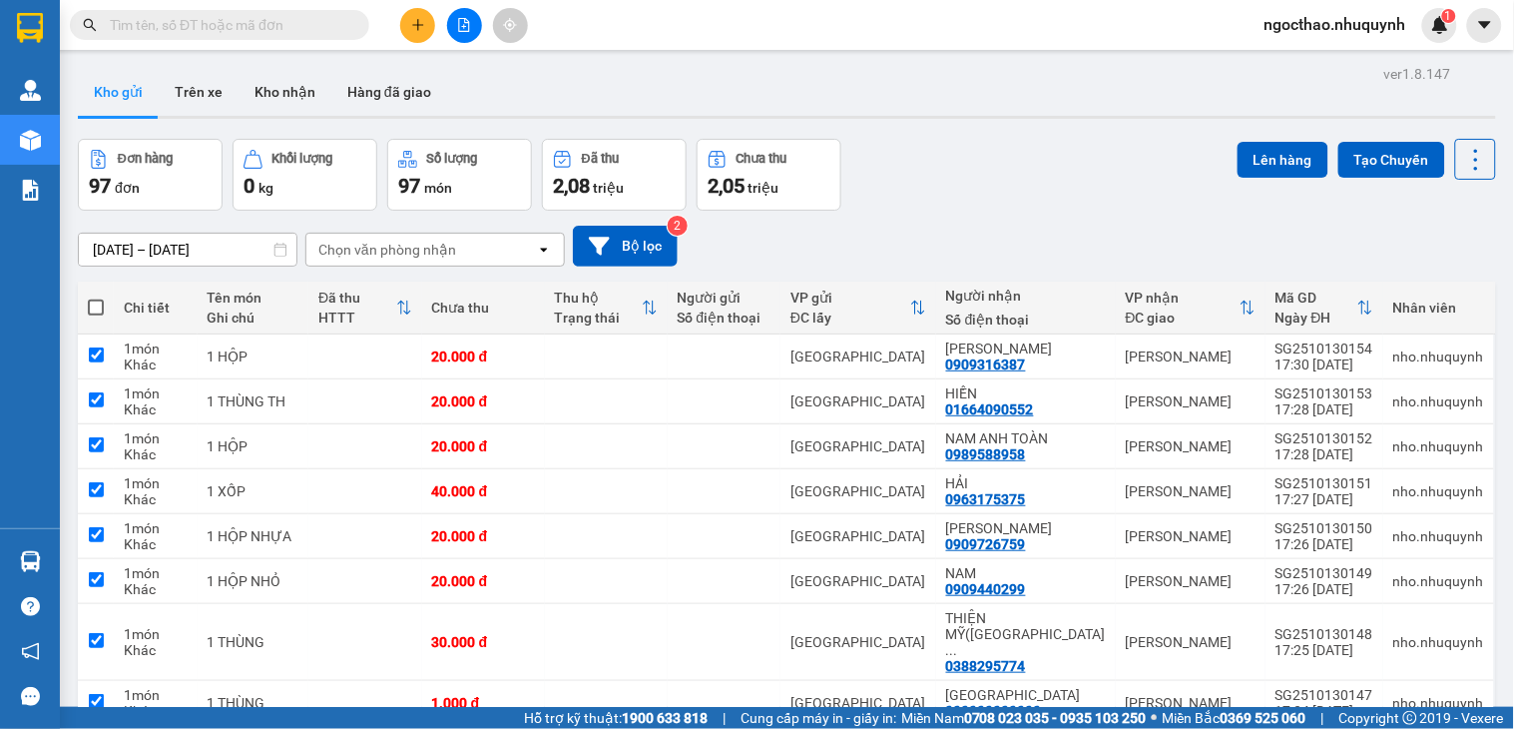
checkbox input "true"
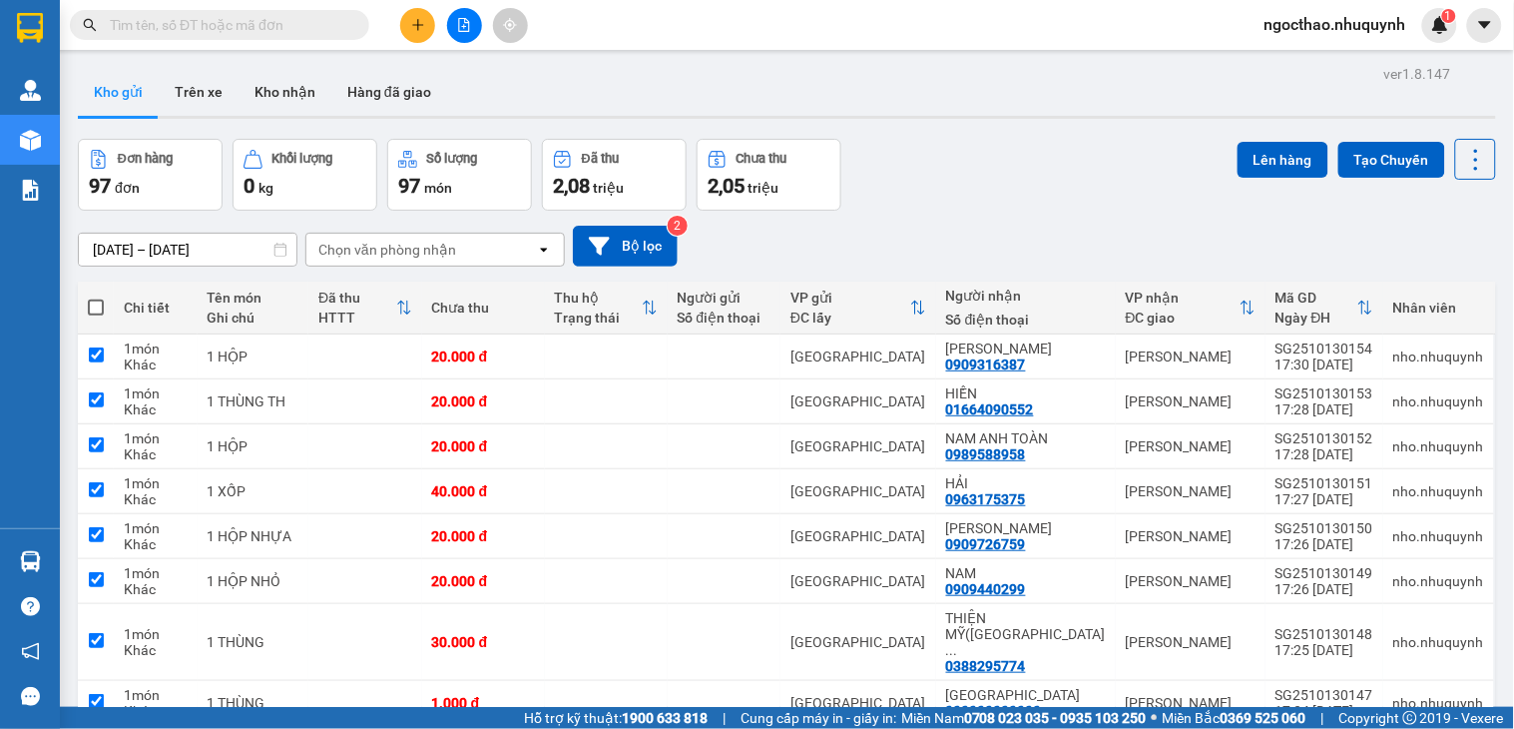
checkbox input "true"
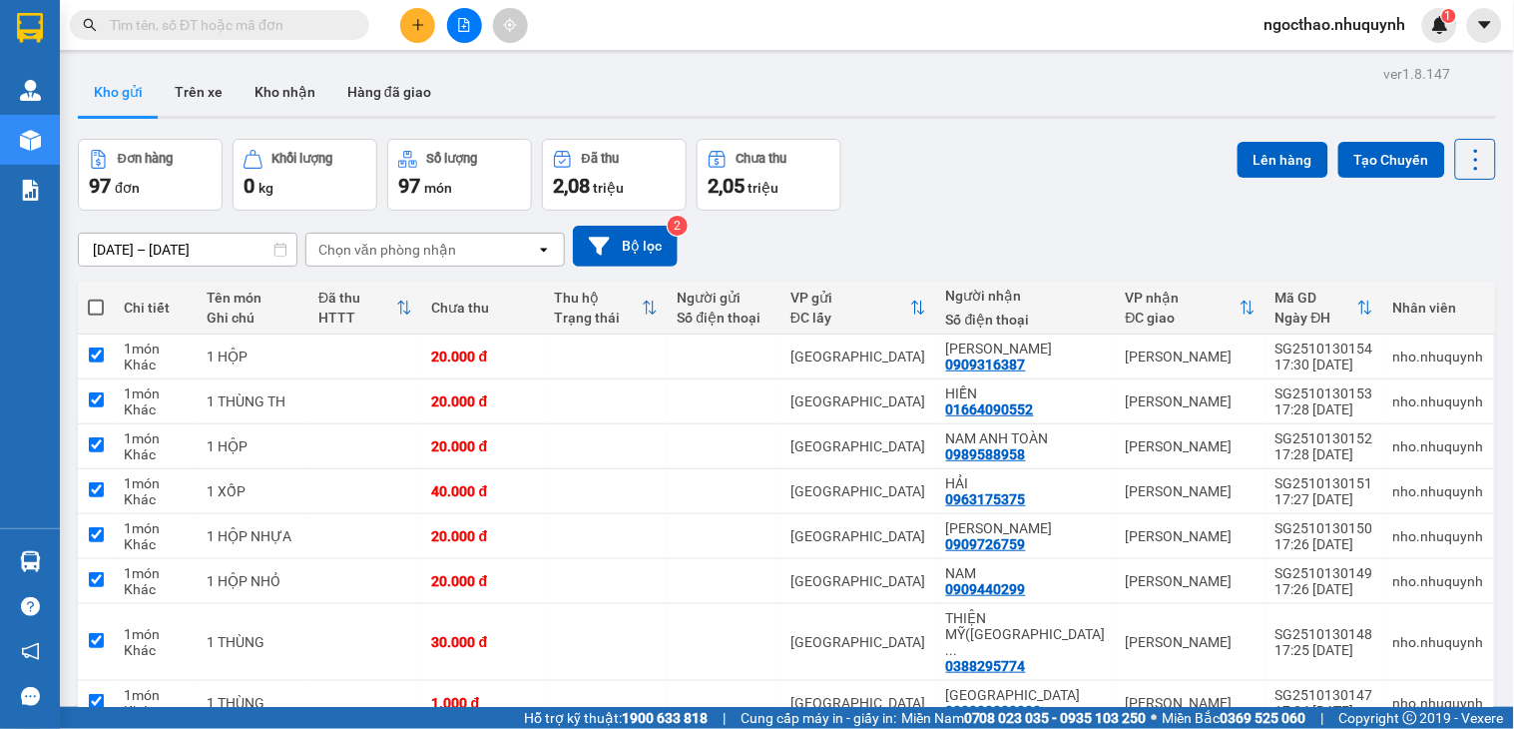
checkbox input "true"
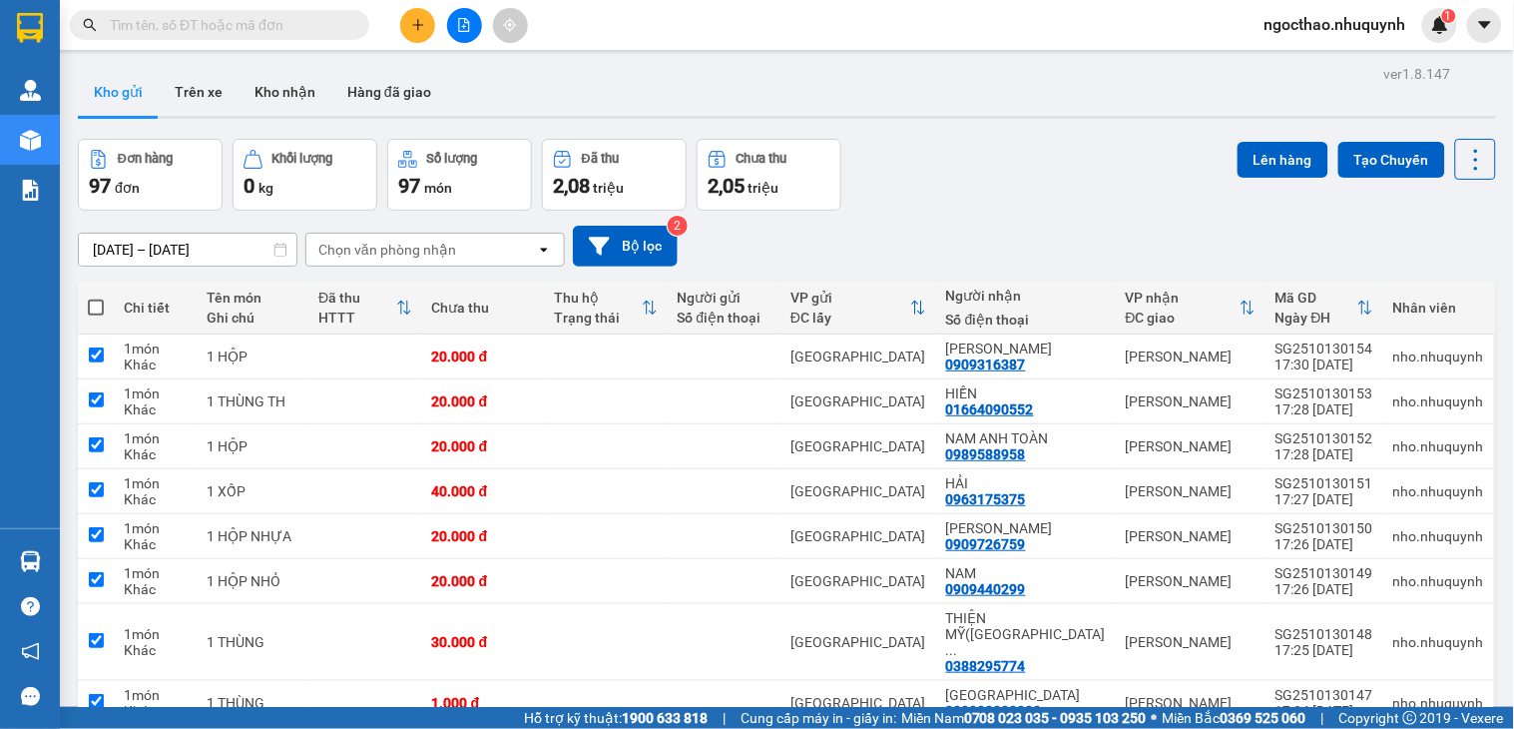
checkbox input "true"
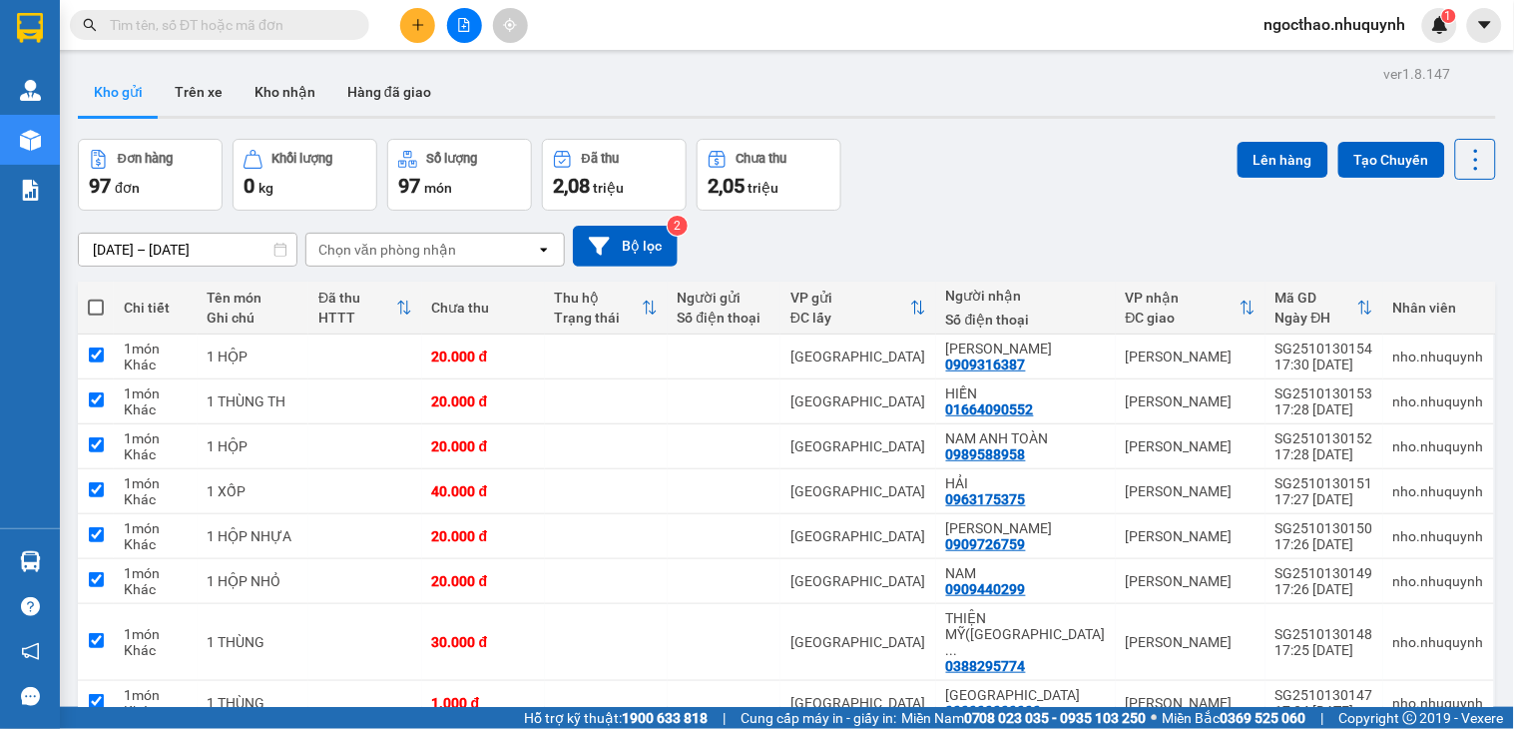
checkbox input "true"
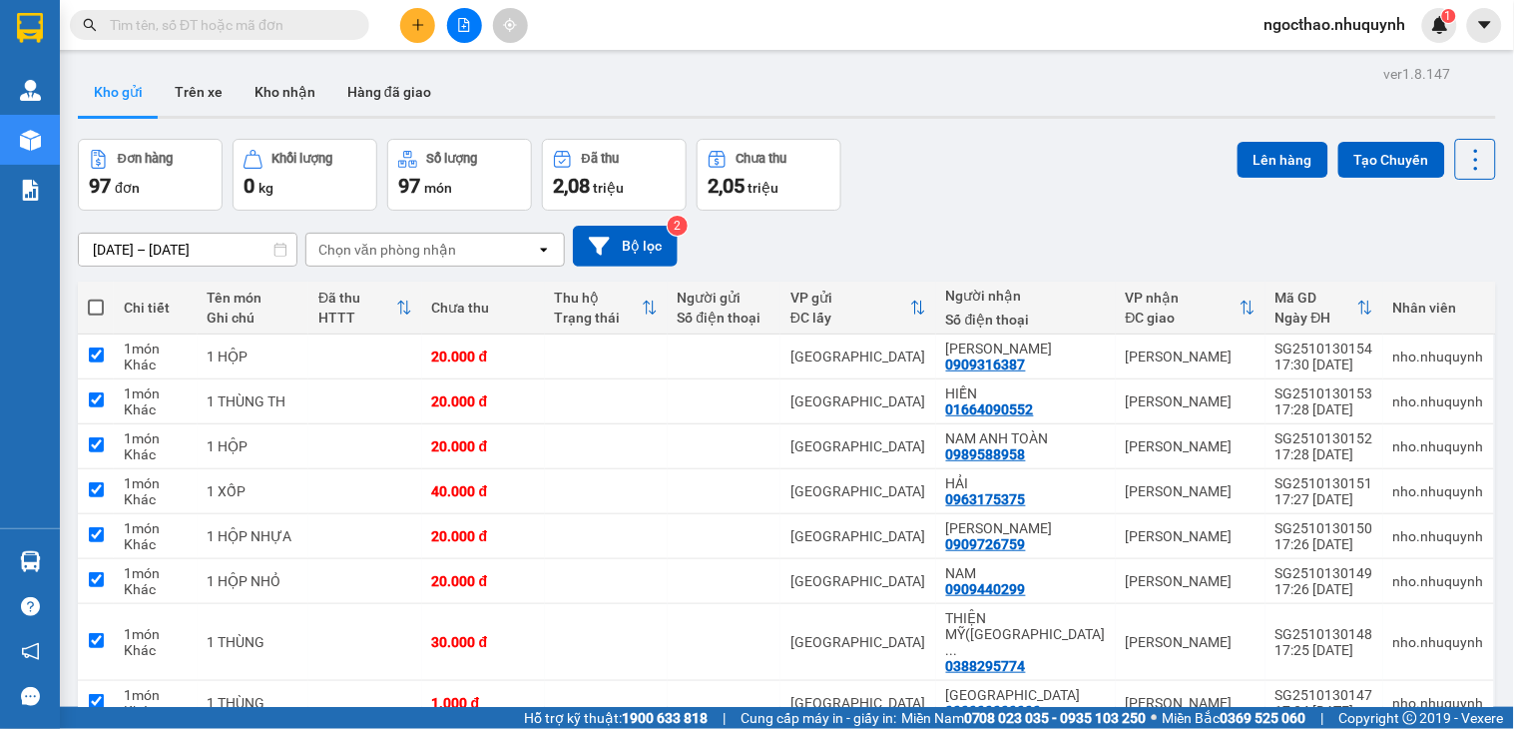
checkbox input "true"
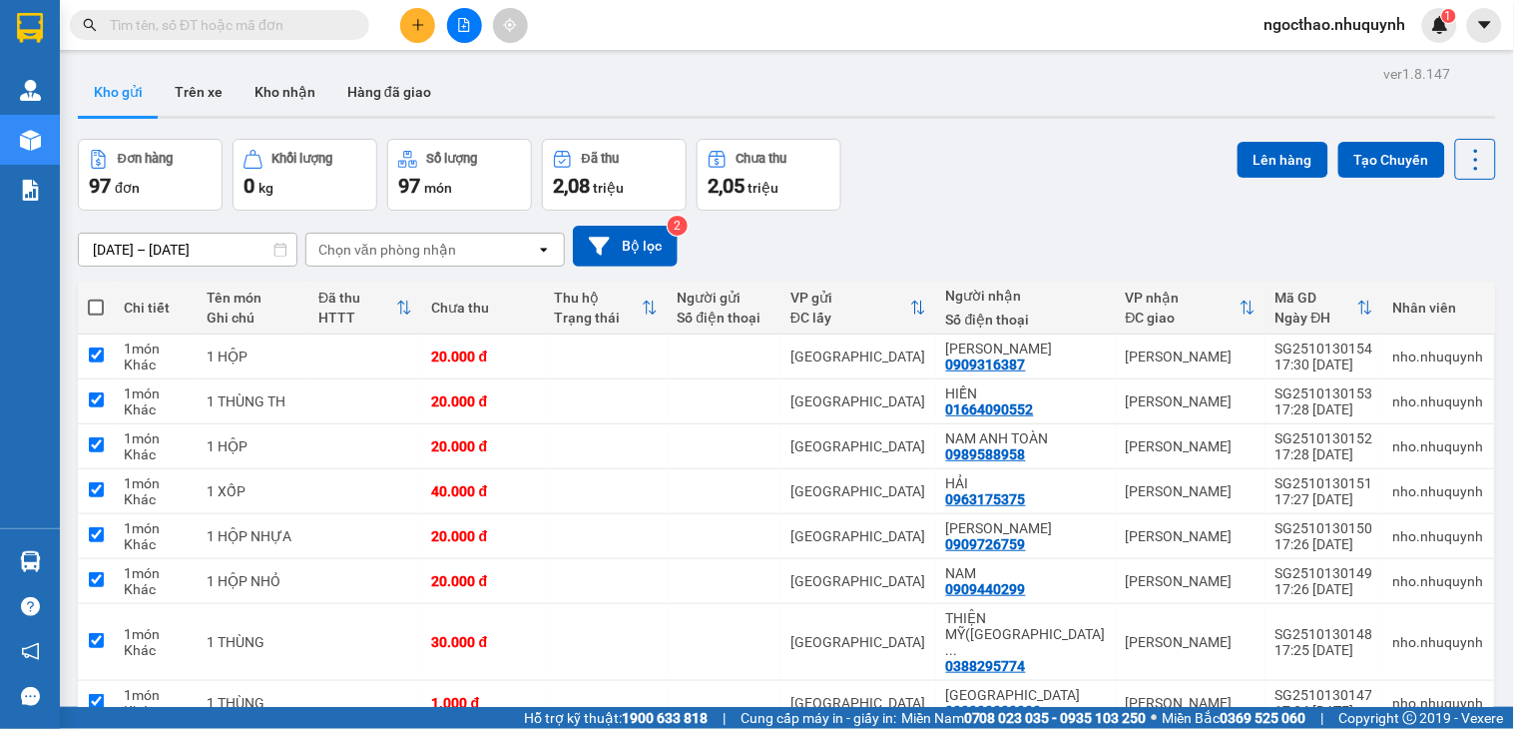
checkbox input "true"
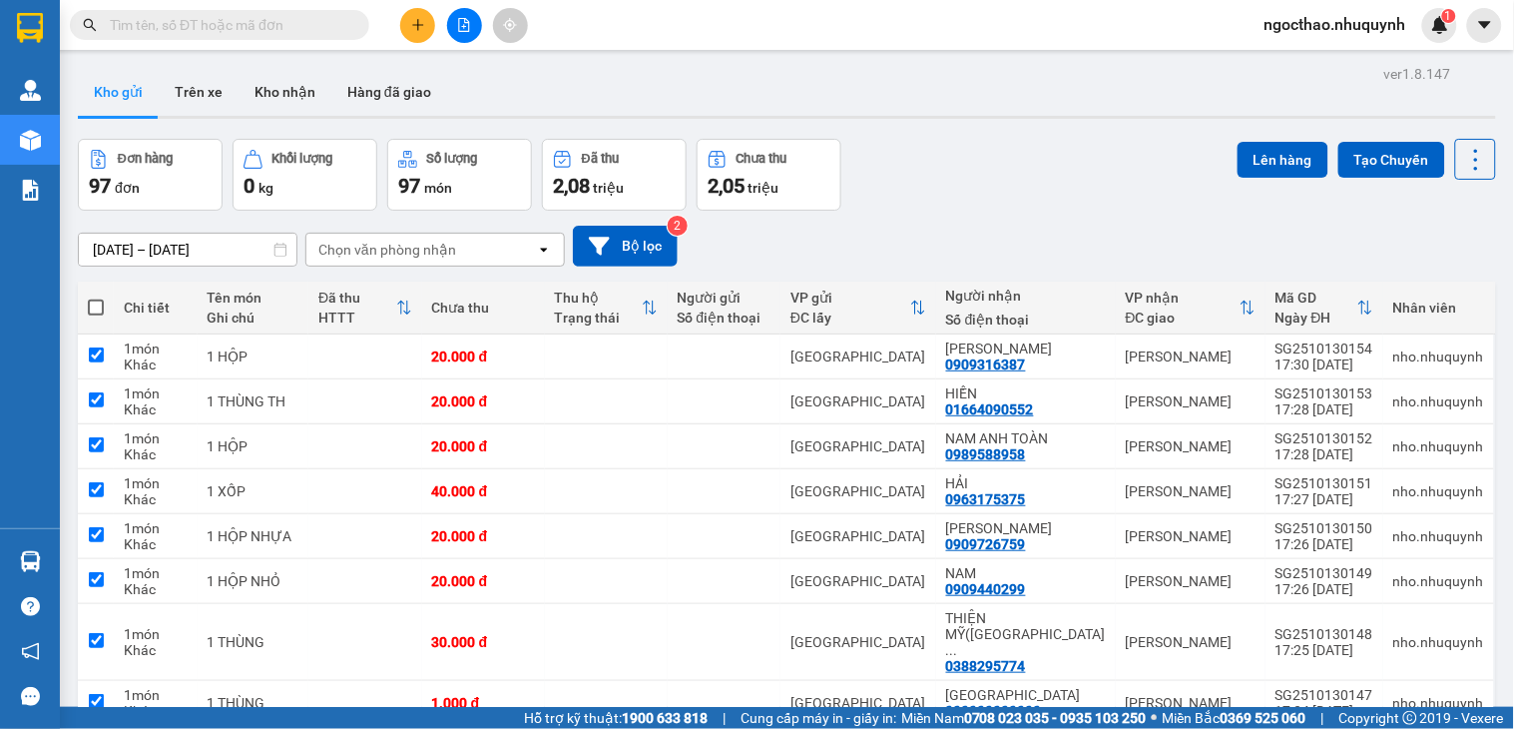
checkbox input "true"
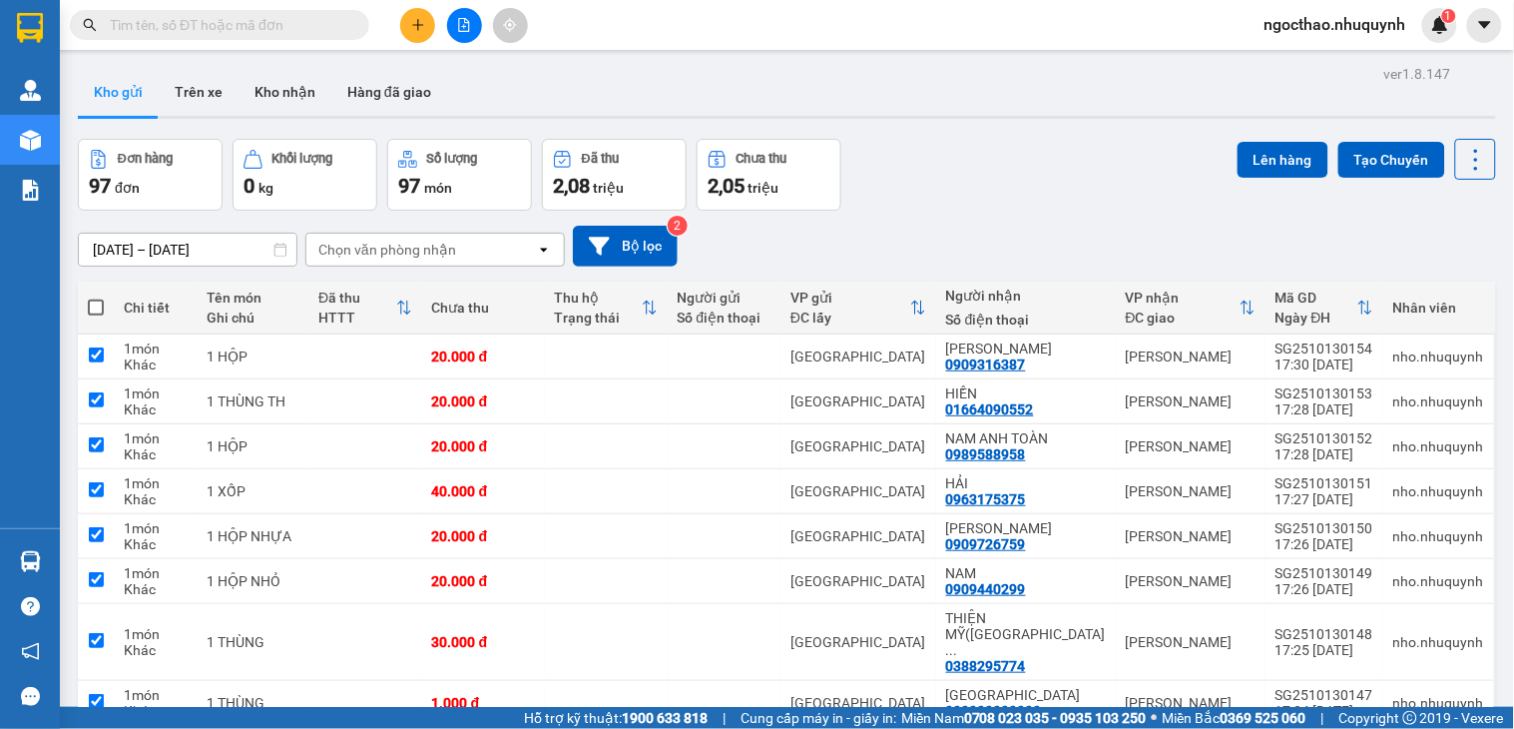
checkbox input "true"
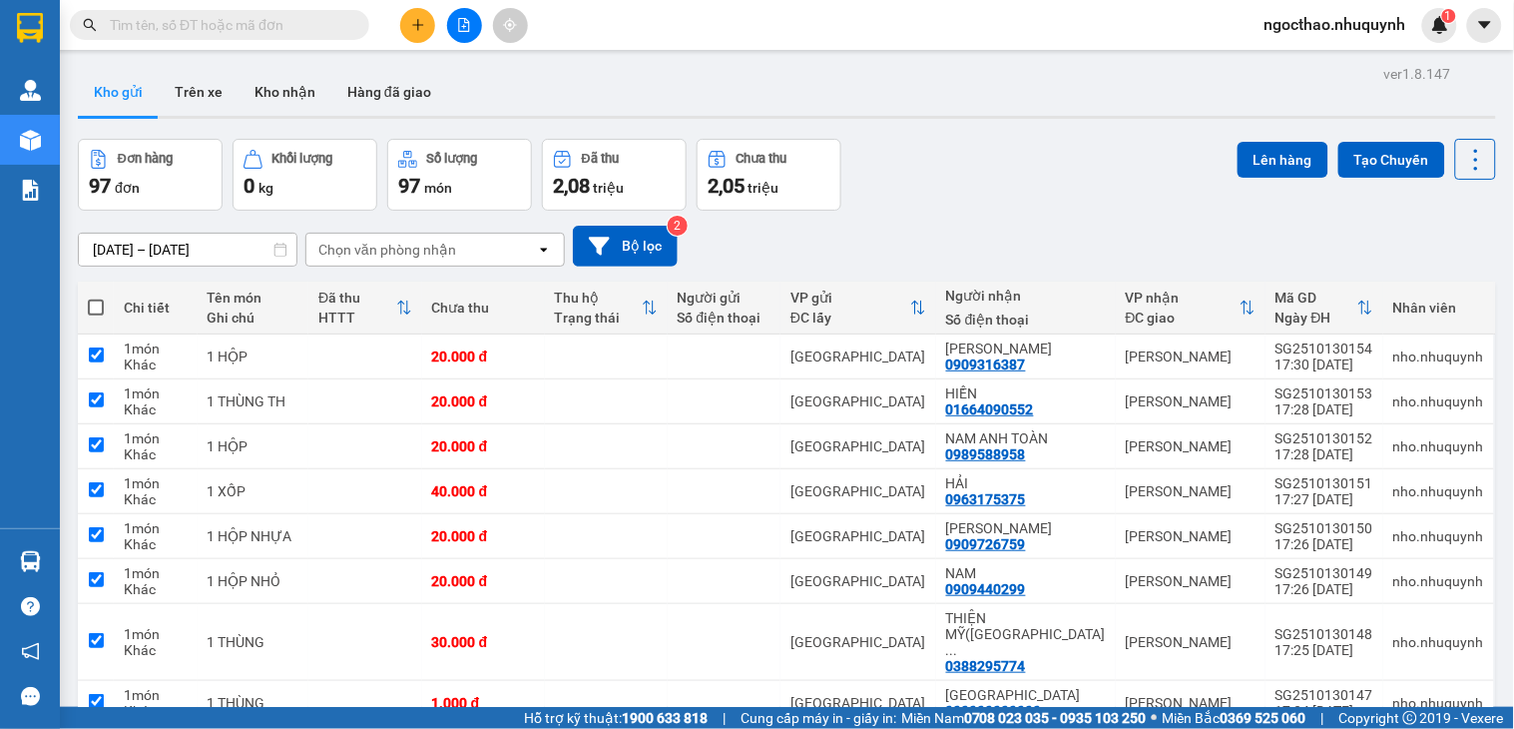
checkbox input "true"
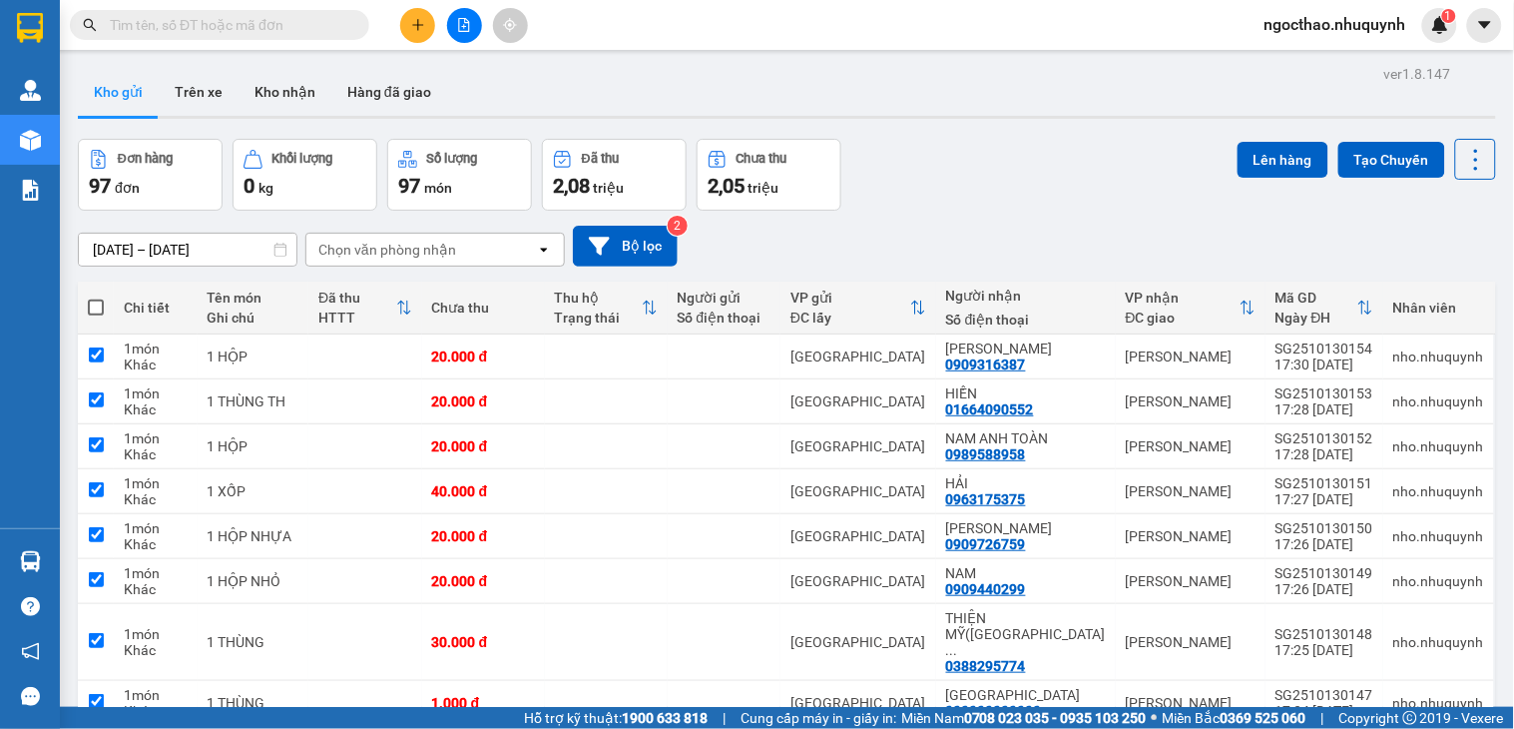
checkbox input "true"
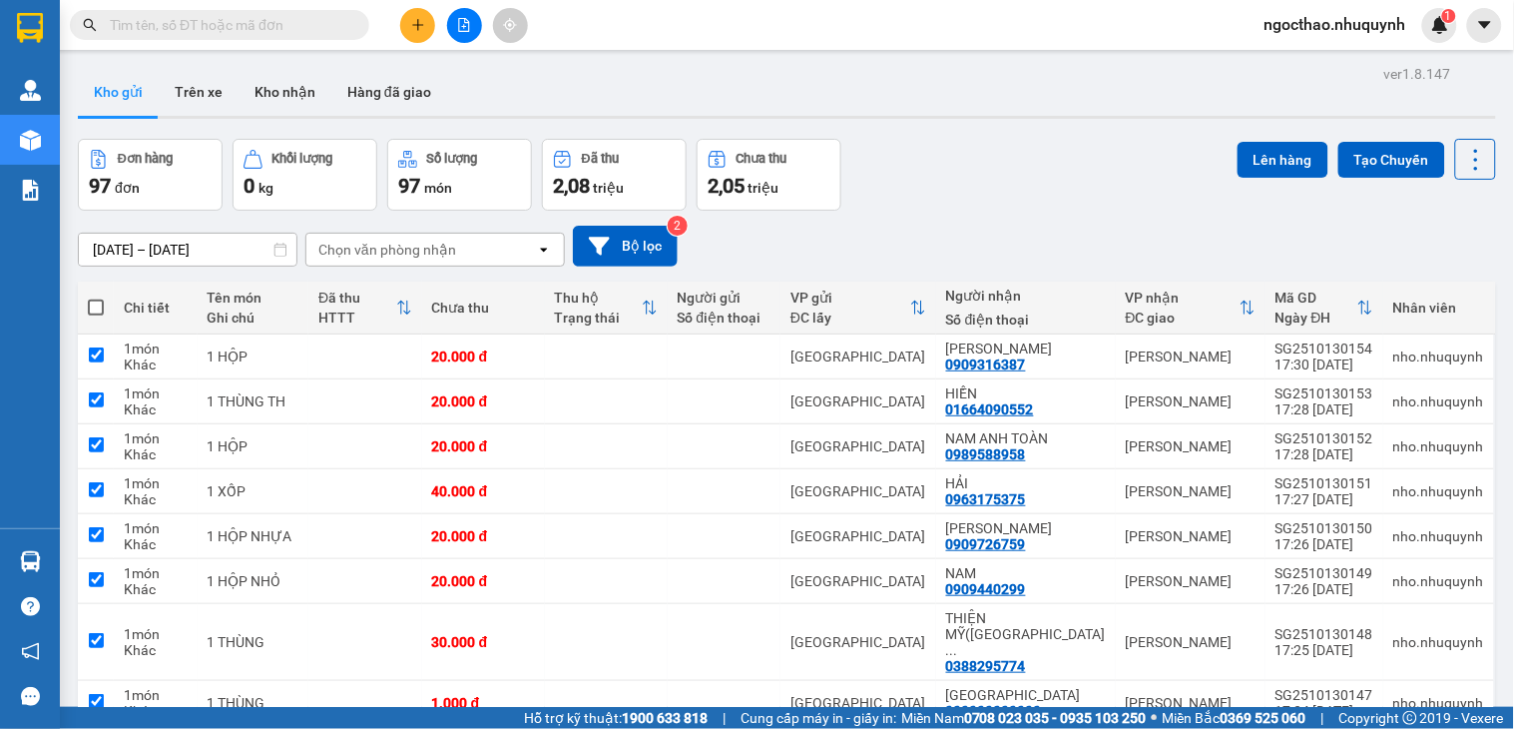
checkbox input "true"
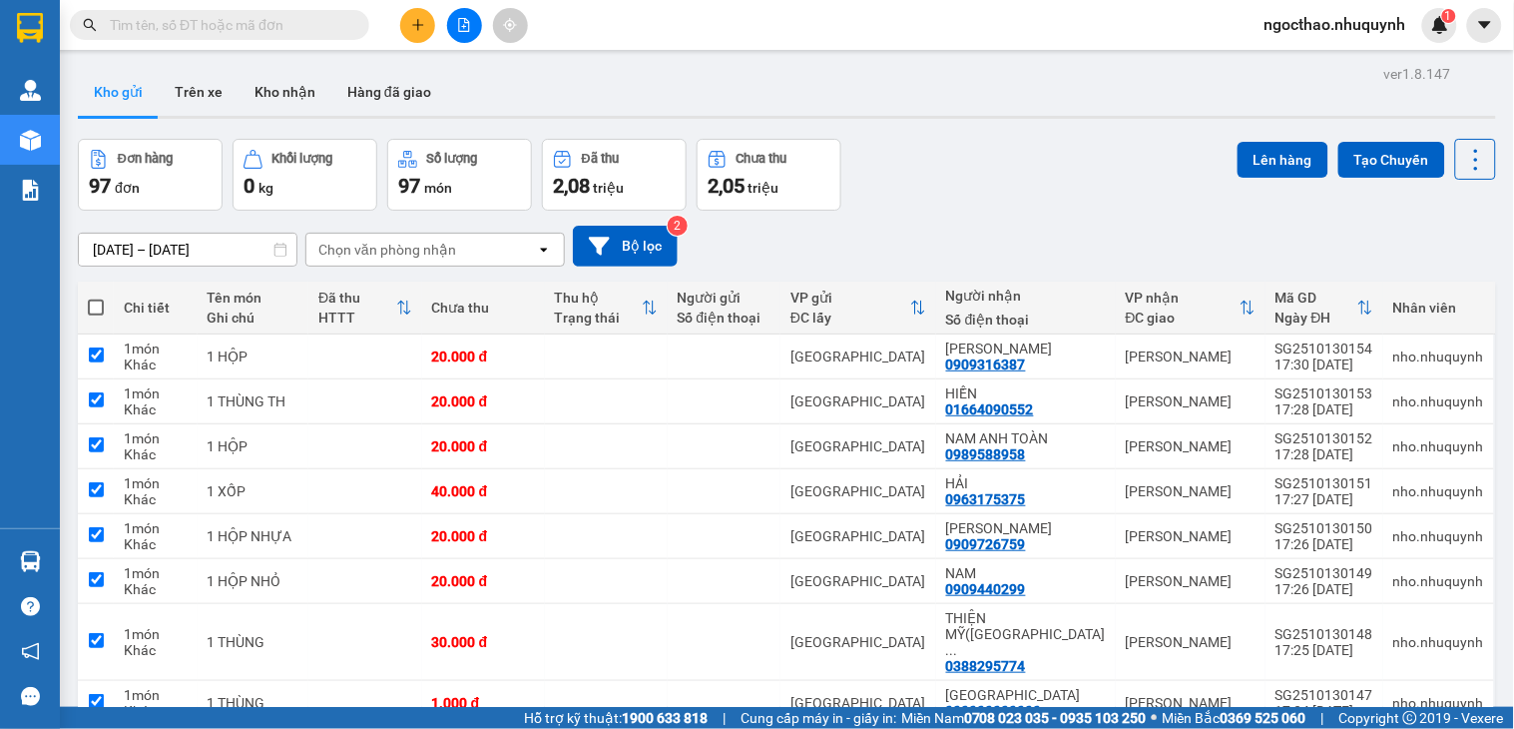
checkbox input "true"
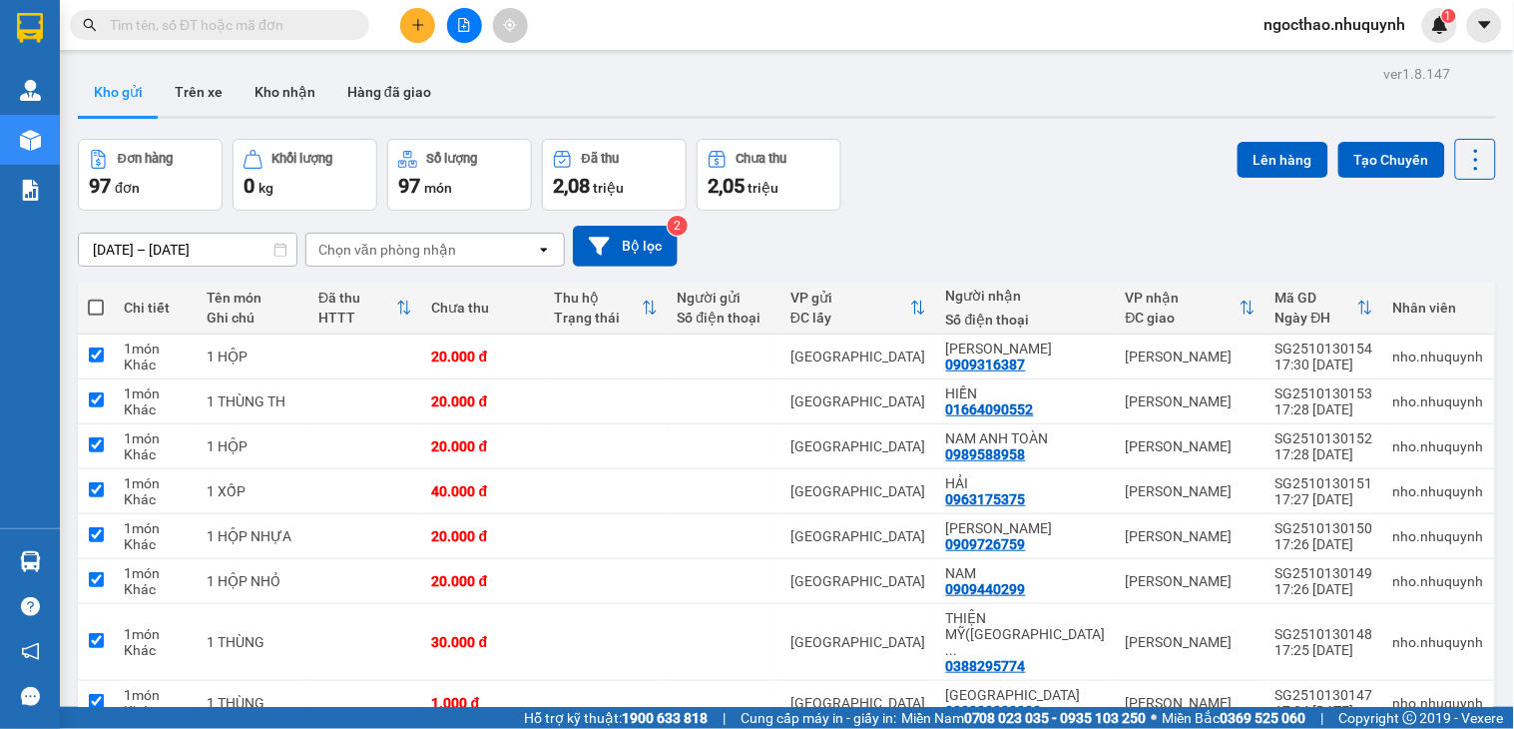
checkbox input "true"
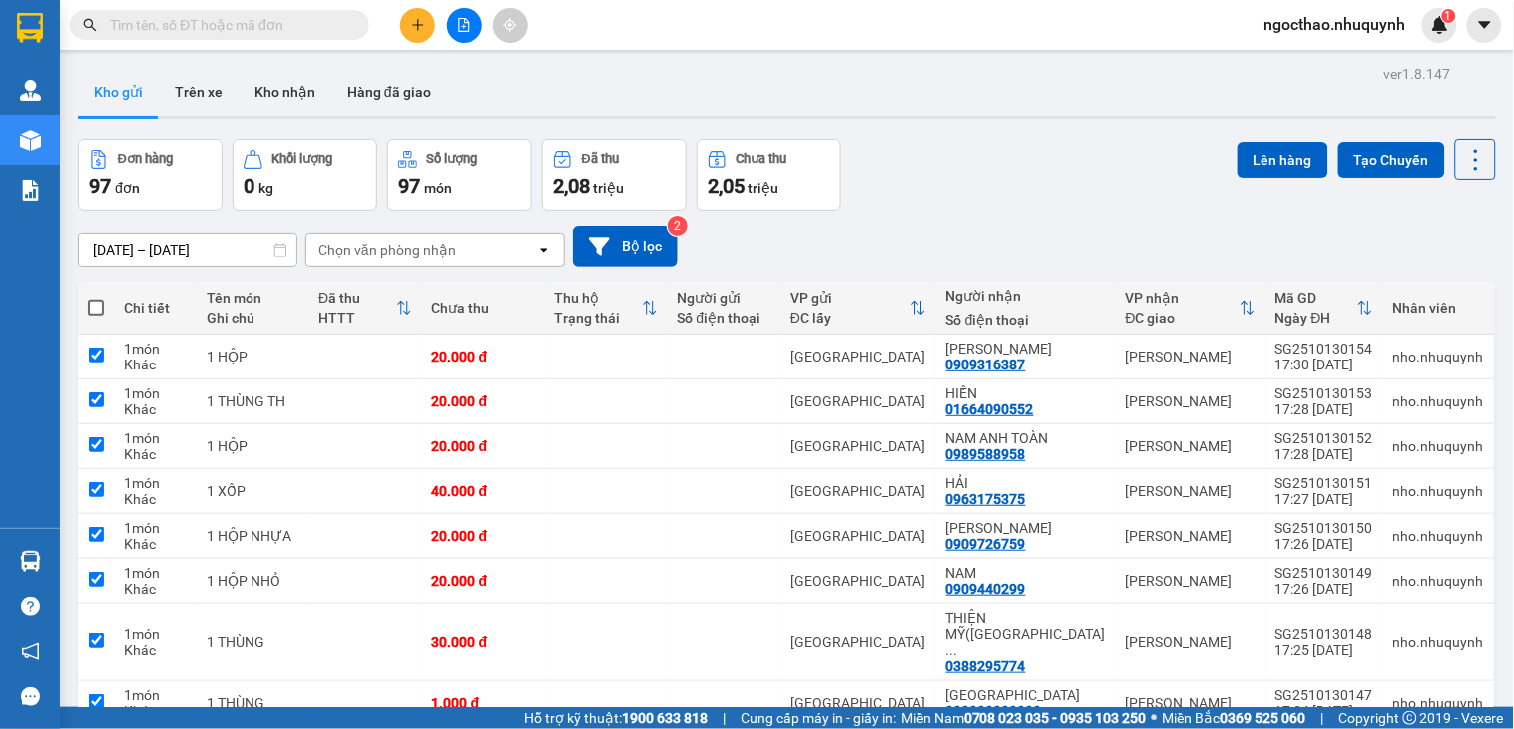
checkbox input "true"
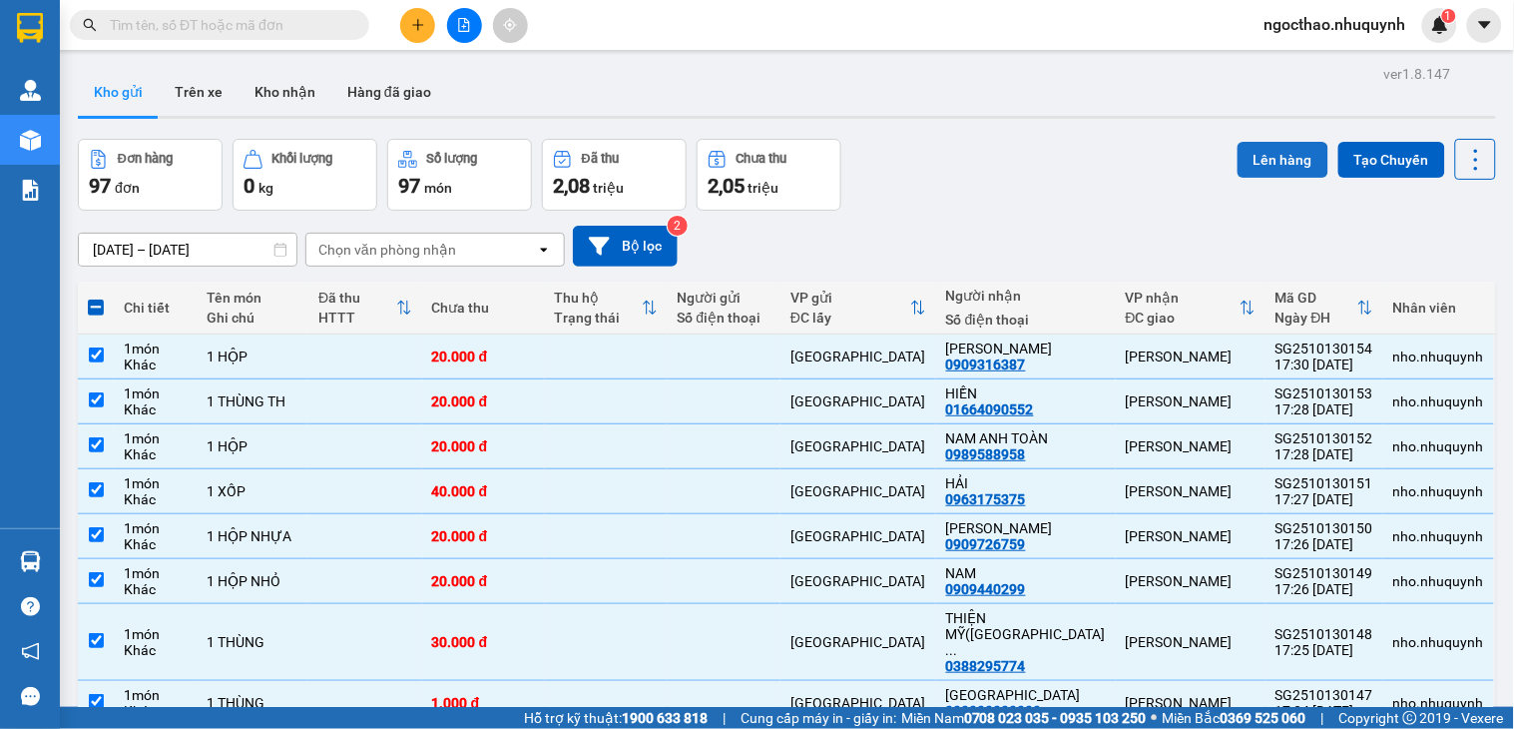
click at [1266, 161] on button "Lên hàng" at bounding box center [1283, 160] width 91 height 36
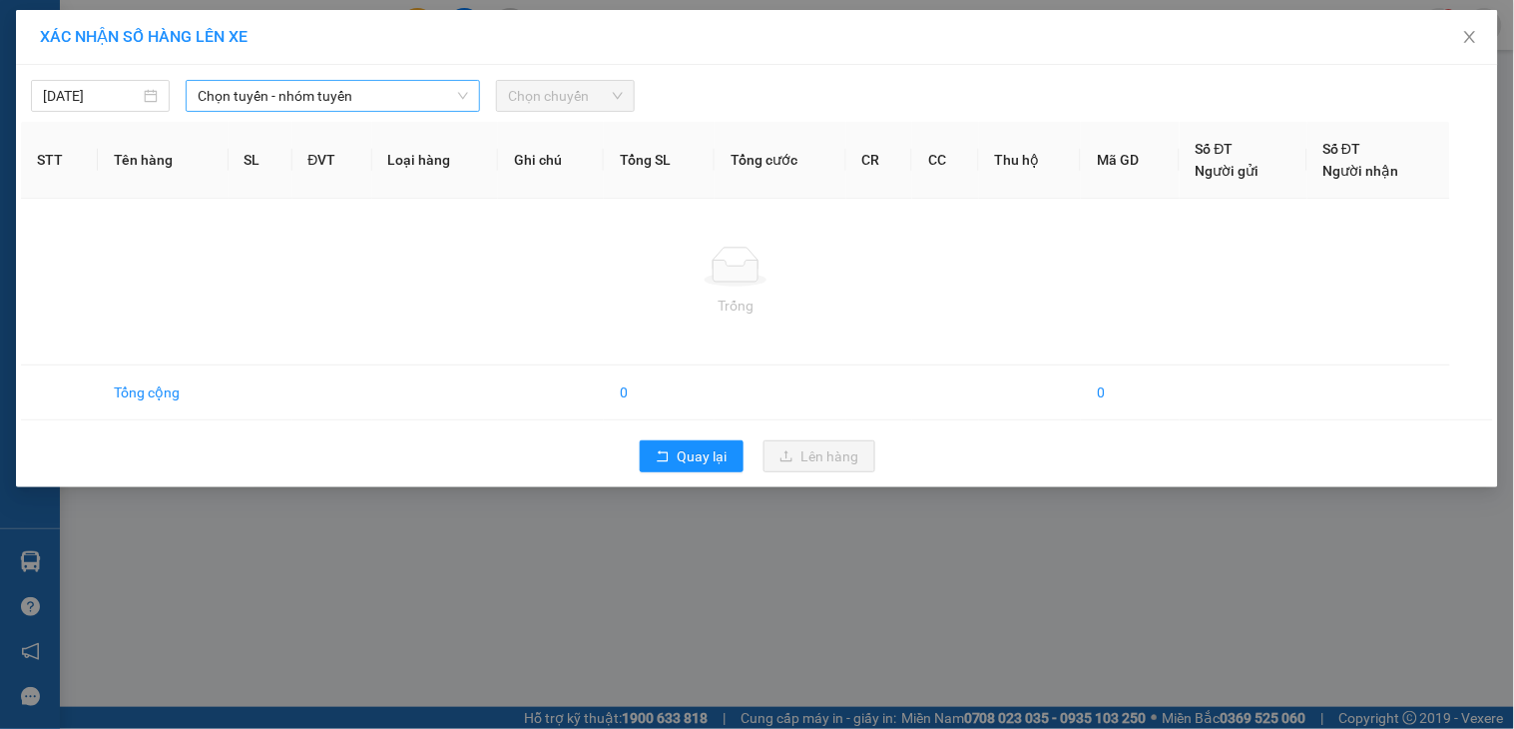
click at [363, 102] on span "Chọn tuyến - nhóm tuyến" at bounding box center [333, 96] width 271 height 30
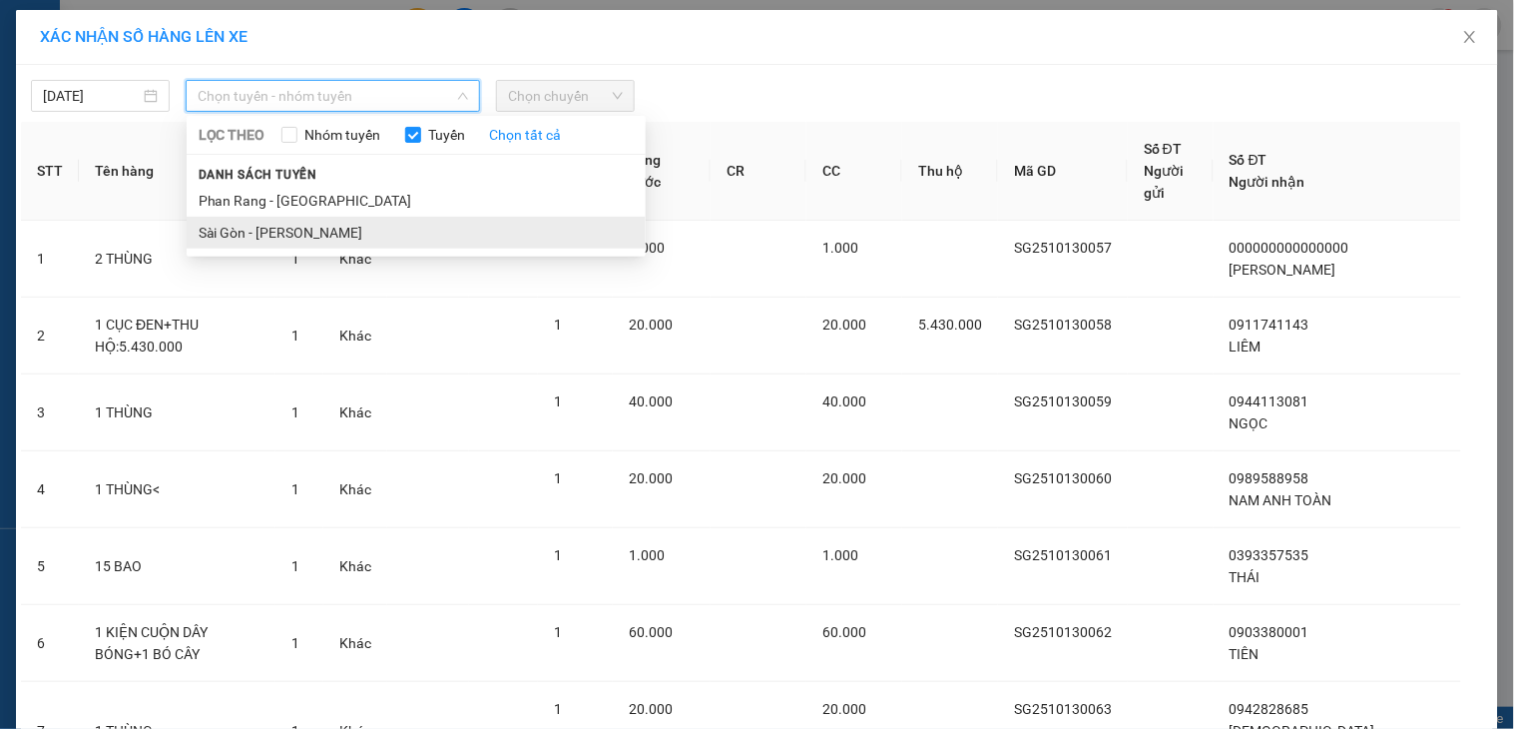
click at [327, 234] on li "Sài Gòn - [PERSON_NAME]" at bounding box center [416, 233] width 459 height 32
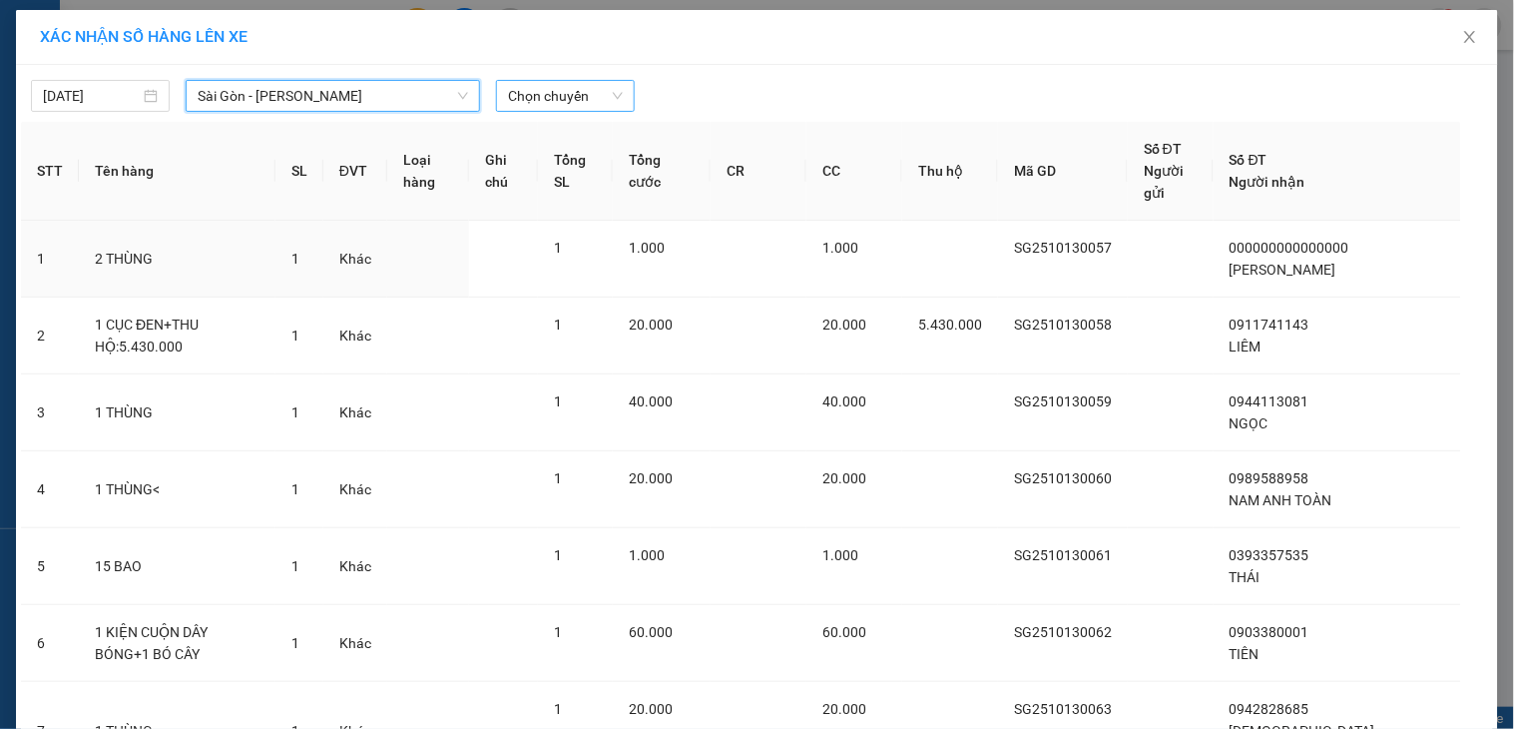
click at [592, 102] on span "Chọn chuyến" at bounding box center [565, 96] width 115 height 30
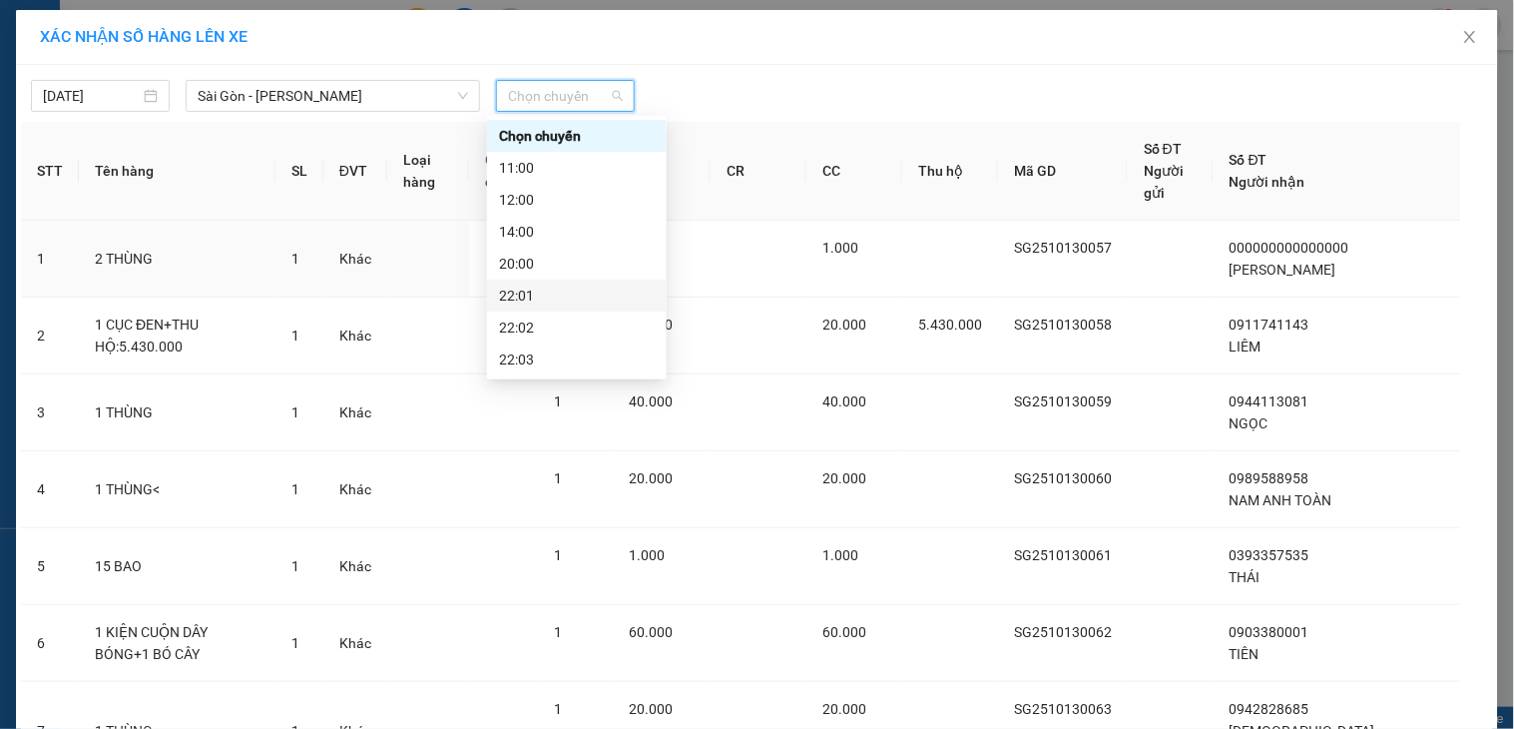
drag, startPoint x: 564, startPoint y: 296, endPoint x: 1513, endPoint y: 142, distance: 961.9
click at [564, 294] on div "22:01" at bounding box center [577, 296] width 156 height 22
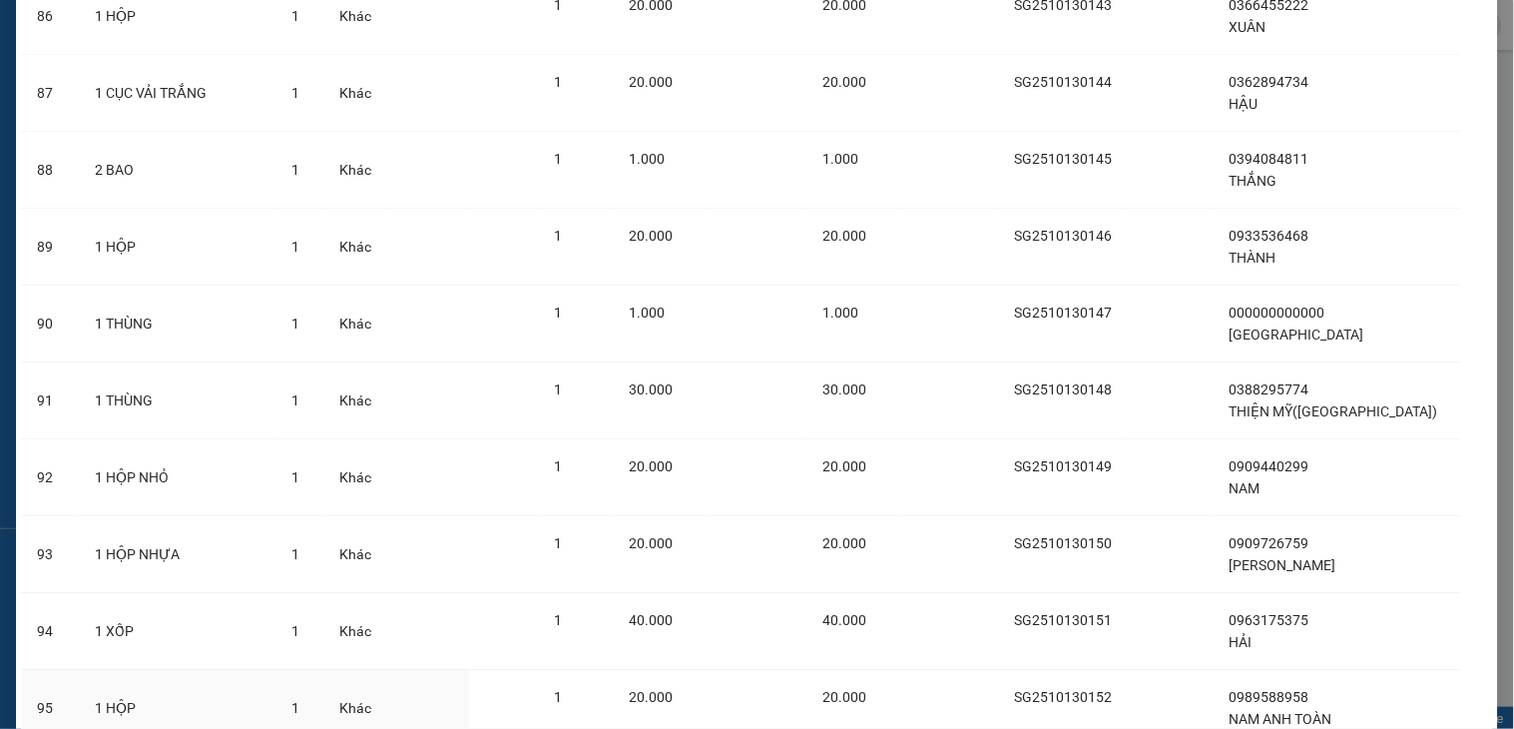
scroll to position [7076, 0]
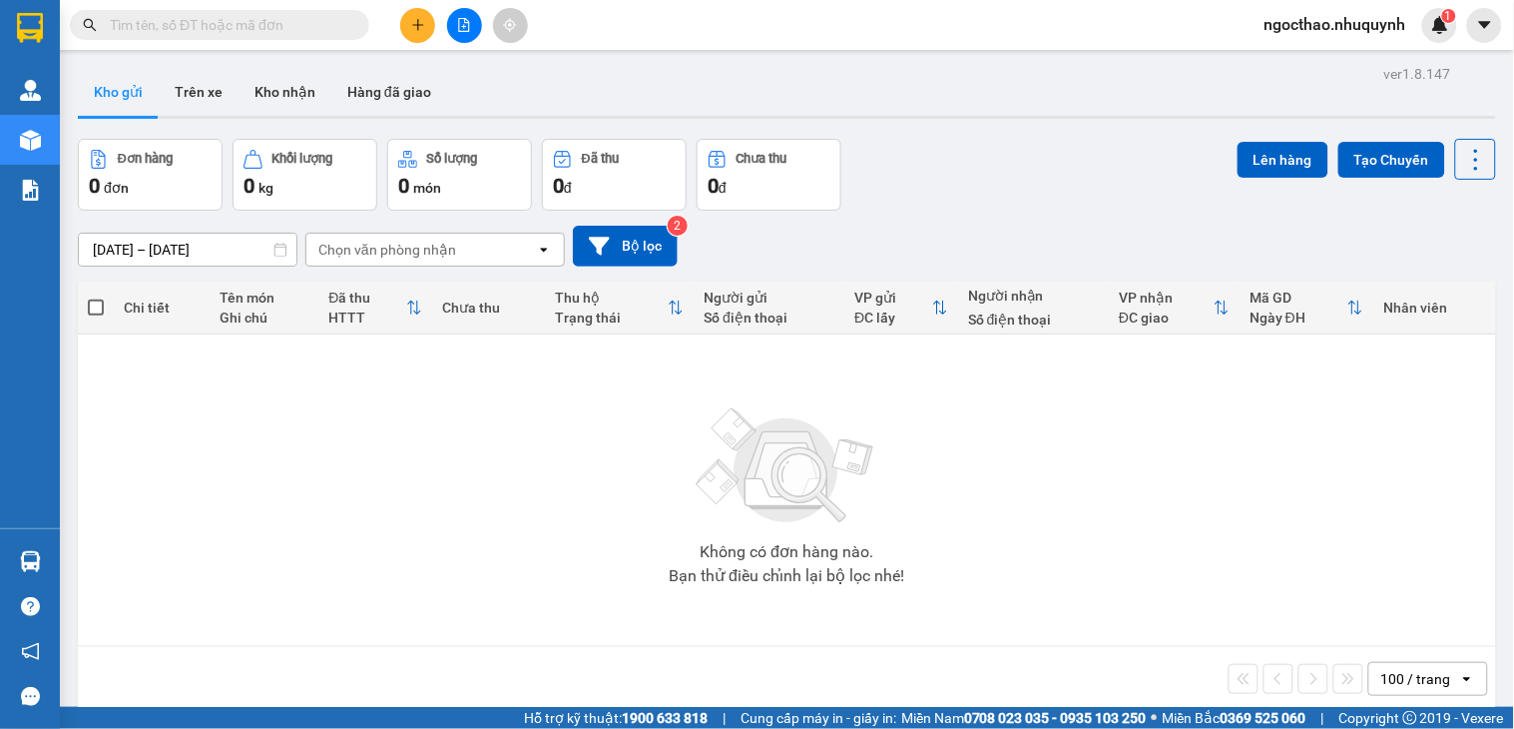
click at [1455, 181] on div "Lên hàng Tạo Chuyến" at bounding box center [1367, 175] width 259 height 72
click at [1472, 167] on button at bounding box center [1476, 159] width 41 height 41
click at [1438, 283] on span "Làm mới" at bounding box center [1429, 286] width 55 height 20
